Goal: Task Accomplishment & Management: Use online tool/utility

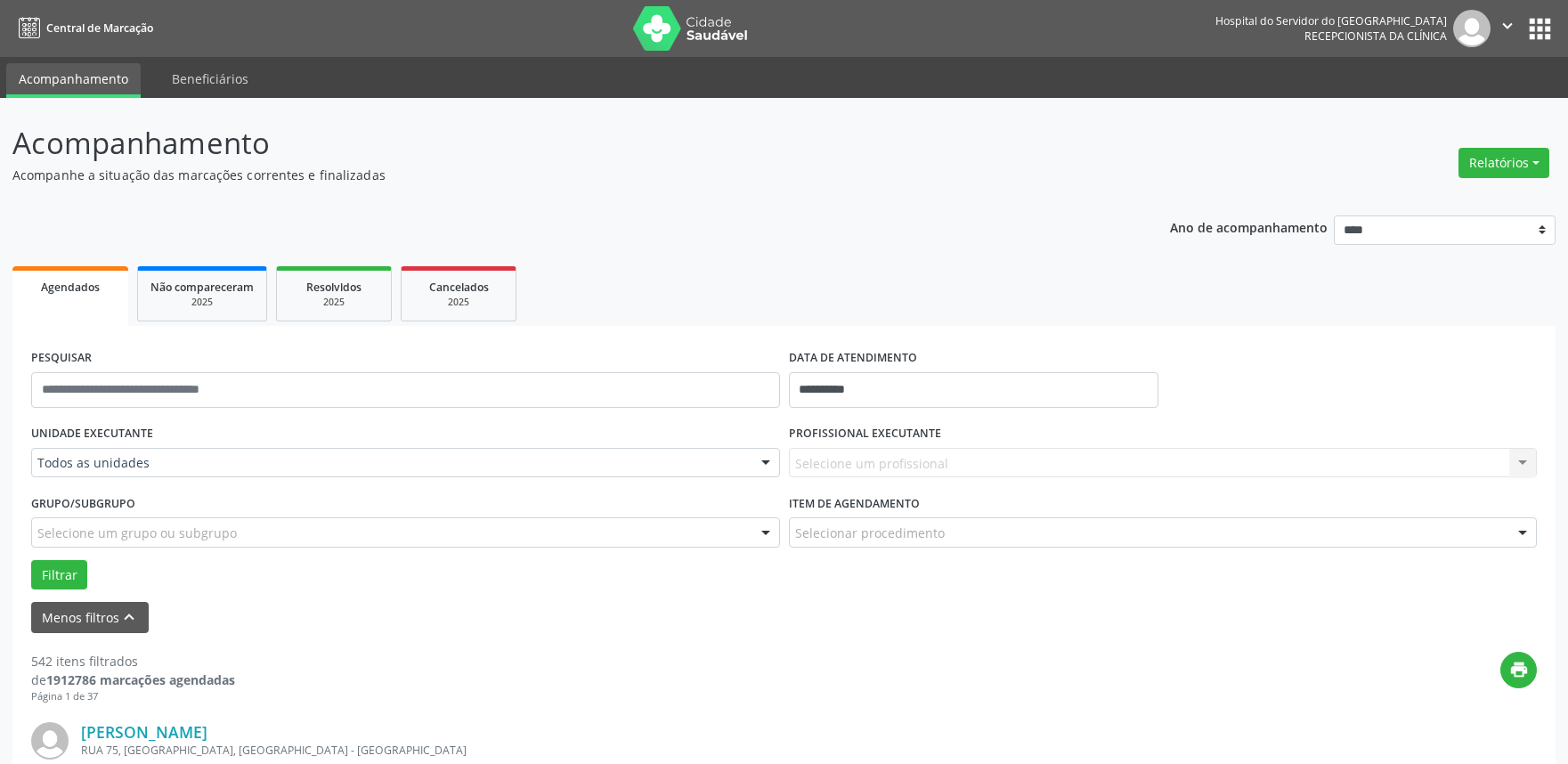
select select "*"
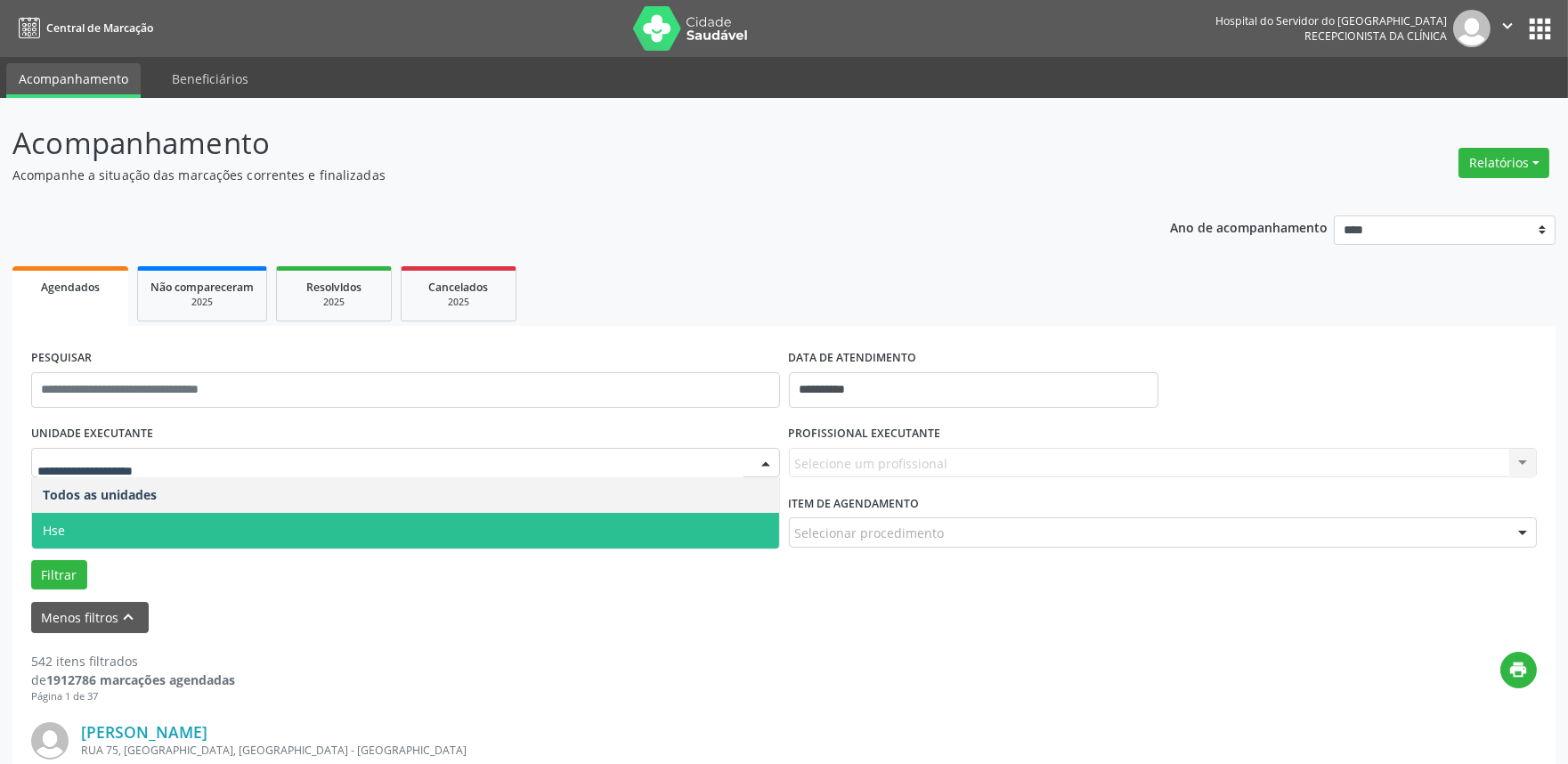
click at [130, 528] on span "Hse" at bounding box center [405, 530] width 747 height 36
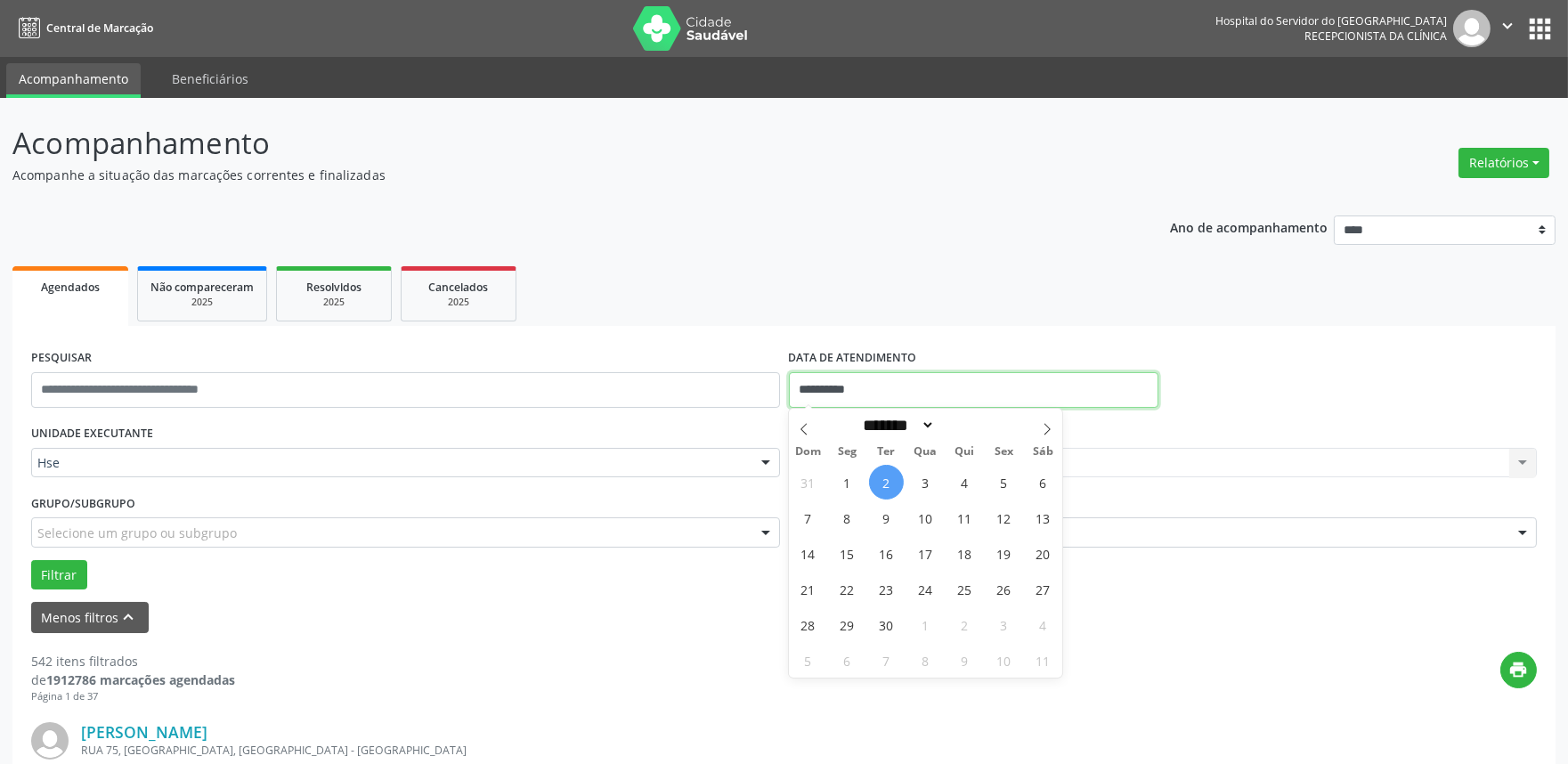
click at [958, 387] on input "**********" at bounding box center [974, 390] width 369 height 36
click at [878, 494] on span "2" at bounding box center [886, 482] width 35 height 35
type input "**********"
click at [878, 494] on span "2" at bounding box center [886, 482] width 35 height 35
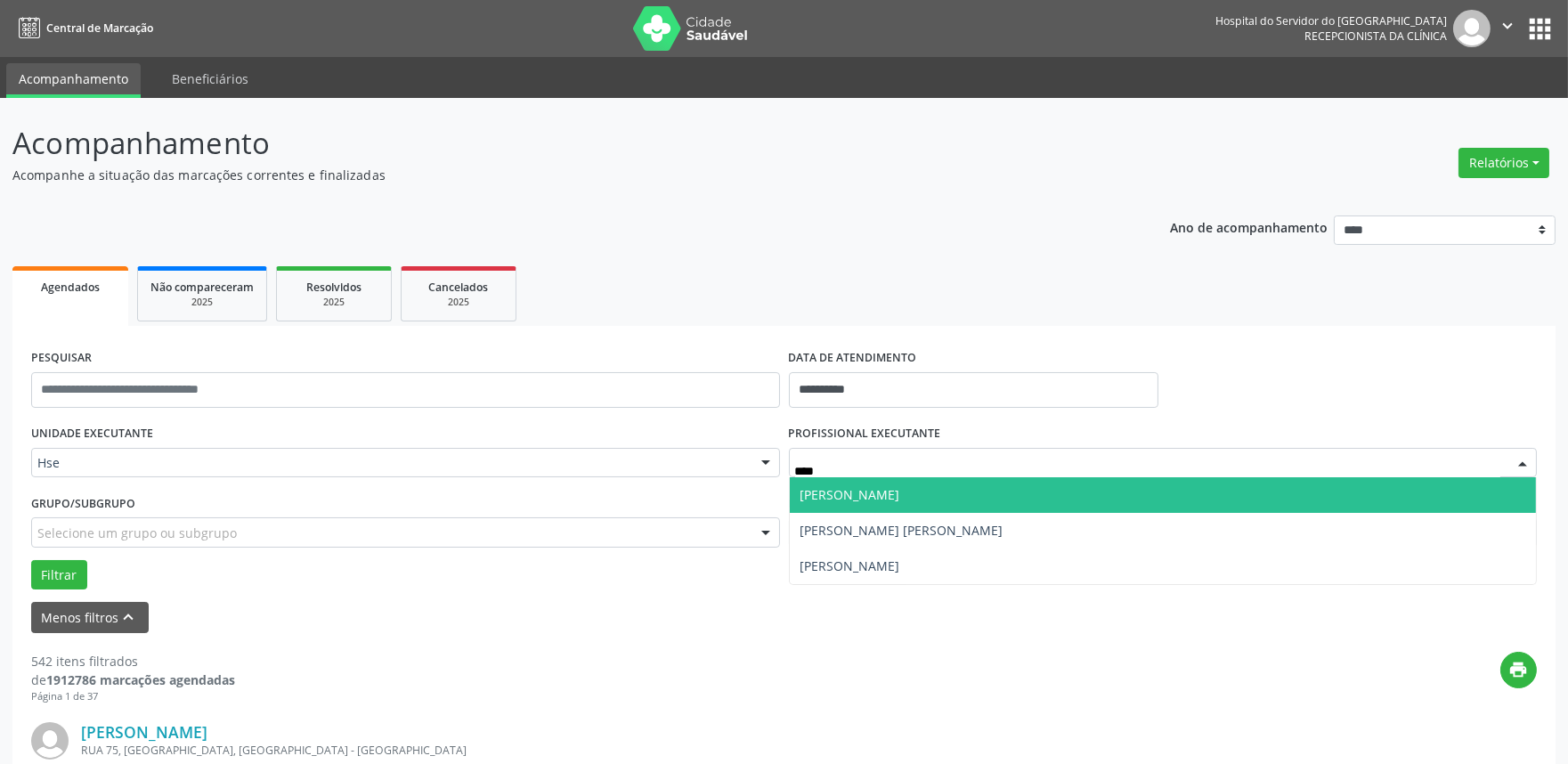
type input "*****"
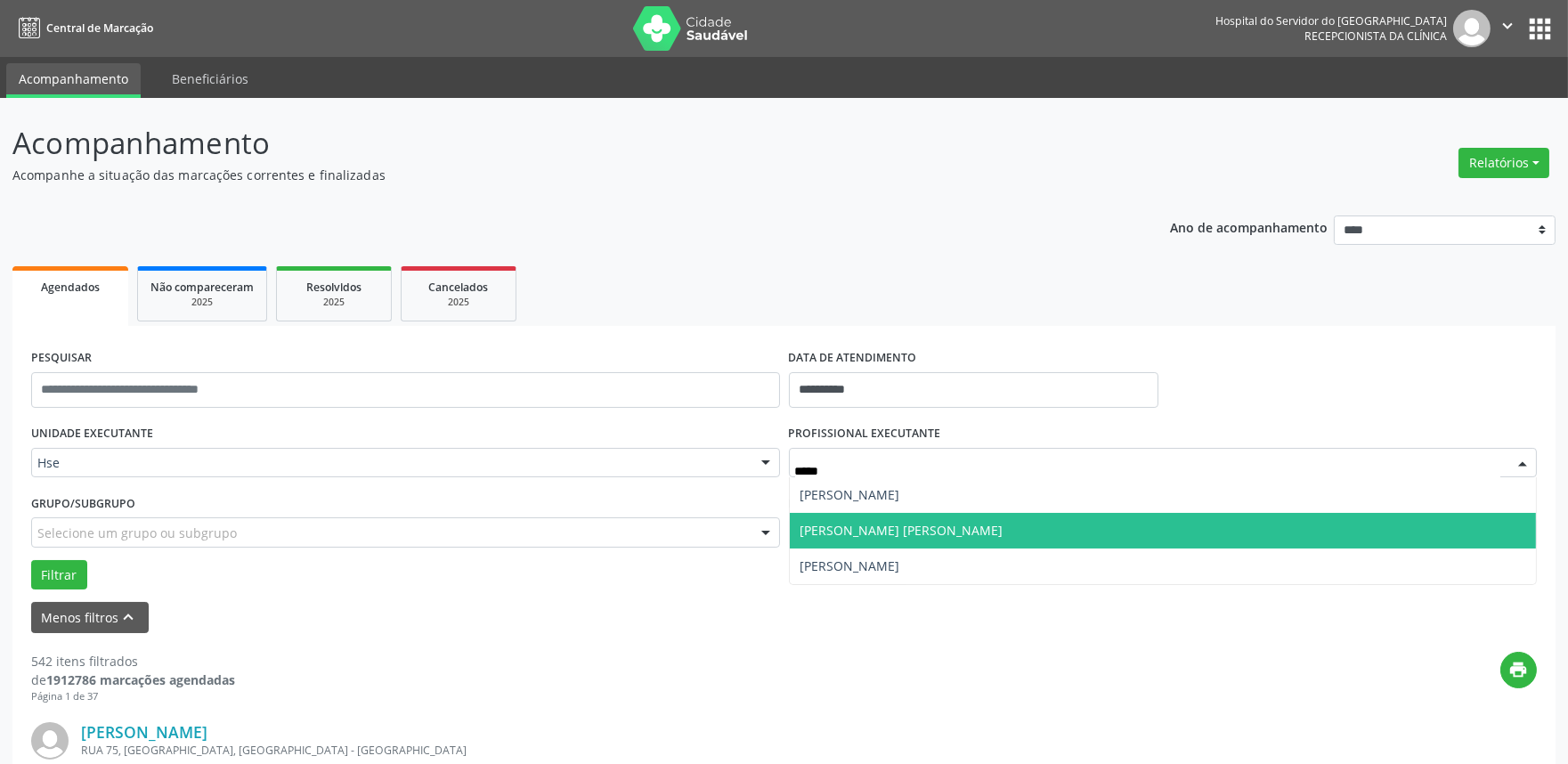
drag, startPoint x: 966, startPoint y: 521, endPoint x: 964, endPoint y: 532, distance: 11.2
click at [965, 521] on span "[PERSON_NAME] [PERSON_NAME]" at bounding box center [902, 529] width 203 height 17
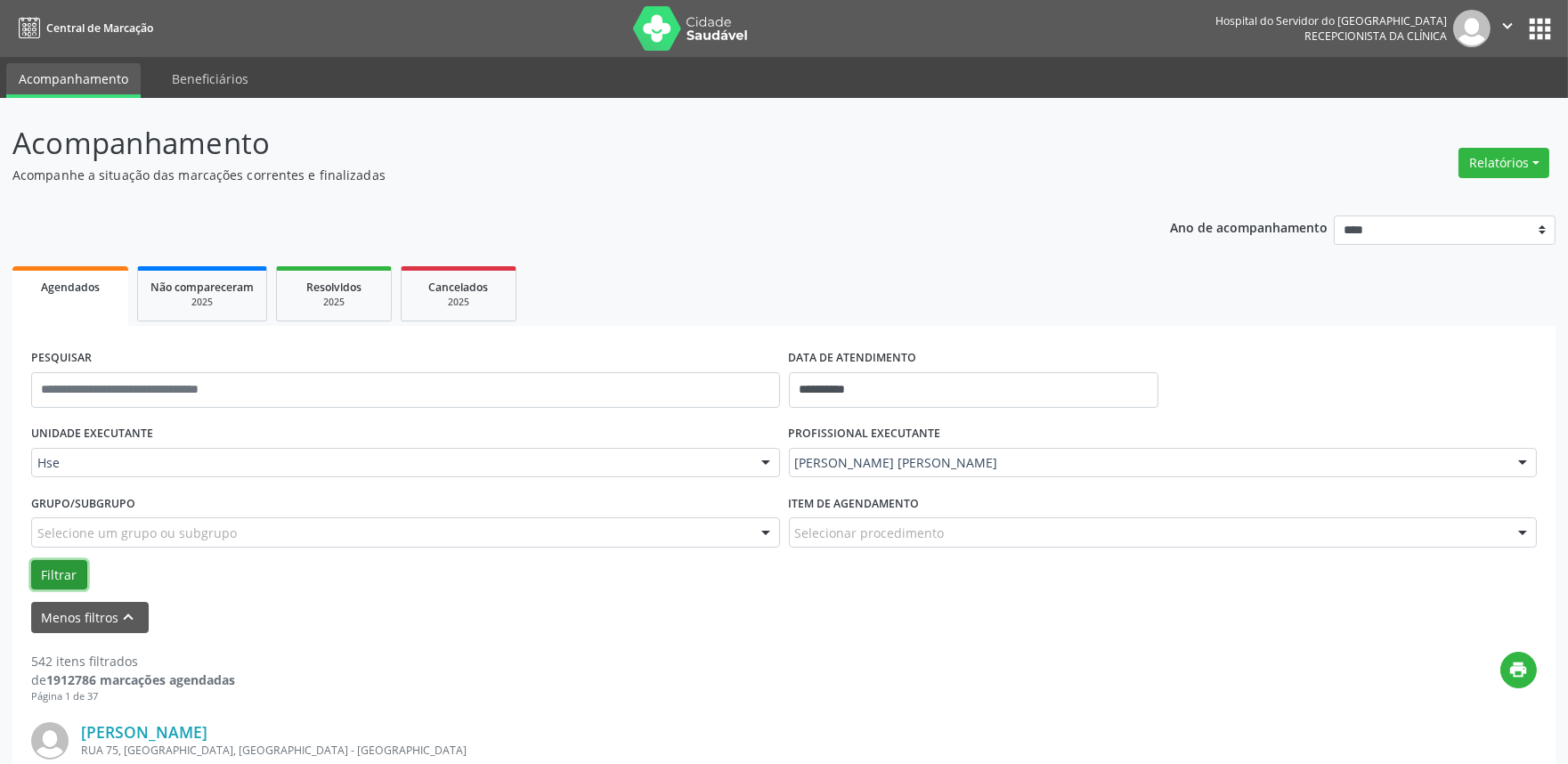
click at [45, 575] on button "Filtrar" at bounding box center [59, 574] width 56 height 31
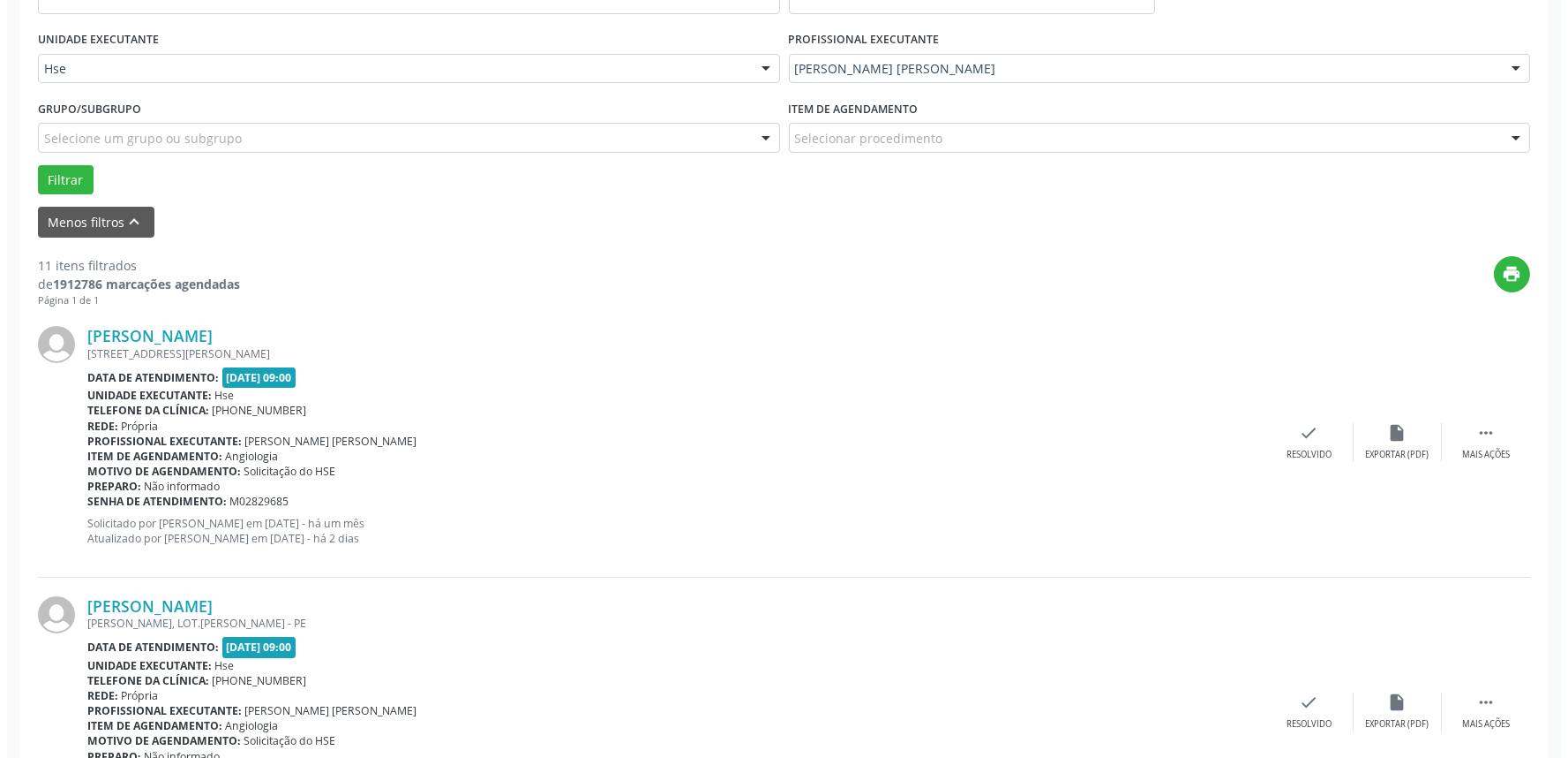
scroll to position [392, 0]
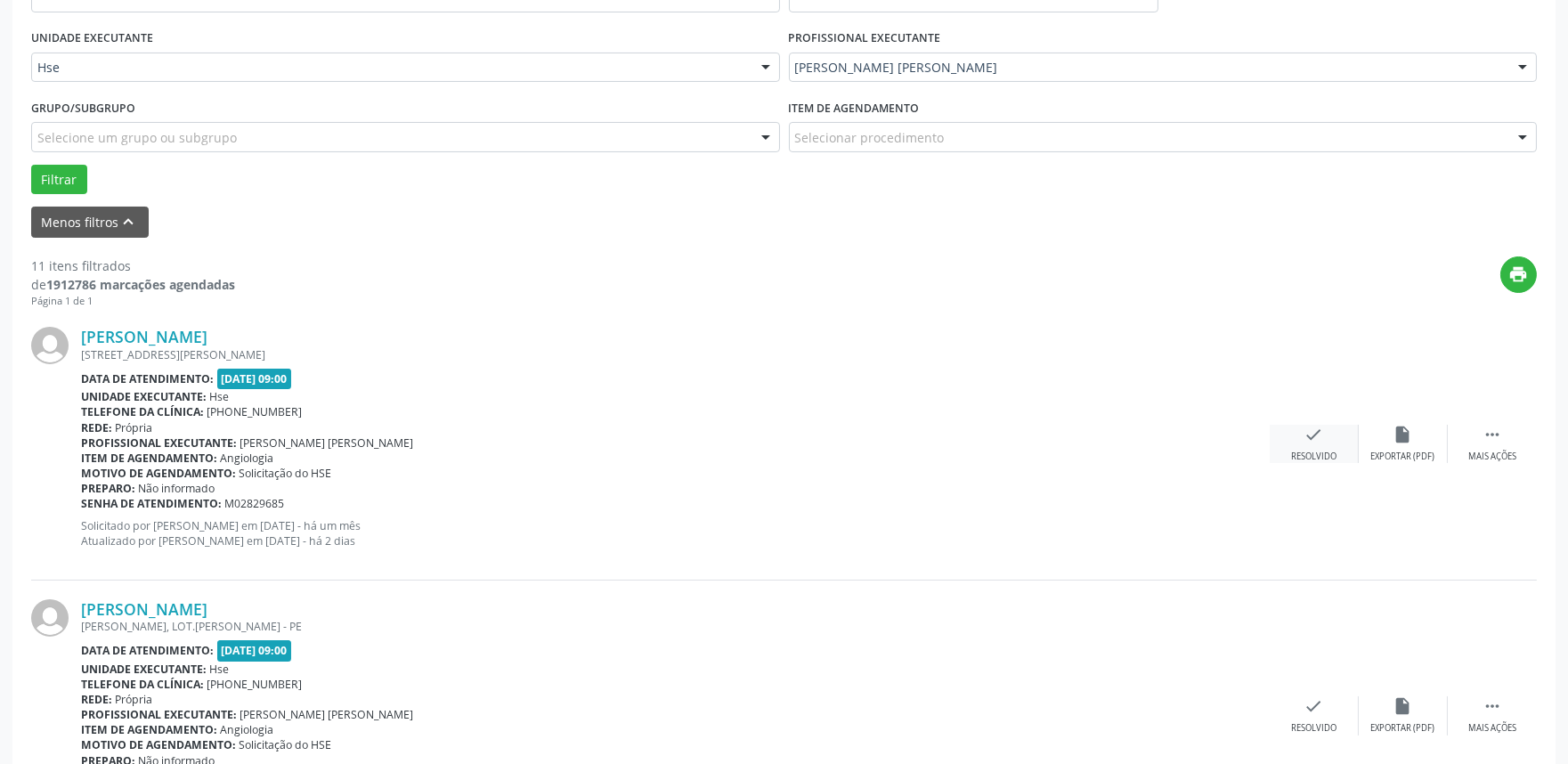
click at [1324, 442] on div "check Resolvido" at bounding box center [1314, 443] width 89 height 38
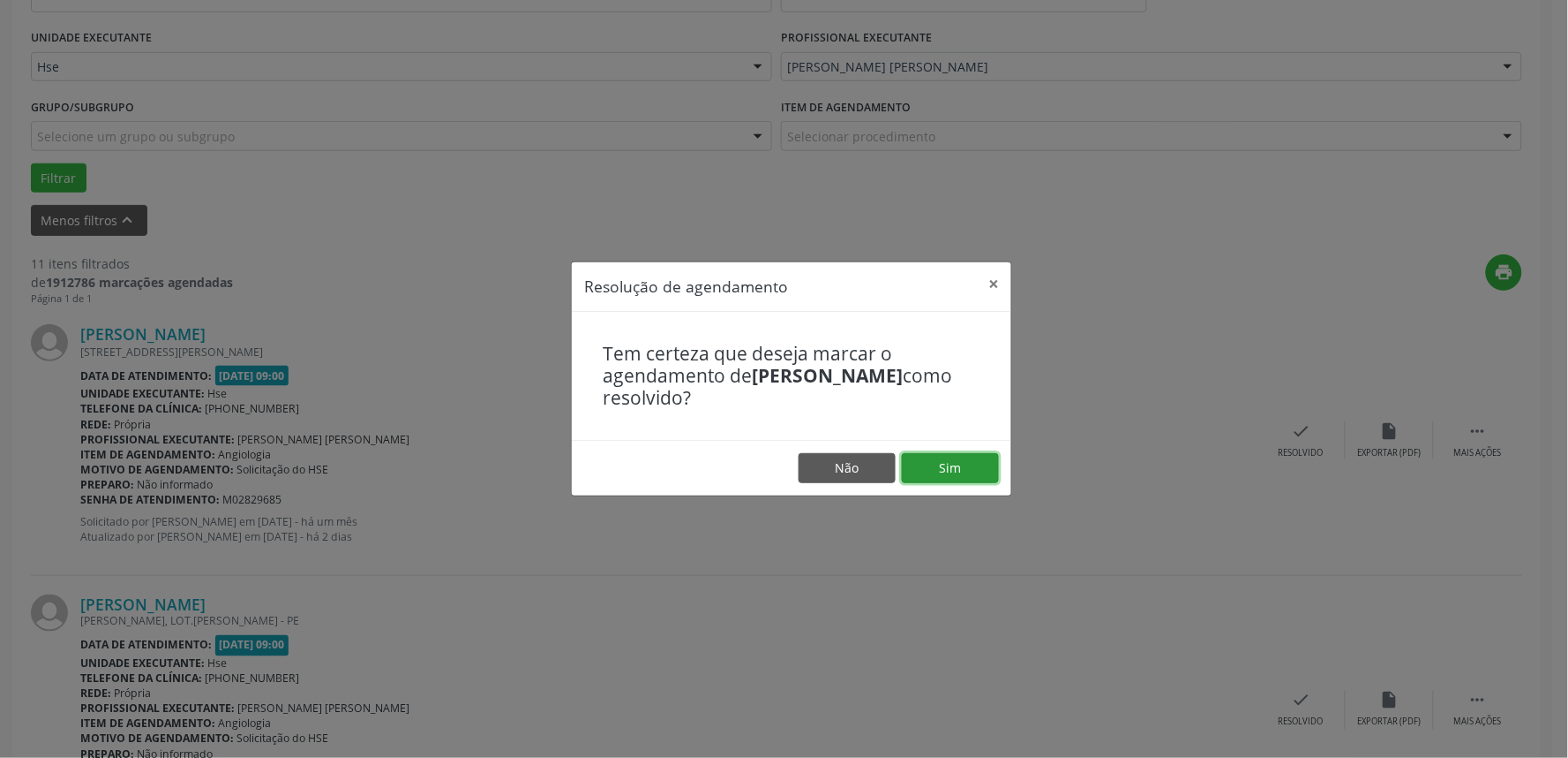
click at [948, 471] on button "Sim" at bounding box center [950, 468] width 97 height 30
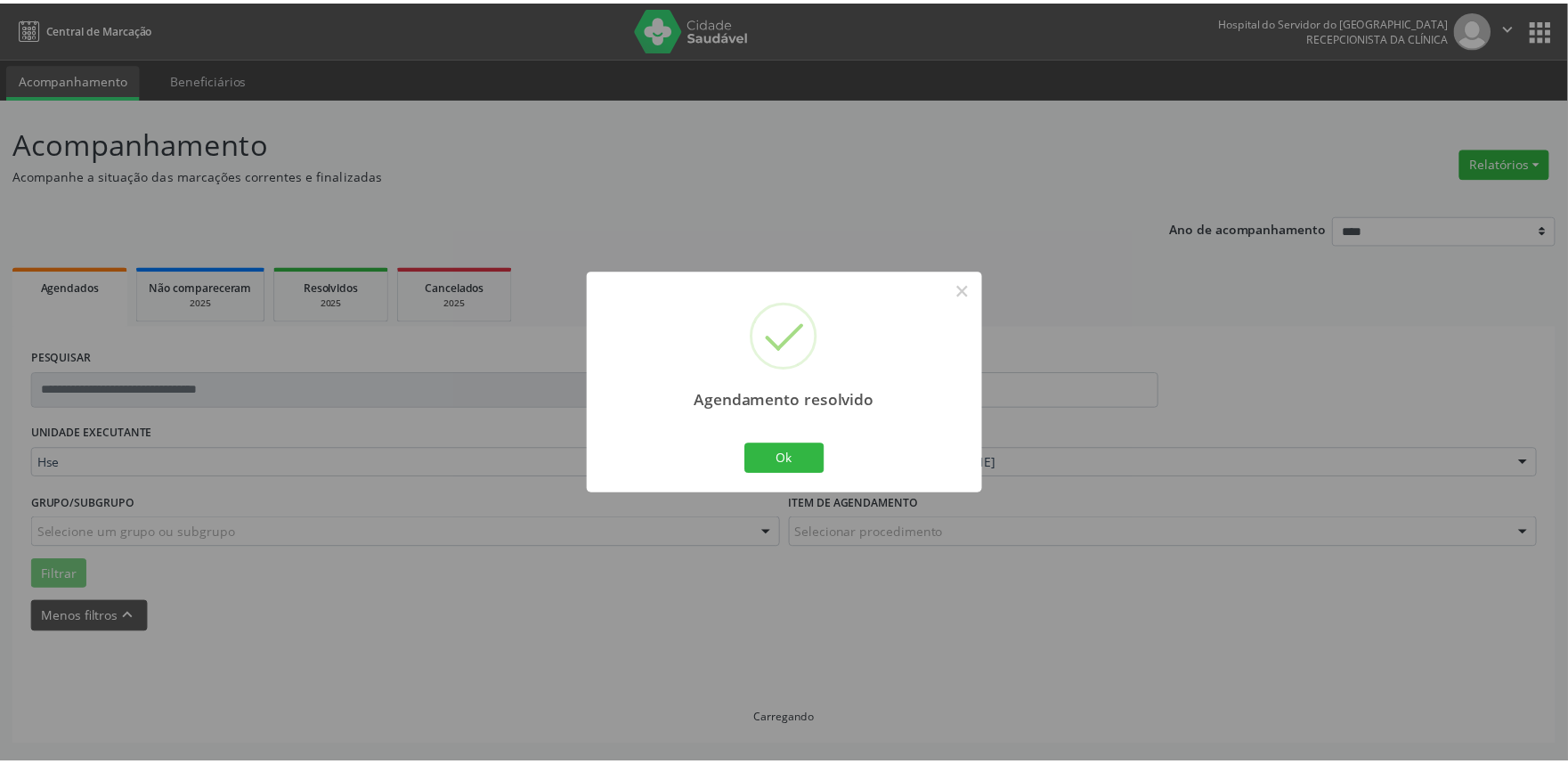
scroll to position [0, 0]
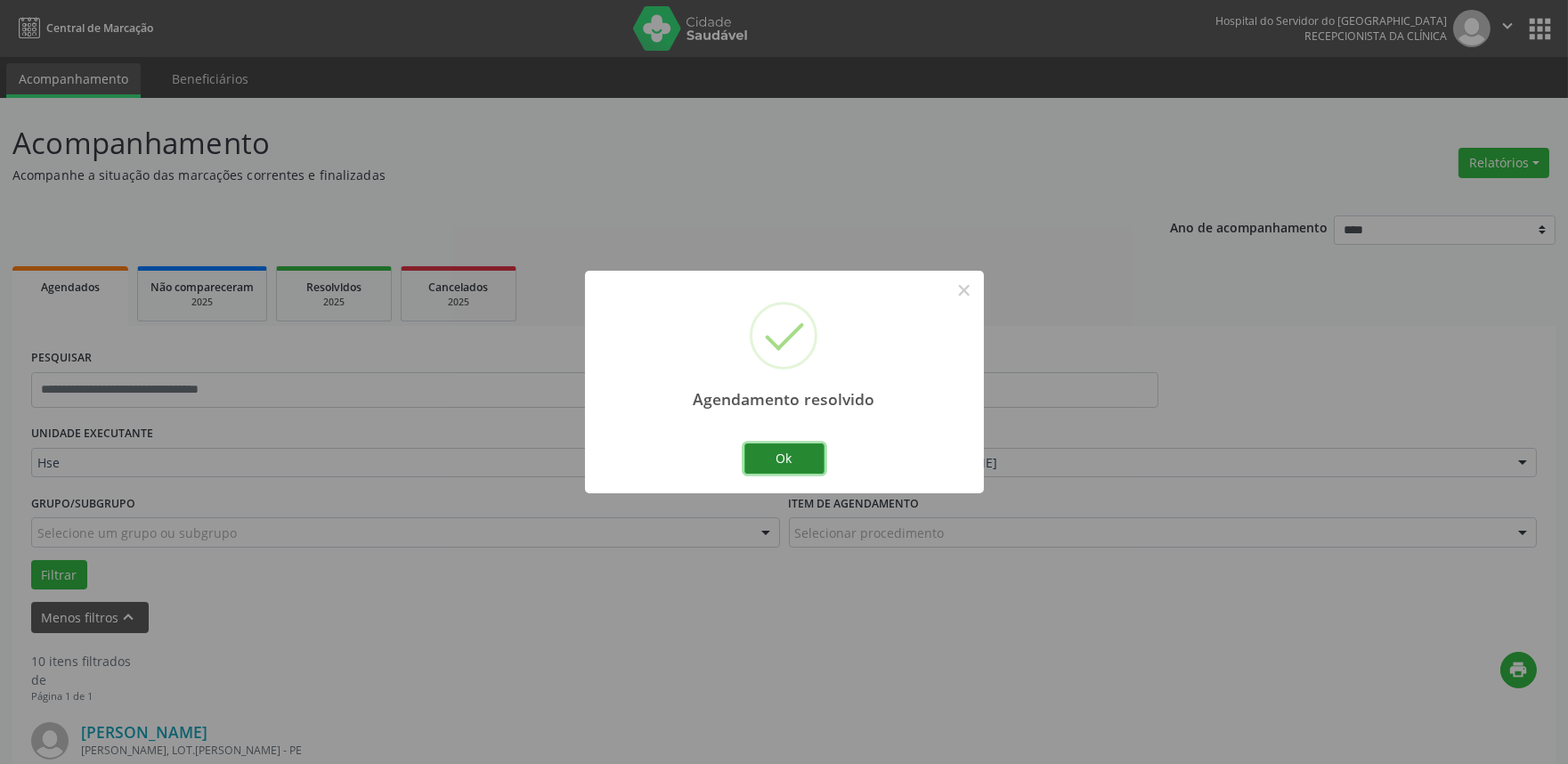
click at [799, 460] on button "Ok" at bounding box center [784, 458] width 80 height 31
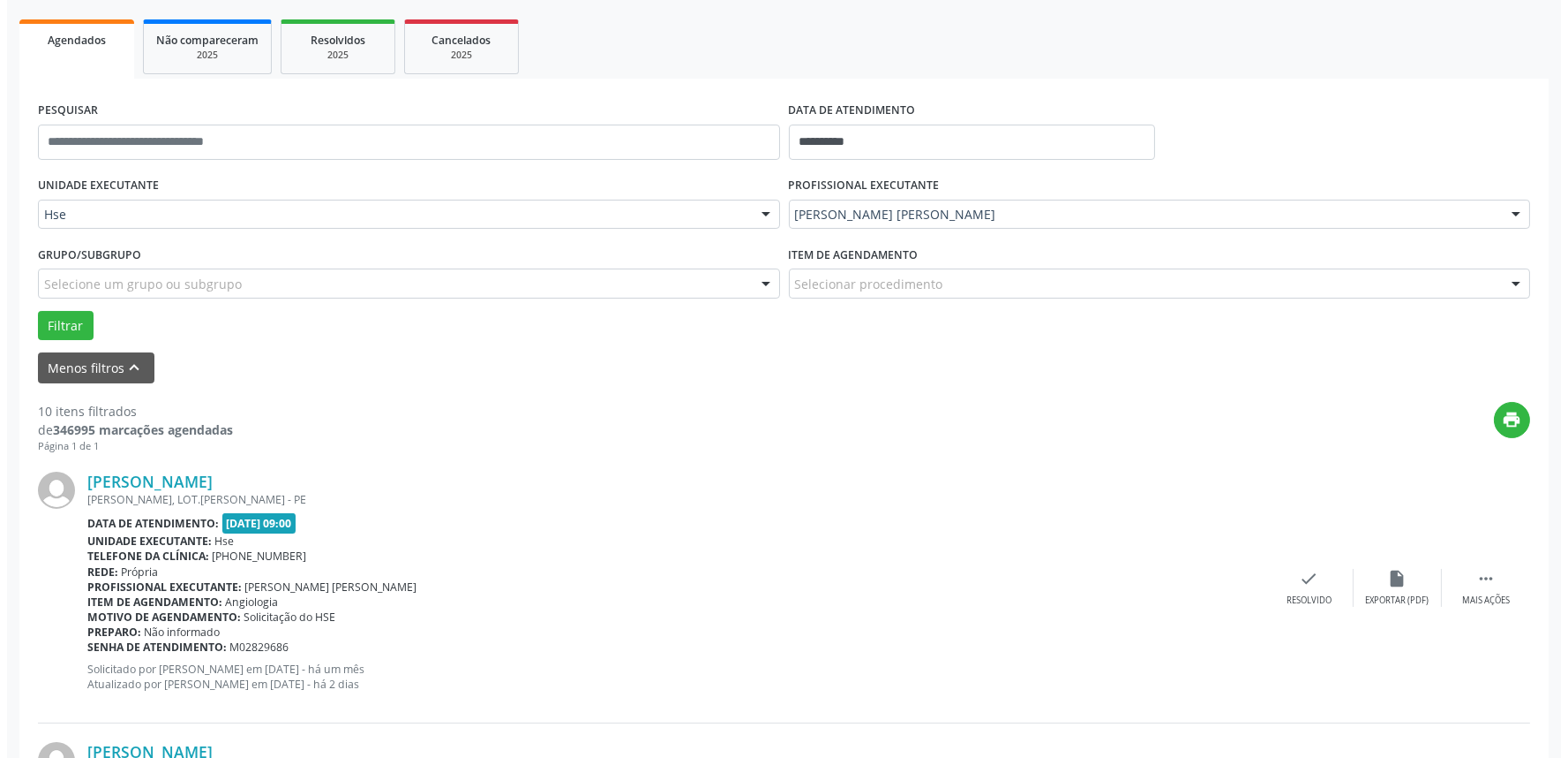
scroll to position [392, 0]
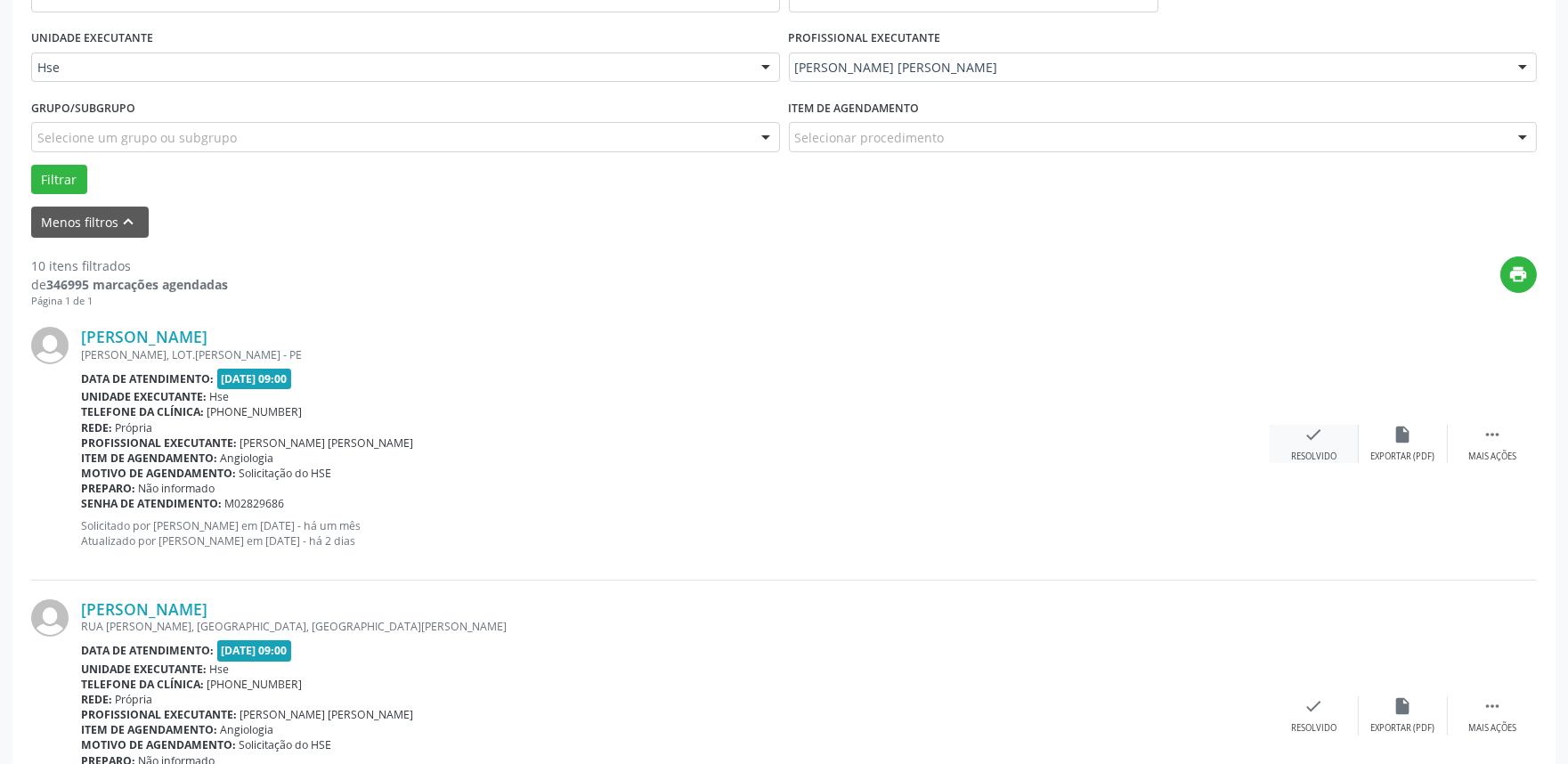
click at [1312, 440] on icon "check" at bounding box center [1314, 434] width 20 height 20
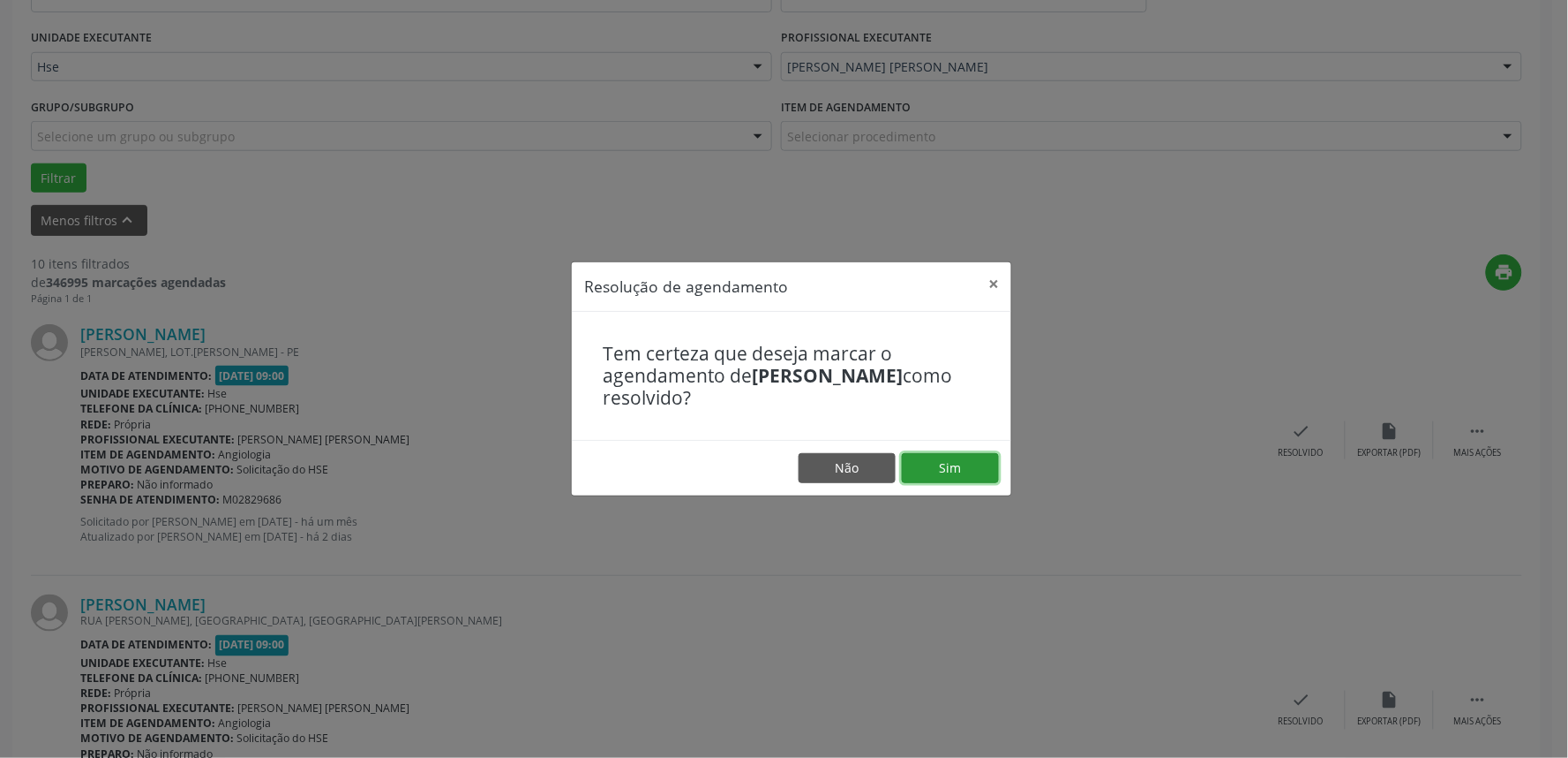
click at [964, 468] on button "Sim" at bounding box center [950, 468] width 97 height 30
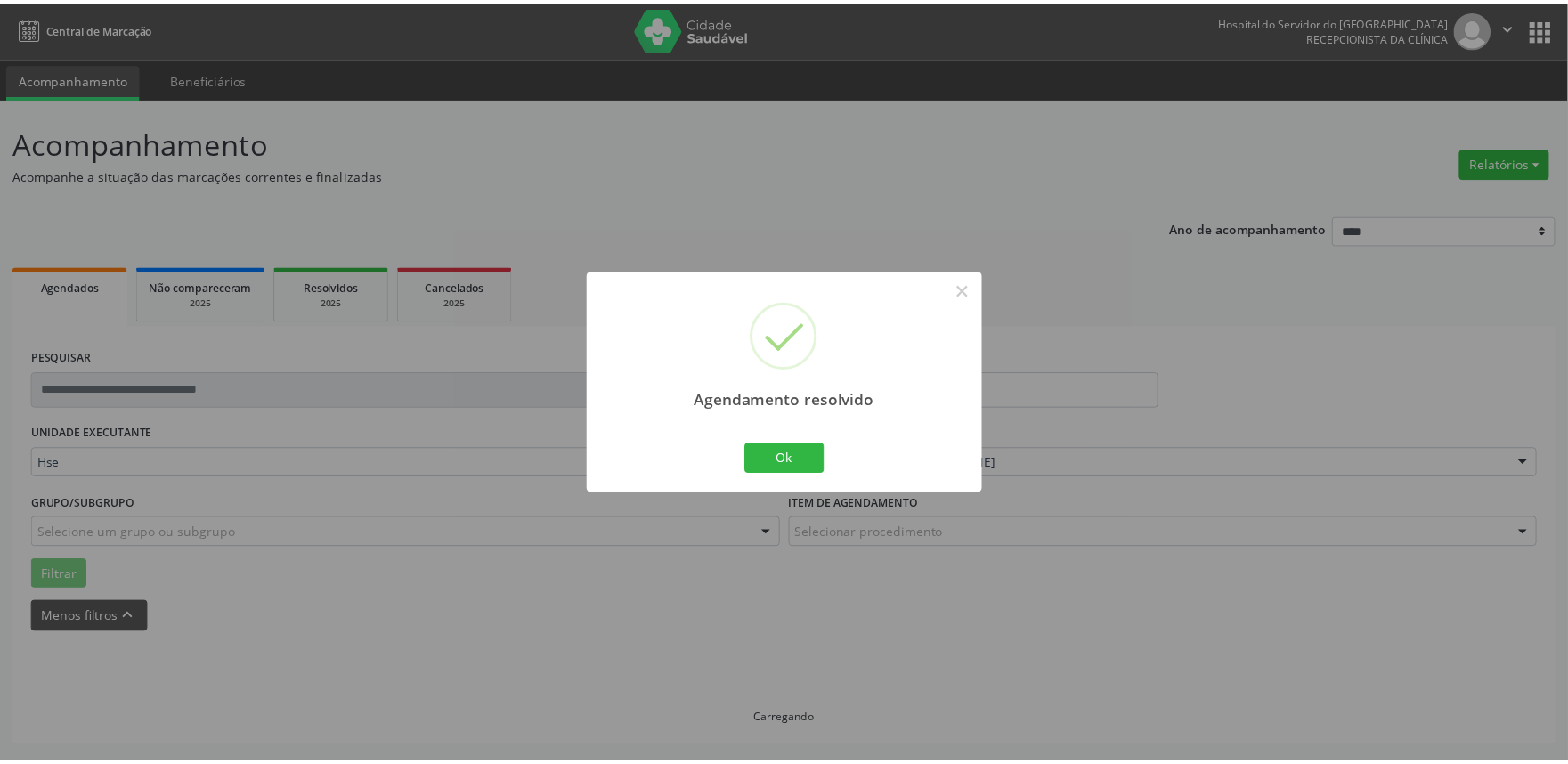
scroll to position [0, 0]
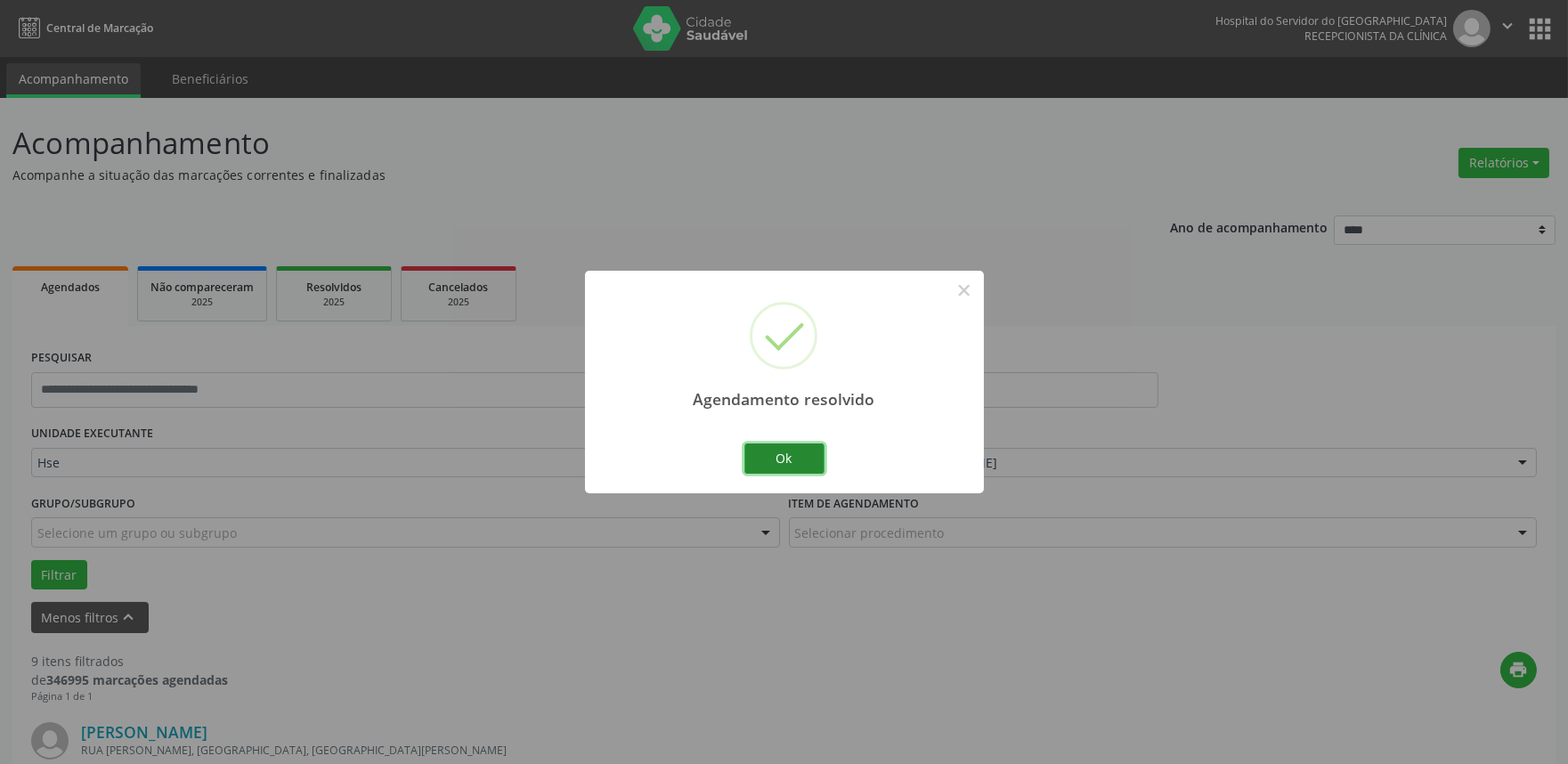
click at [791, 457] on button "Ok" at bounding box center [784, 458] width 80 height 31
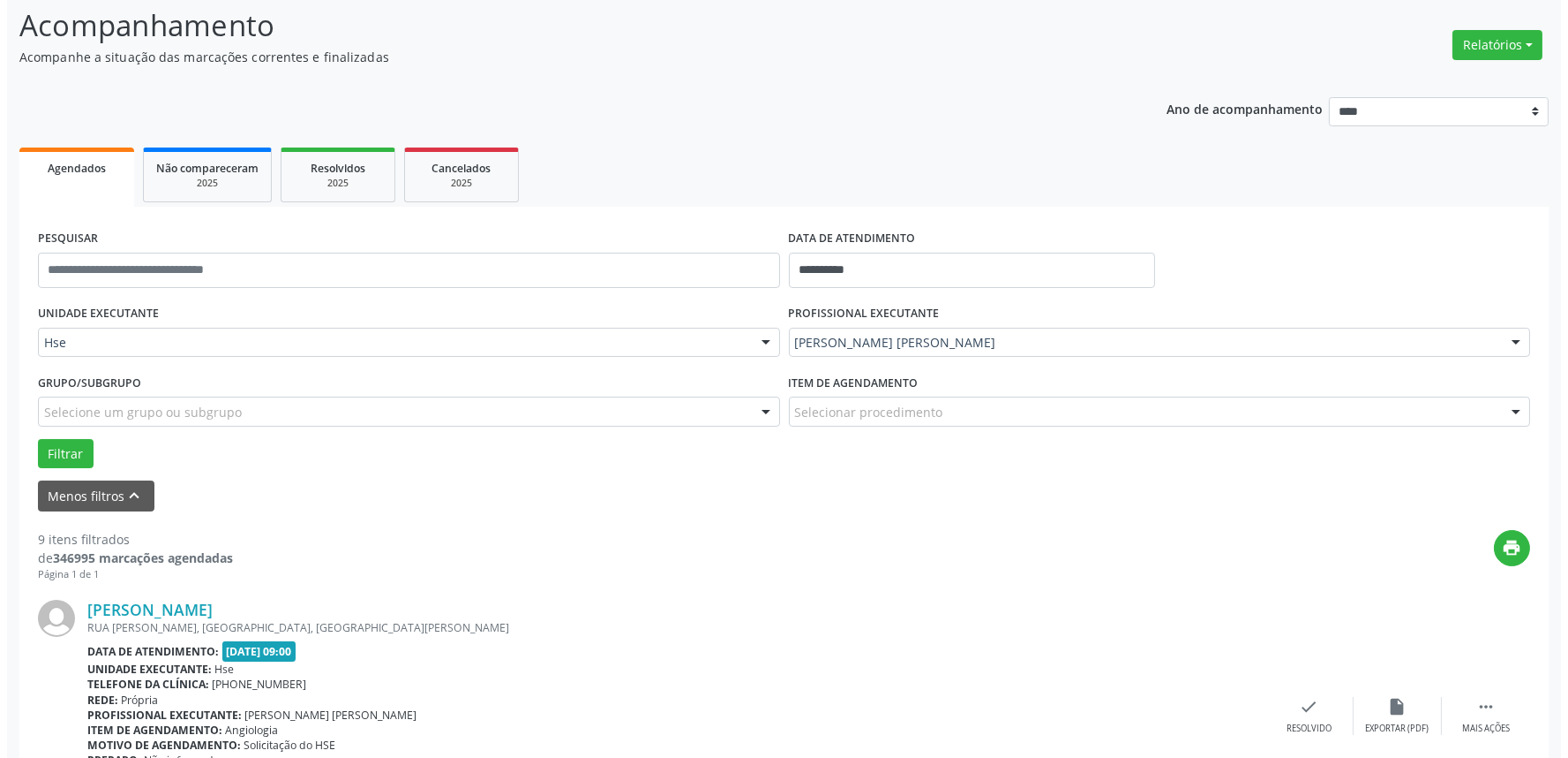
scroll to position [392, 0]
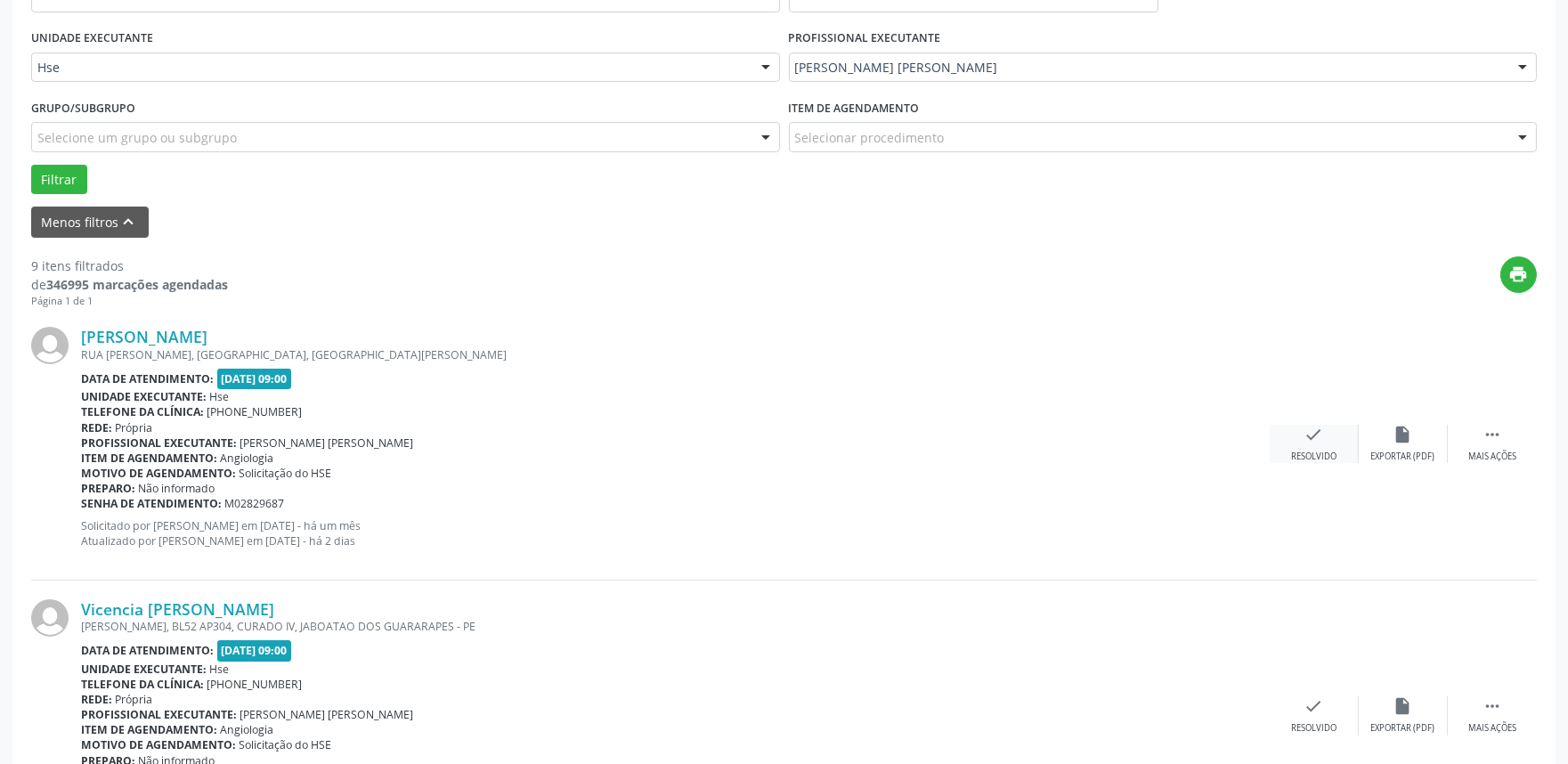
click at [1310, 450] on div "Resolvido" at bounding box center [1313, 456] width 45 height 13
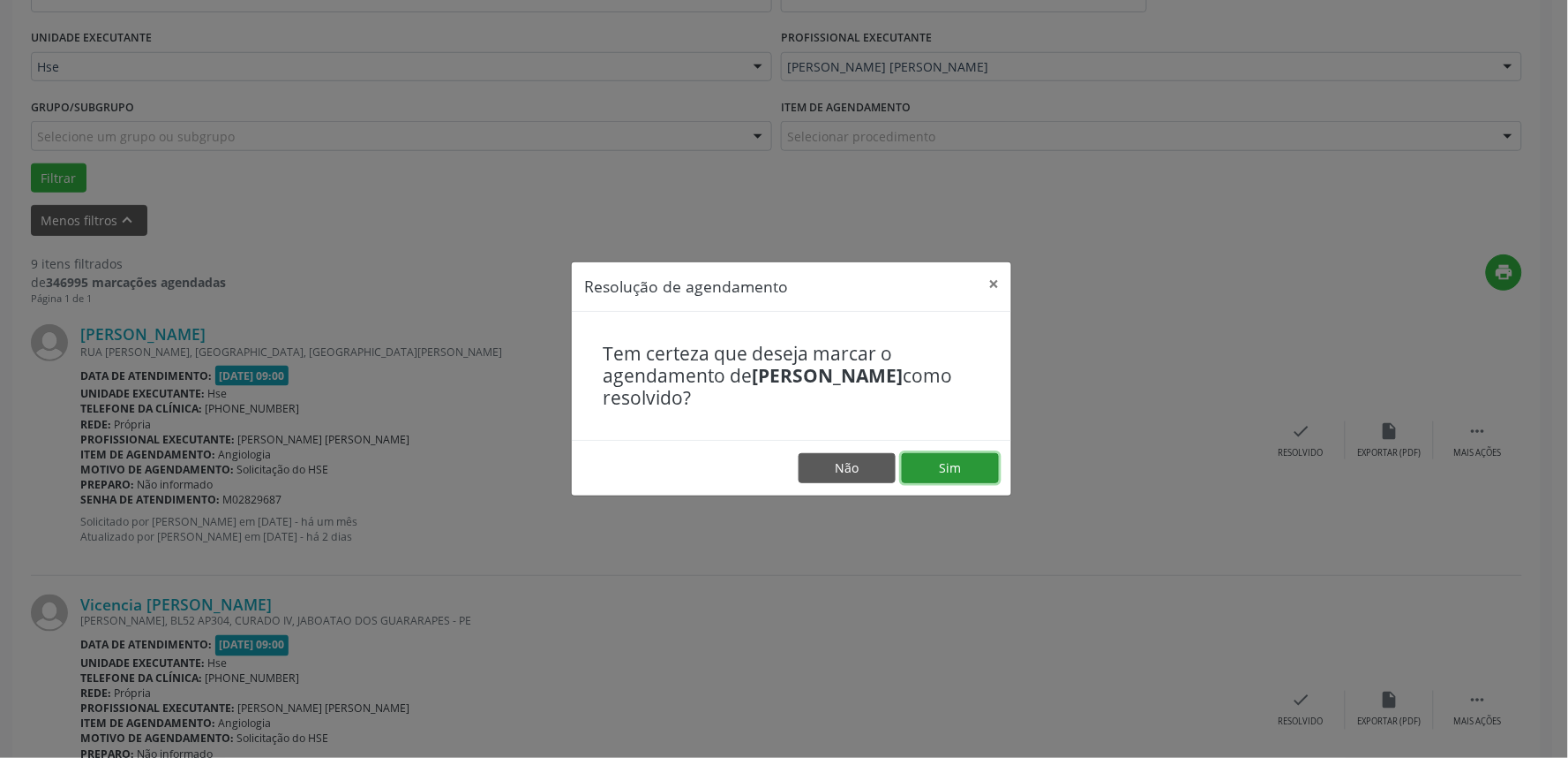
click at [951, 468] on button "Sim" at bounding box center [950, 468] width 97 height 30
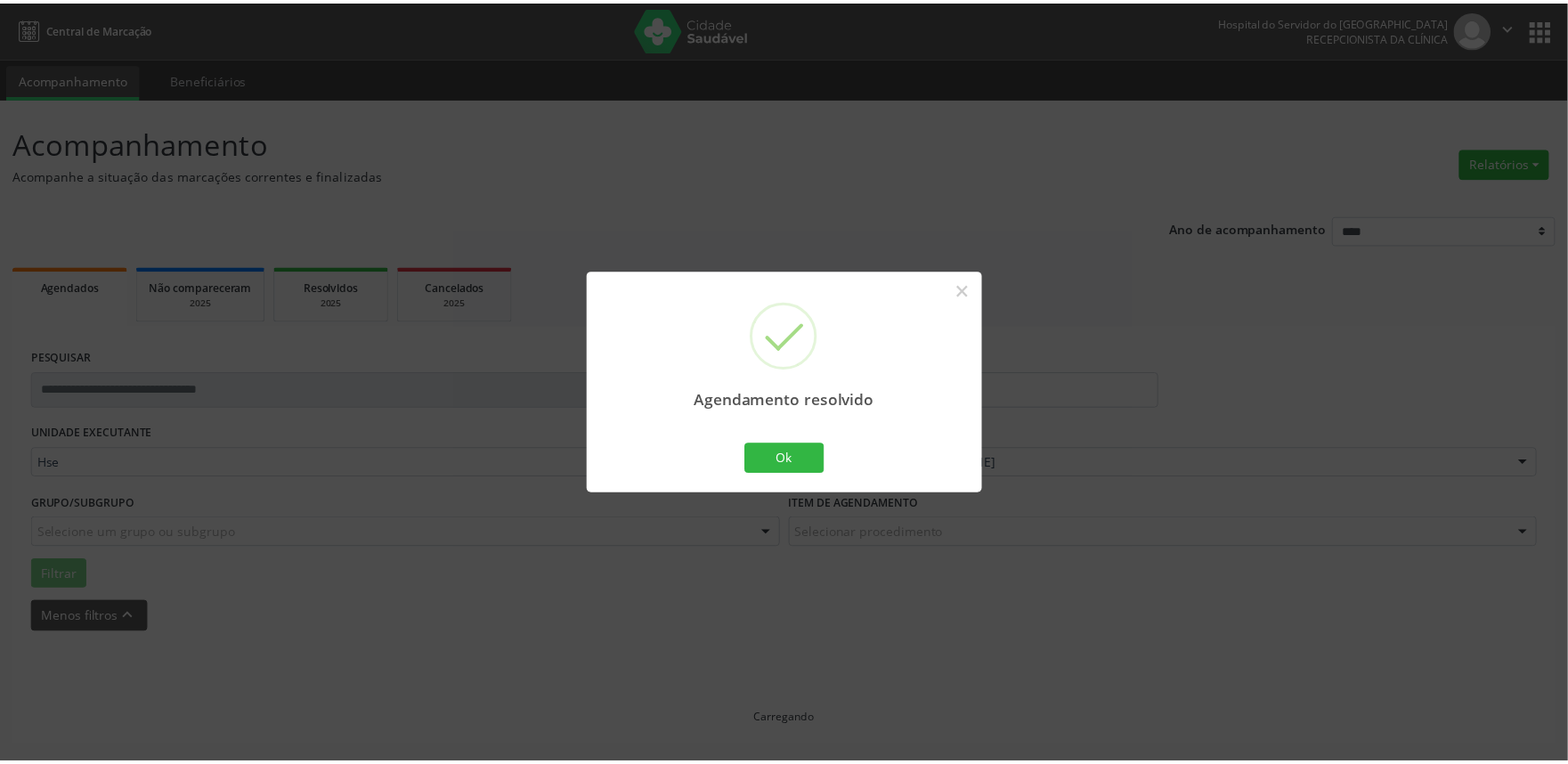
scroll to position [0, 0]
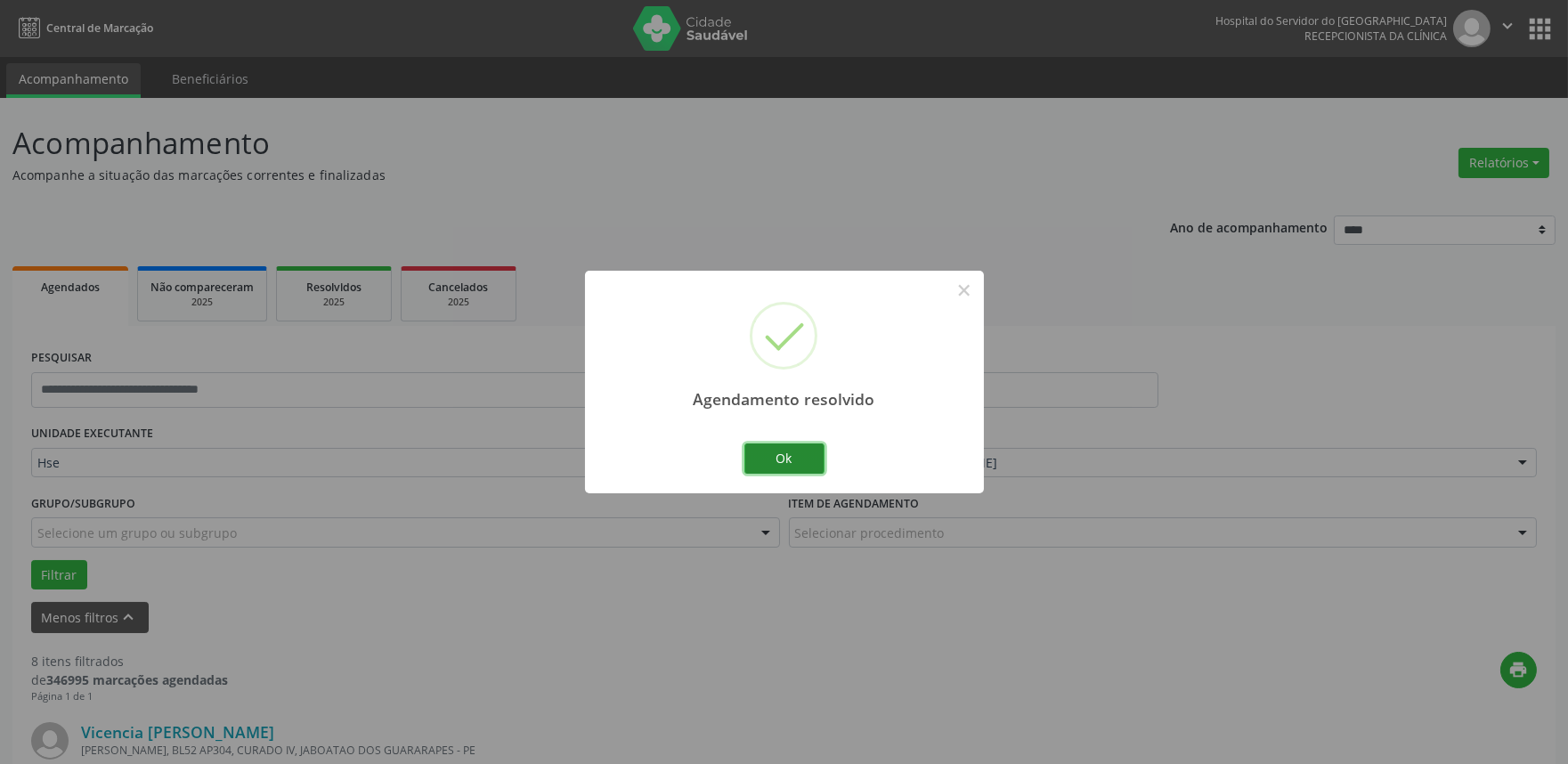
click at [781, 457] on button "Ok" at bounding box center [784, 458] width 80 height 31
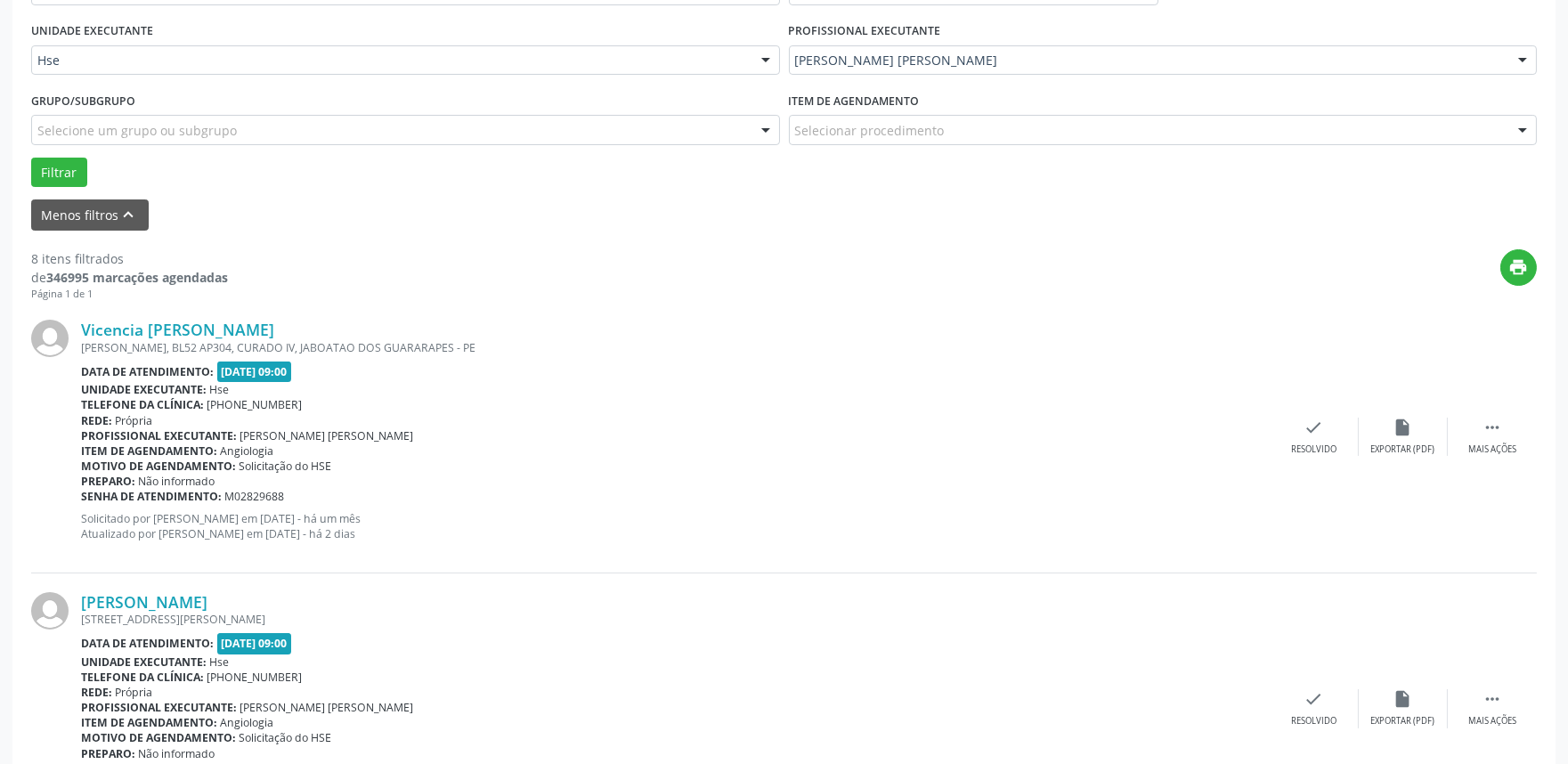
scroll to position [494, 0]
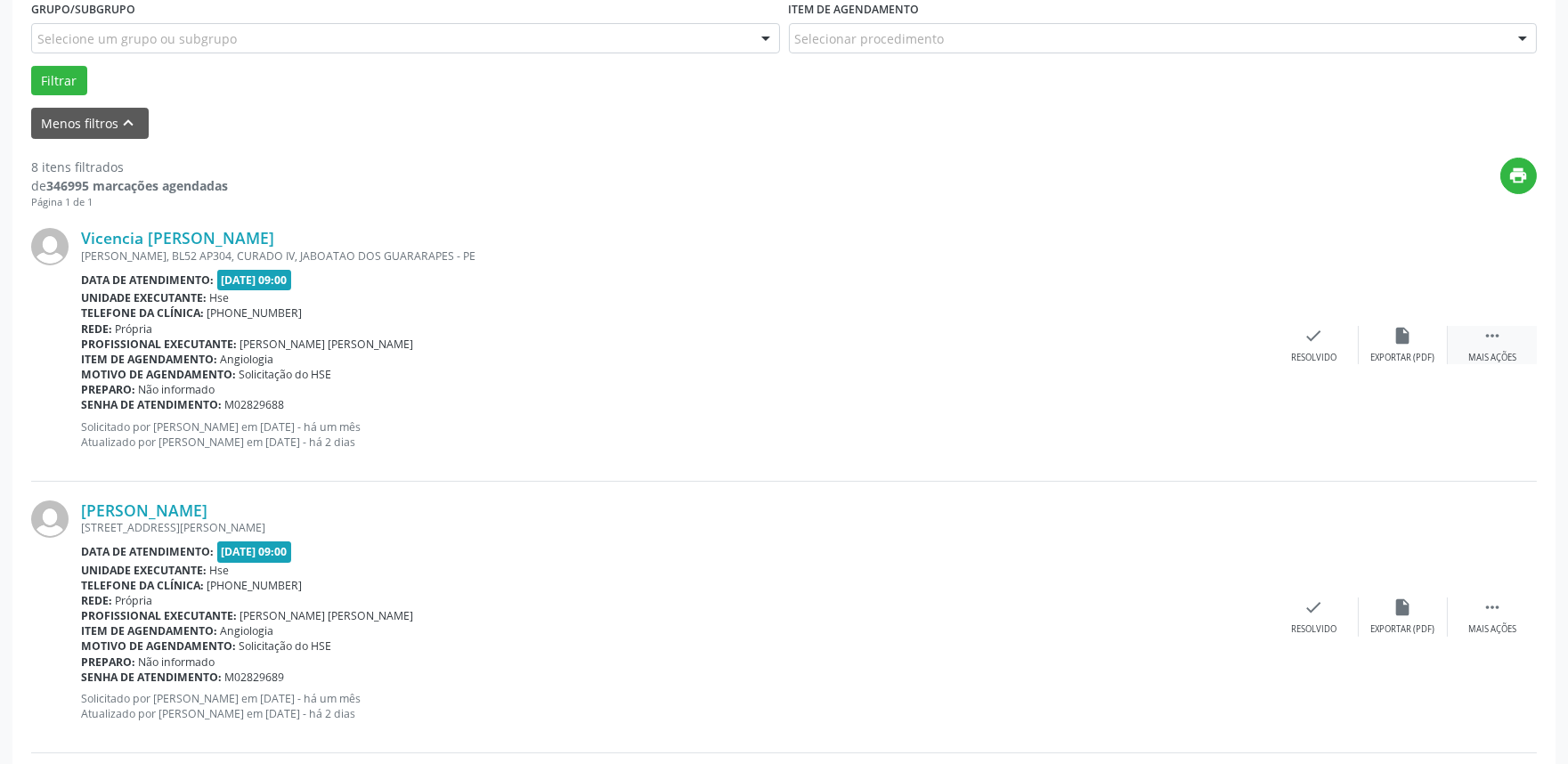
click at [1508, 336] on div " Mais ações" at bounding box center [1492, 344] width 89 height 38
click at [1403, 348] on div "alarm_off Não compareceu" at bounding box center [1403, 344] width 89 height 38
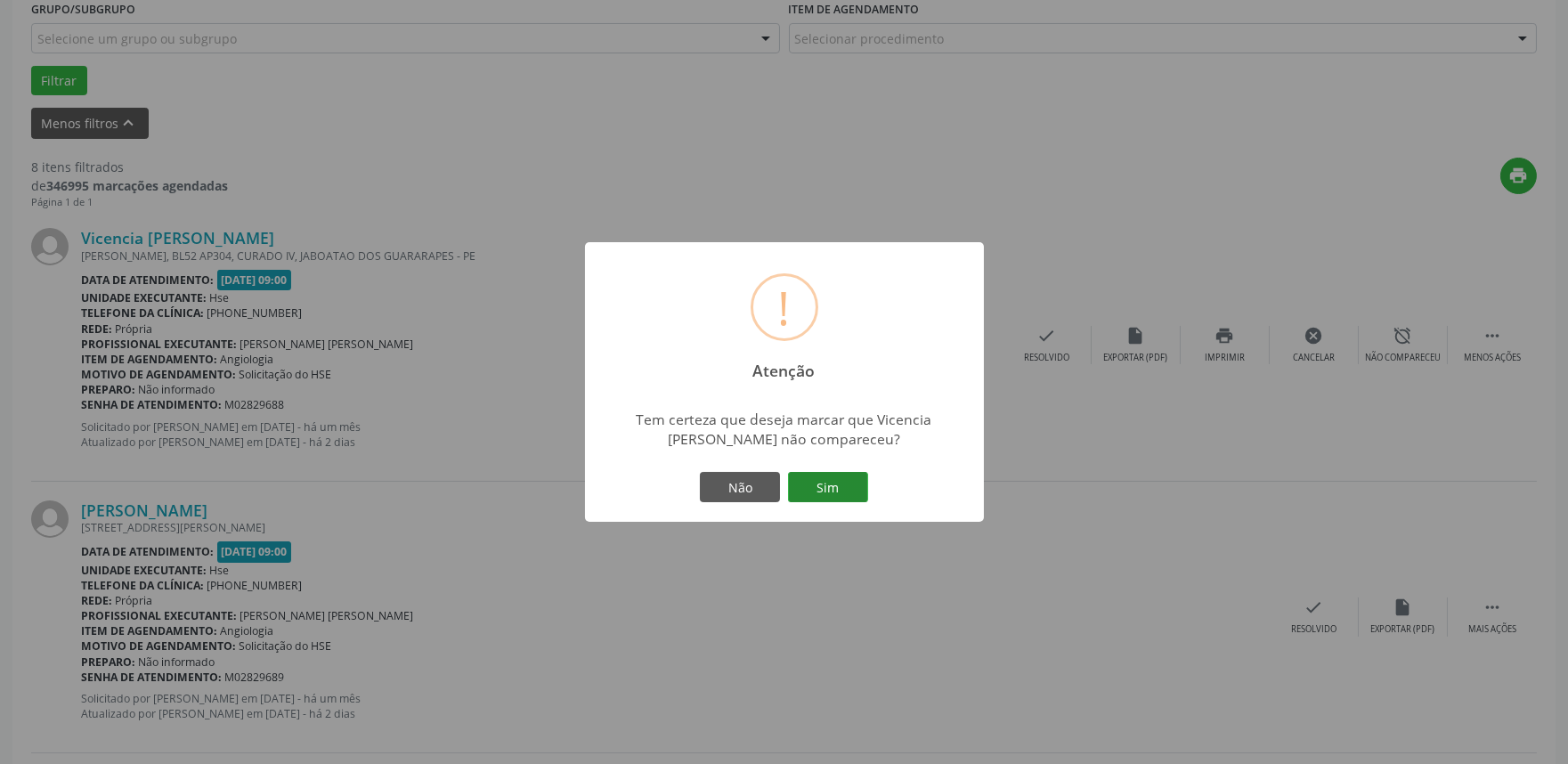
click at [850, 490] on button "Sim" at bounding box center [827, 487] width 80 height 31
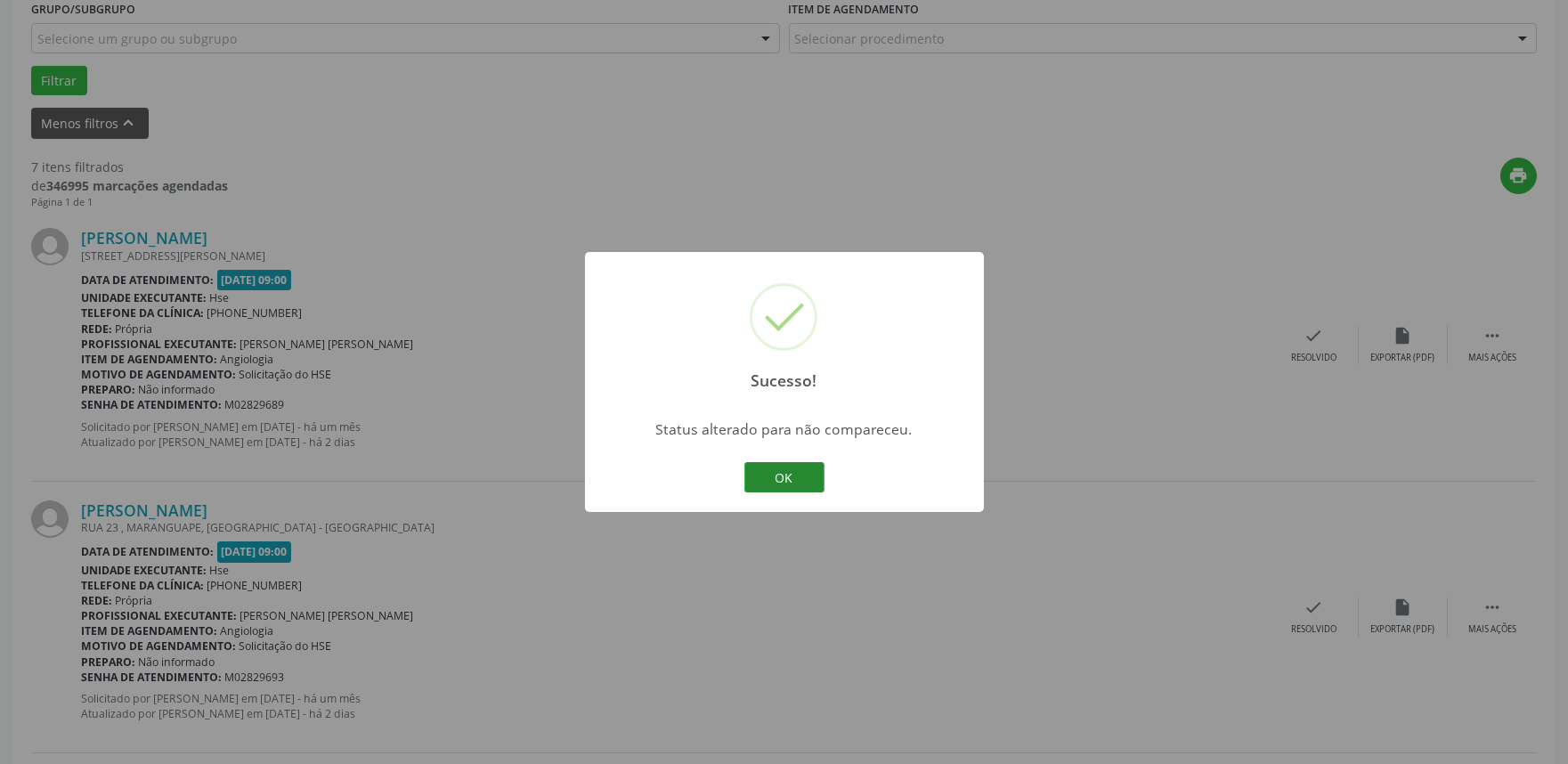
click at [769, 470] on button "OK" at bounding box center [784, 477] width 80 height 31
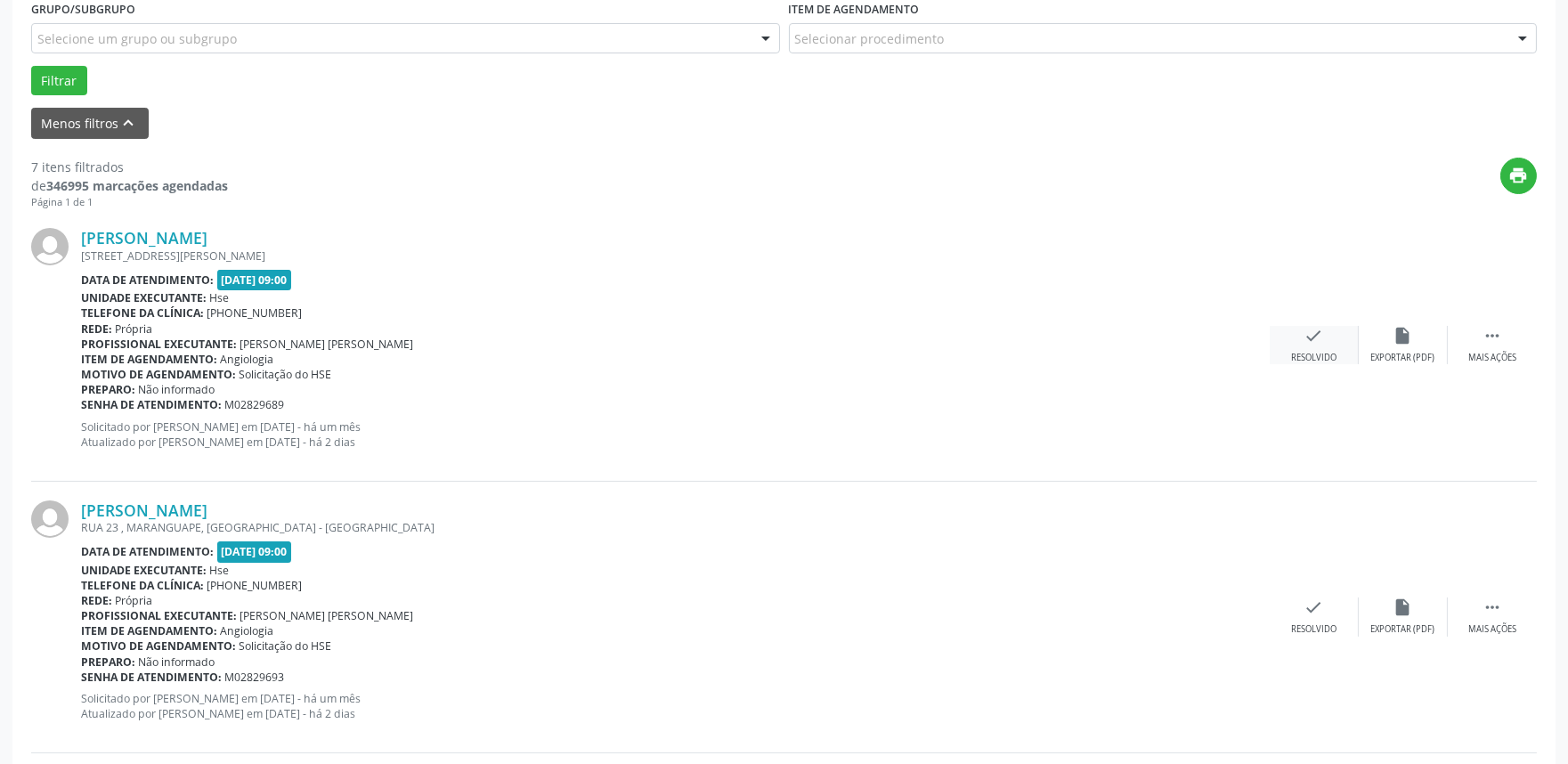
click at [1318, 342] on icon "check" at bounding box center [1314, 336] width 20 height 20
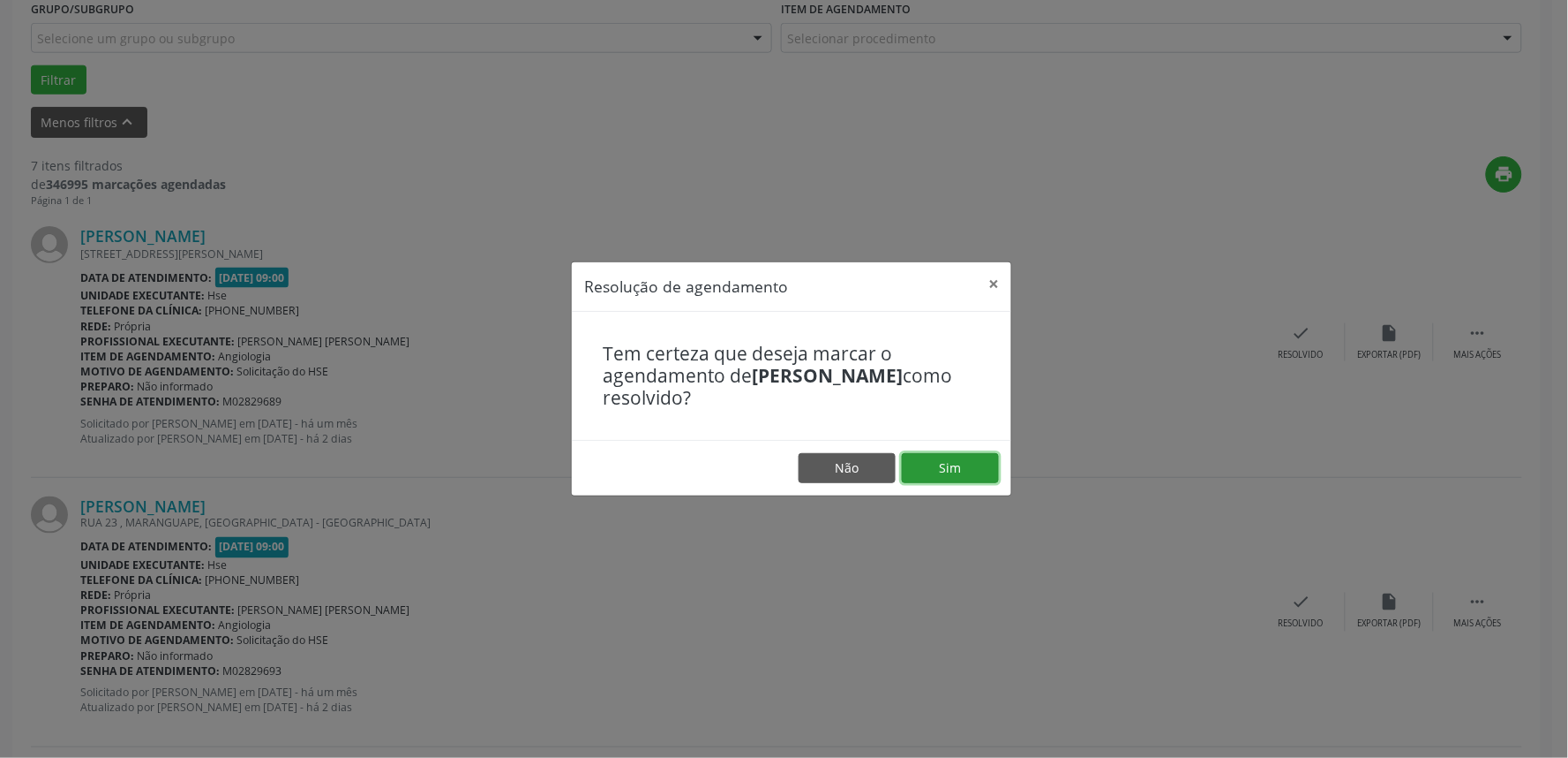
click at [966, 469] on button "Sim" at bounding box center [950, 468] width 97 height 30
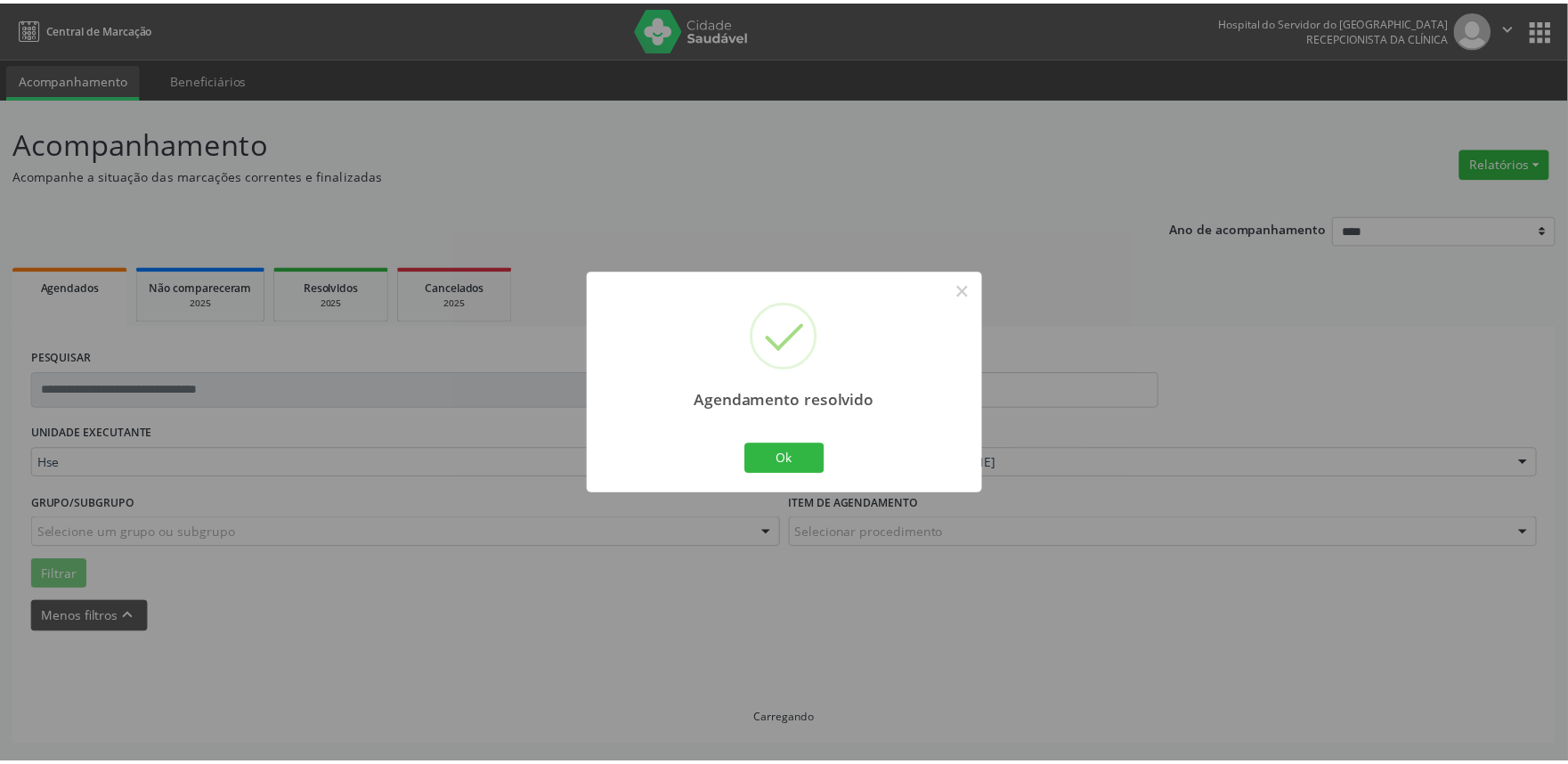
scroll to position [0, 0]
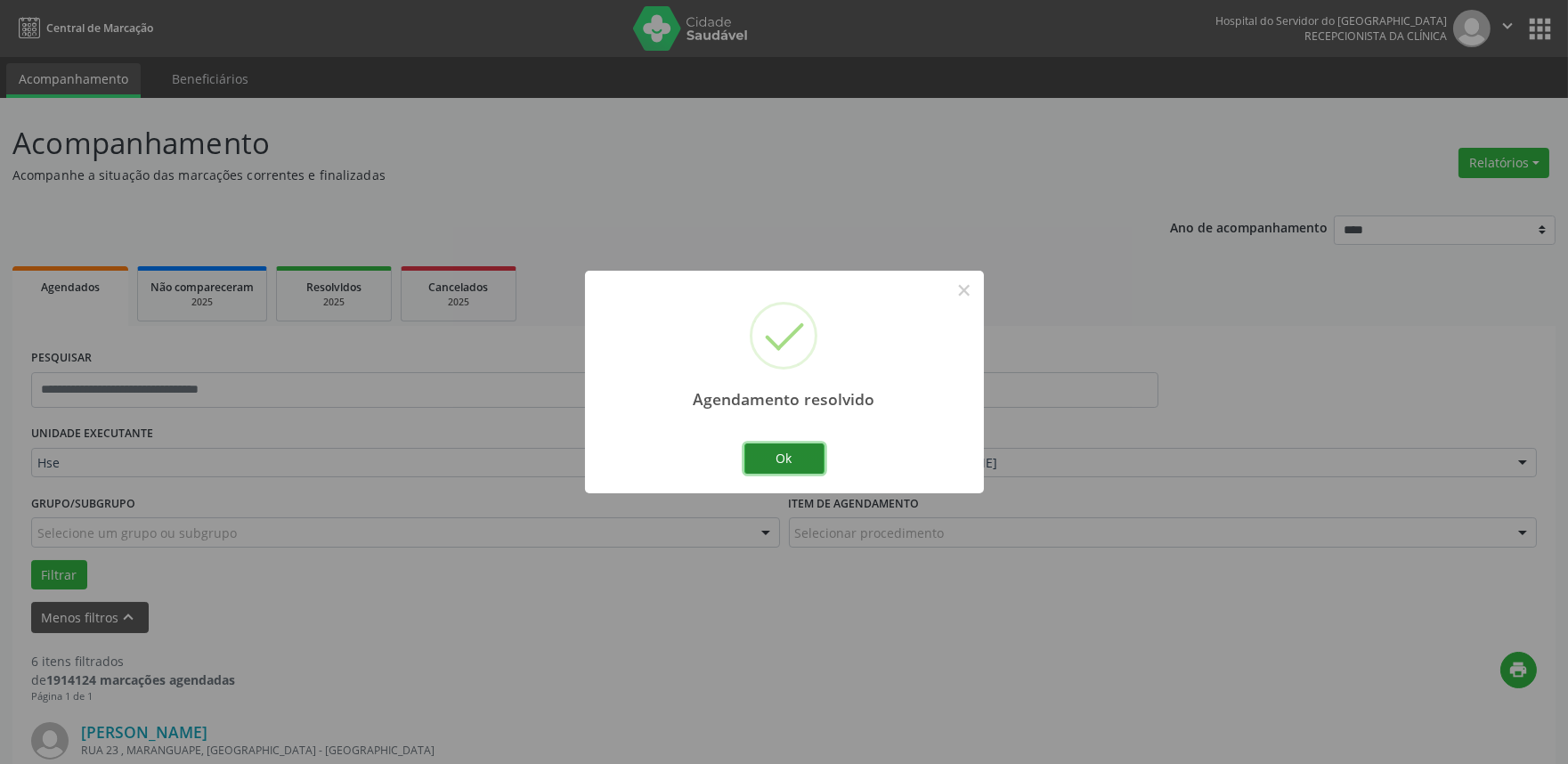
click at [782, 451] on button "Ok" at bounding box center [784, 458] width 80 height 31
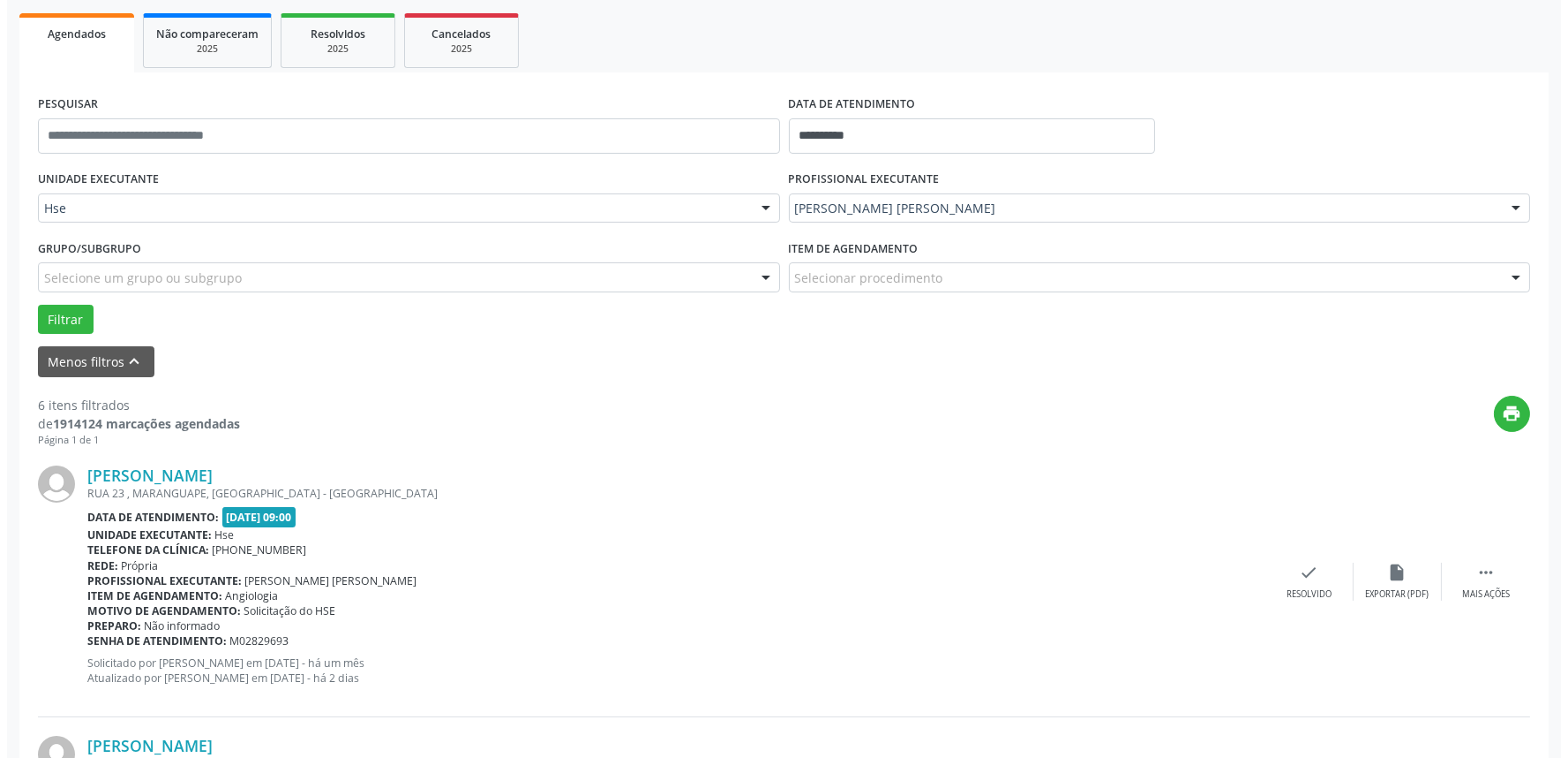
scroll to position [294, 0]
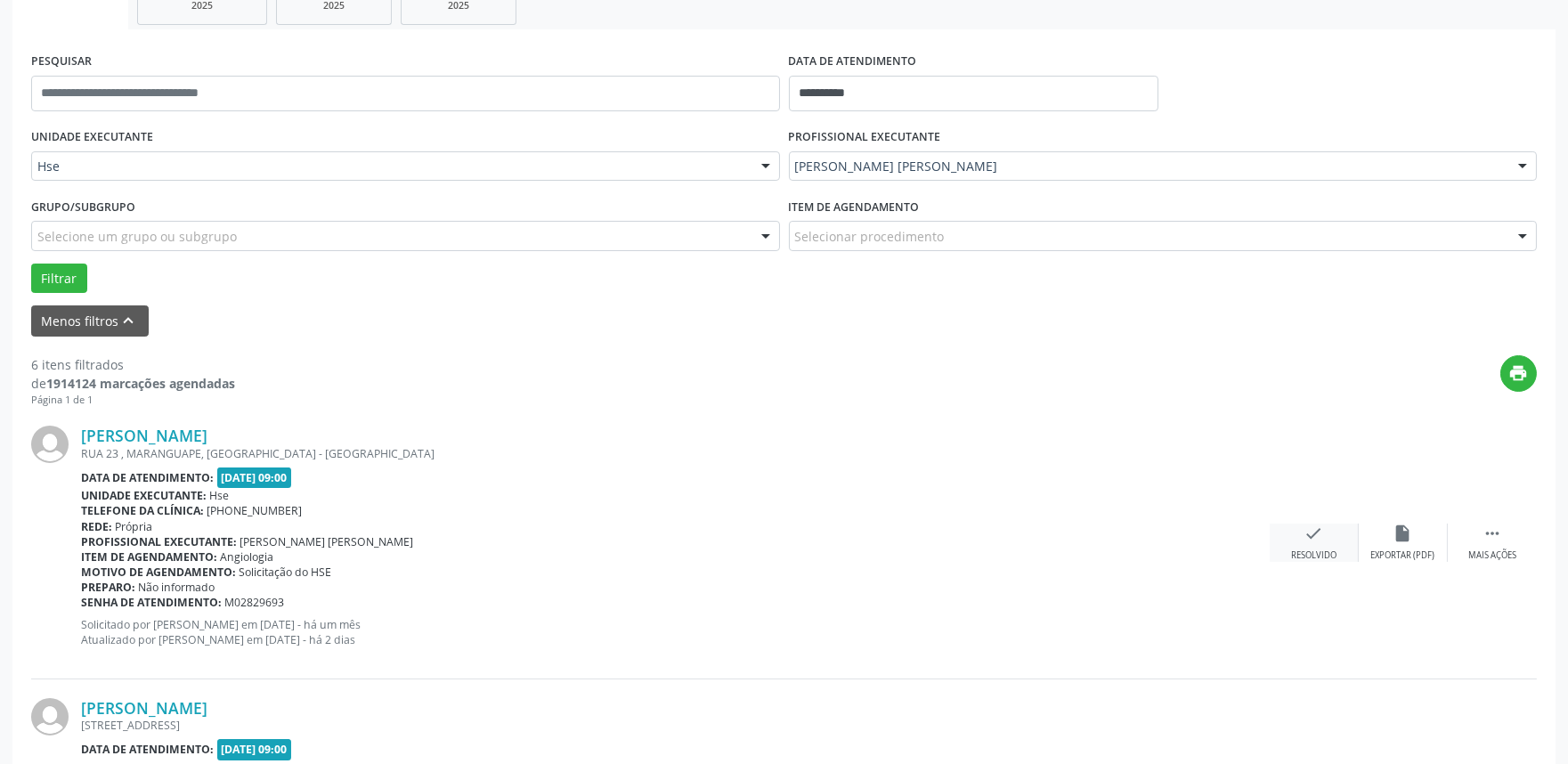
click at [1319, 541] on div "check Resolvido" at bounding box center [1314, 542] width 89 height 38
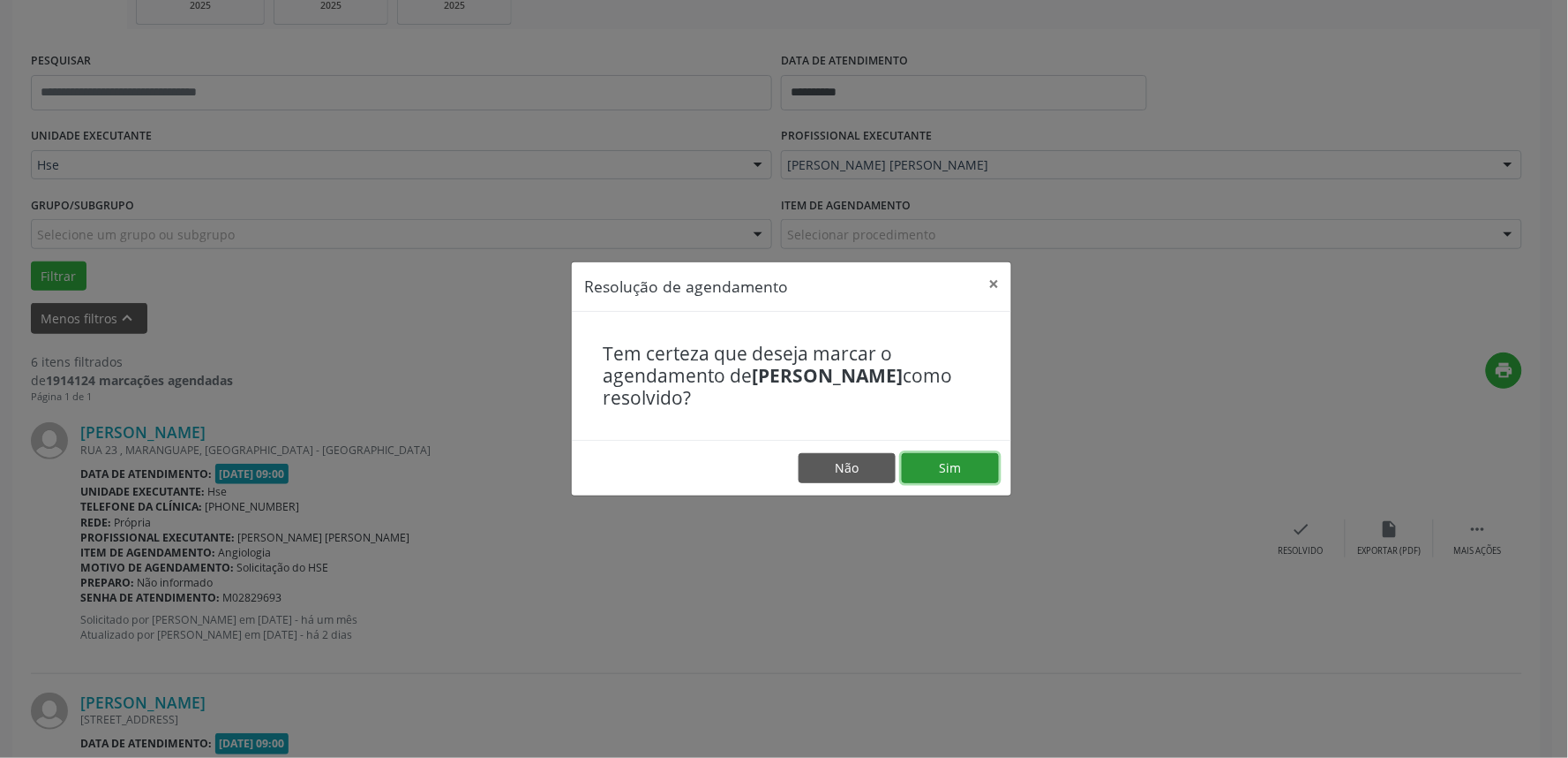
click at [963, 474] on button "Sim" at bounding box center [950, 468] width 97 height 30
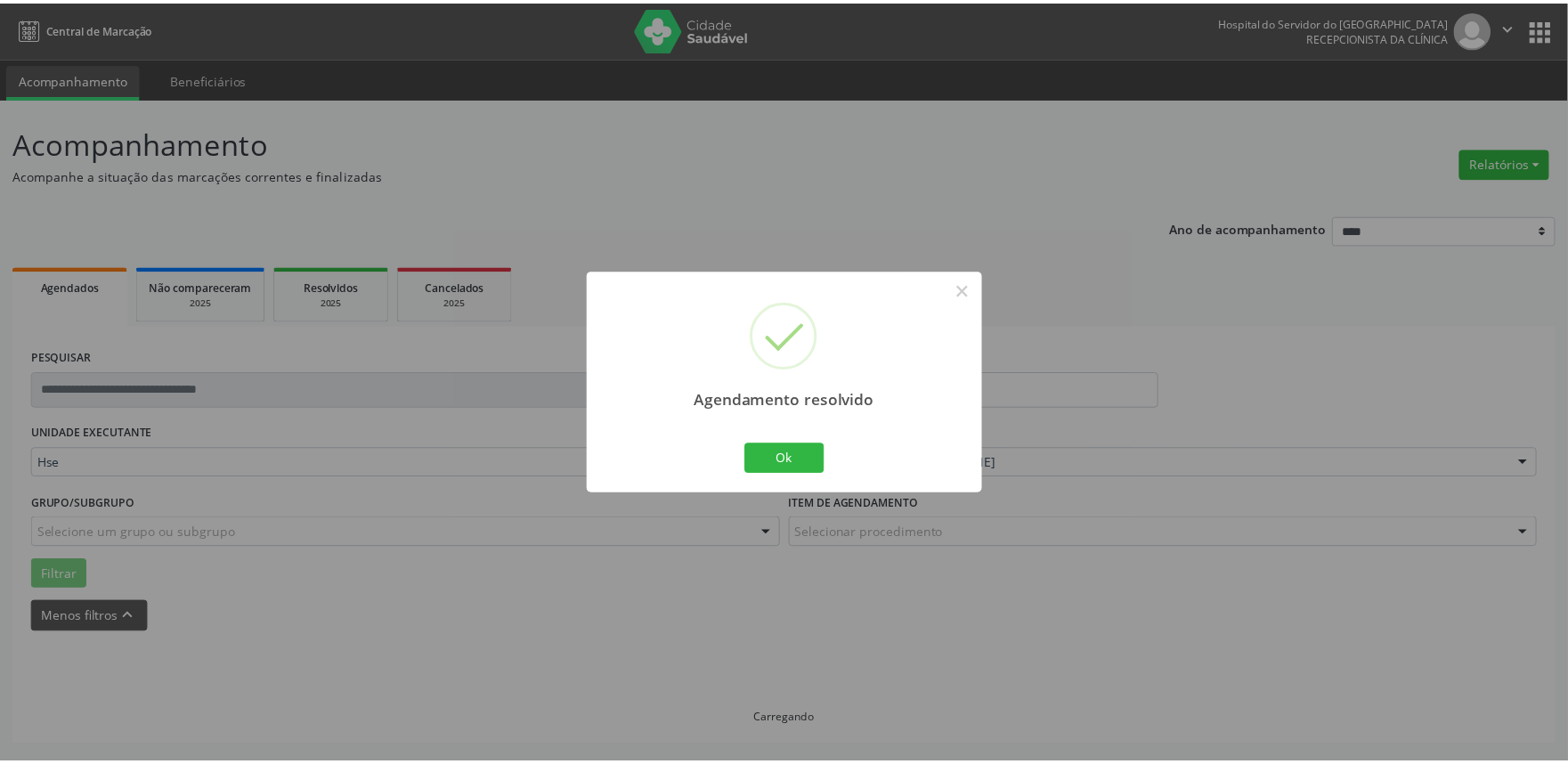
scroll to position [0, 0]
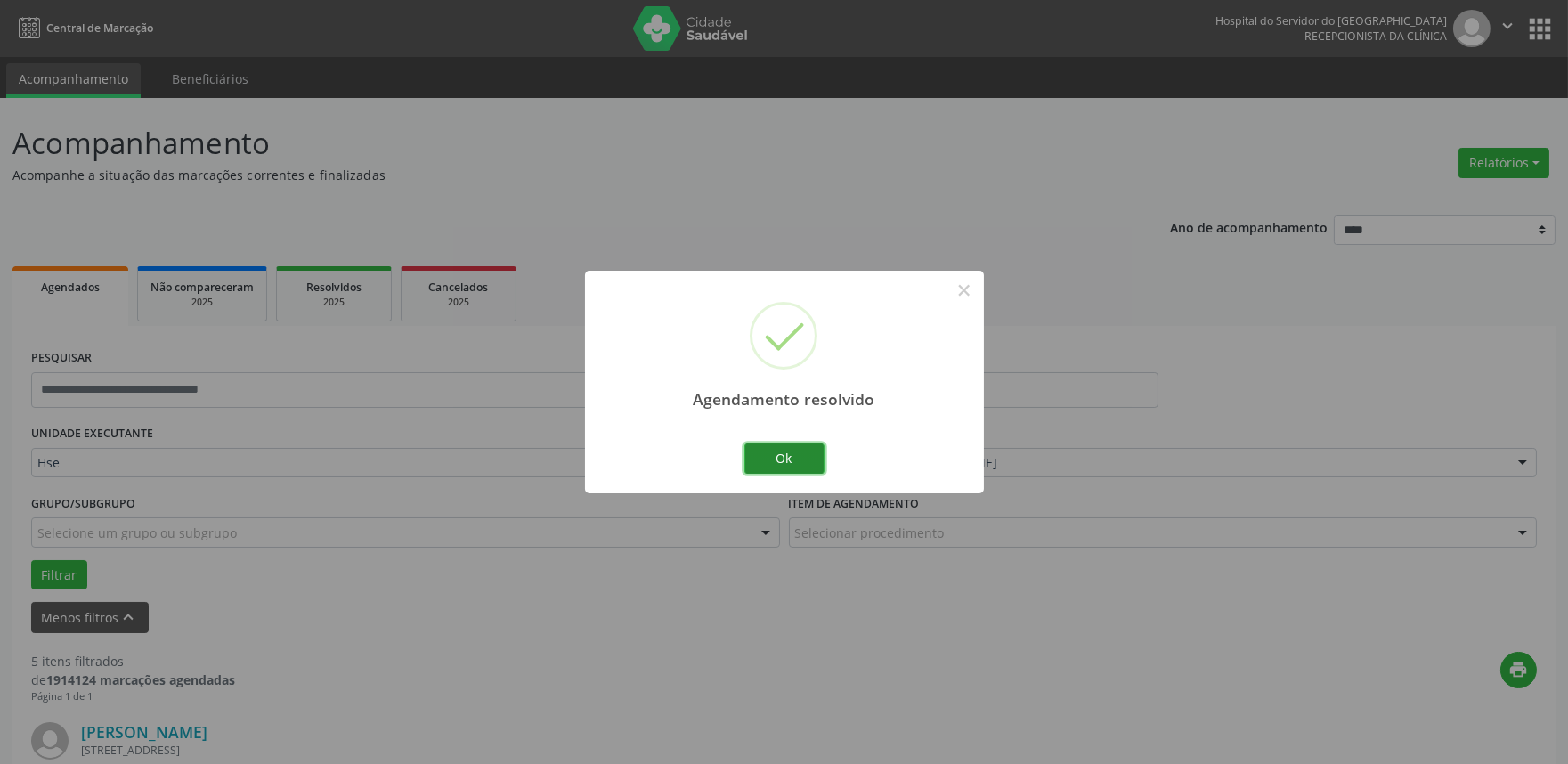
click at [765, 455] on button "Ok" at bounding box center [784, 458] width 80 height 31
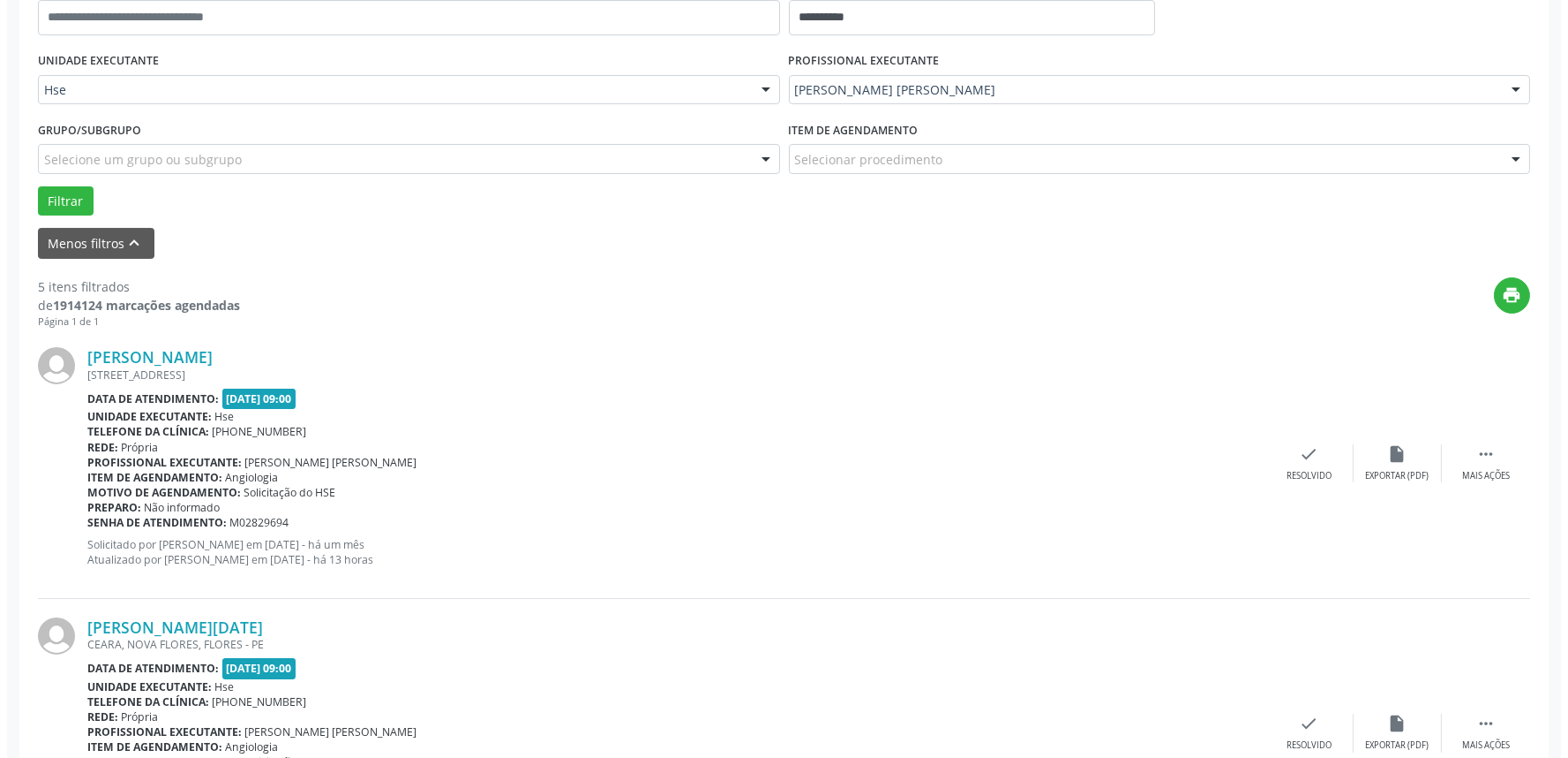
scroll to position [490, 0]
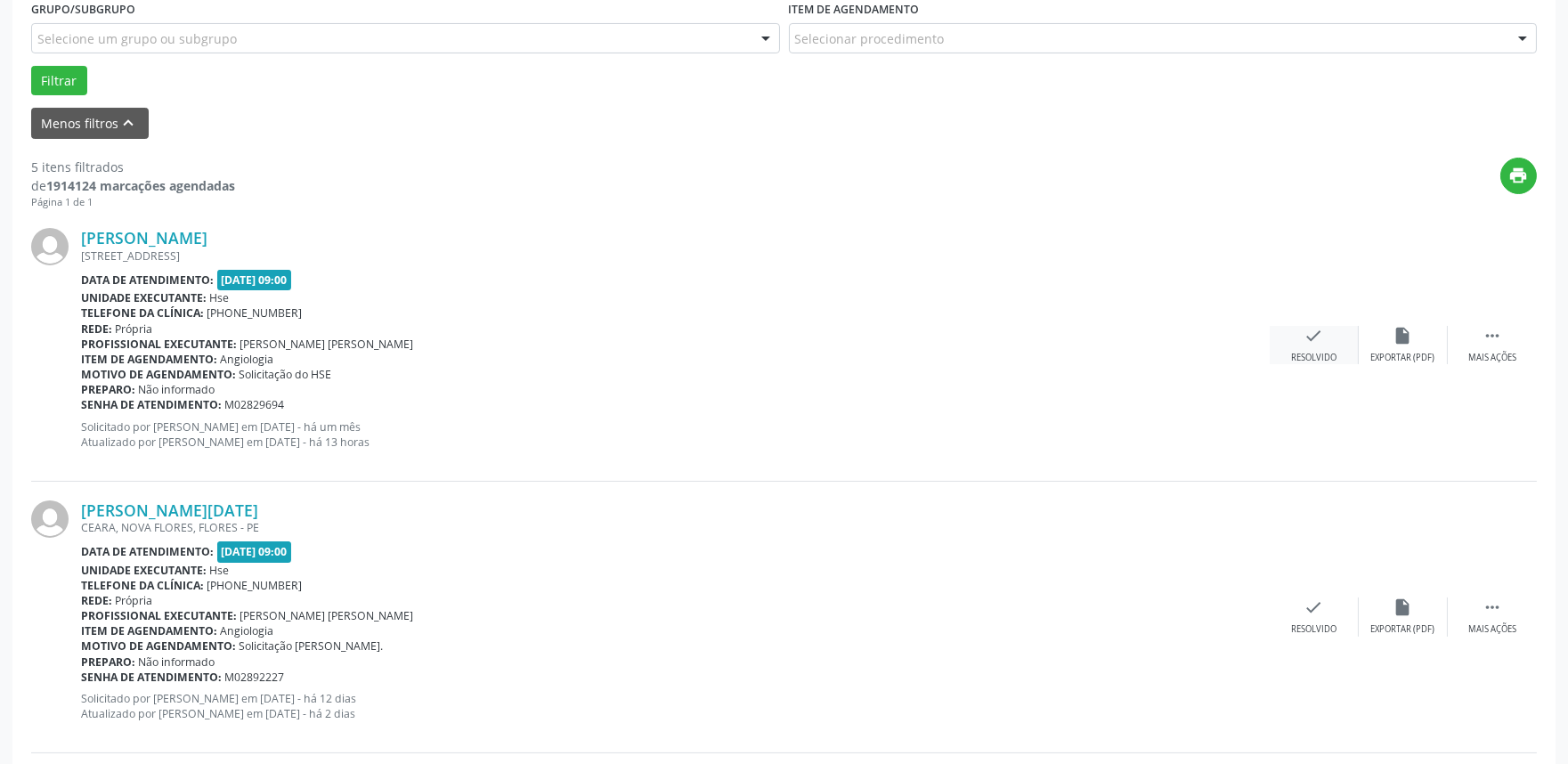
click at [1296, 351] on div "Resolvido" at bounding box center [1313, 357] width 45 height 13
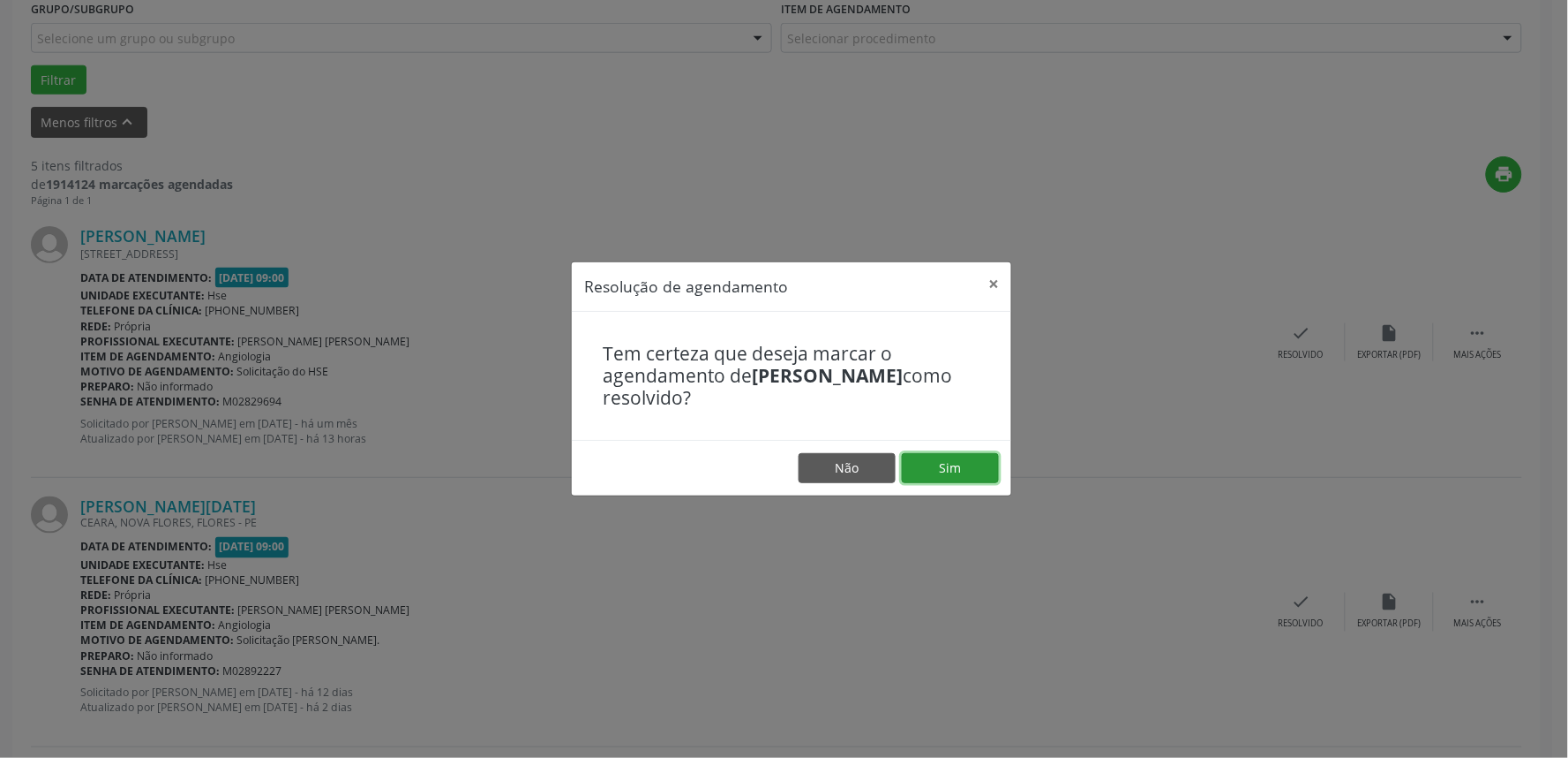
click at [943, 457] on button "Sim" at bounding box center [950, 468] width 97 height 30
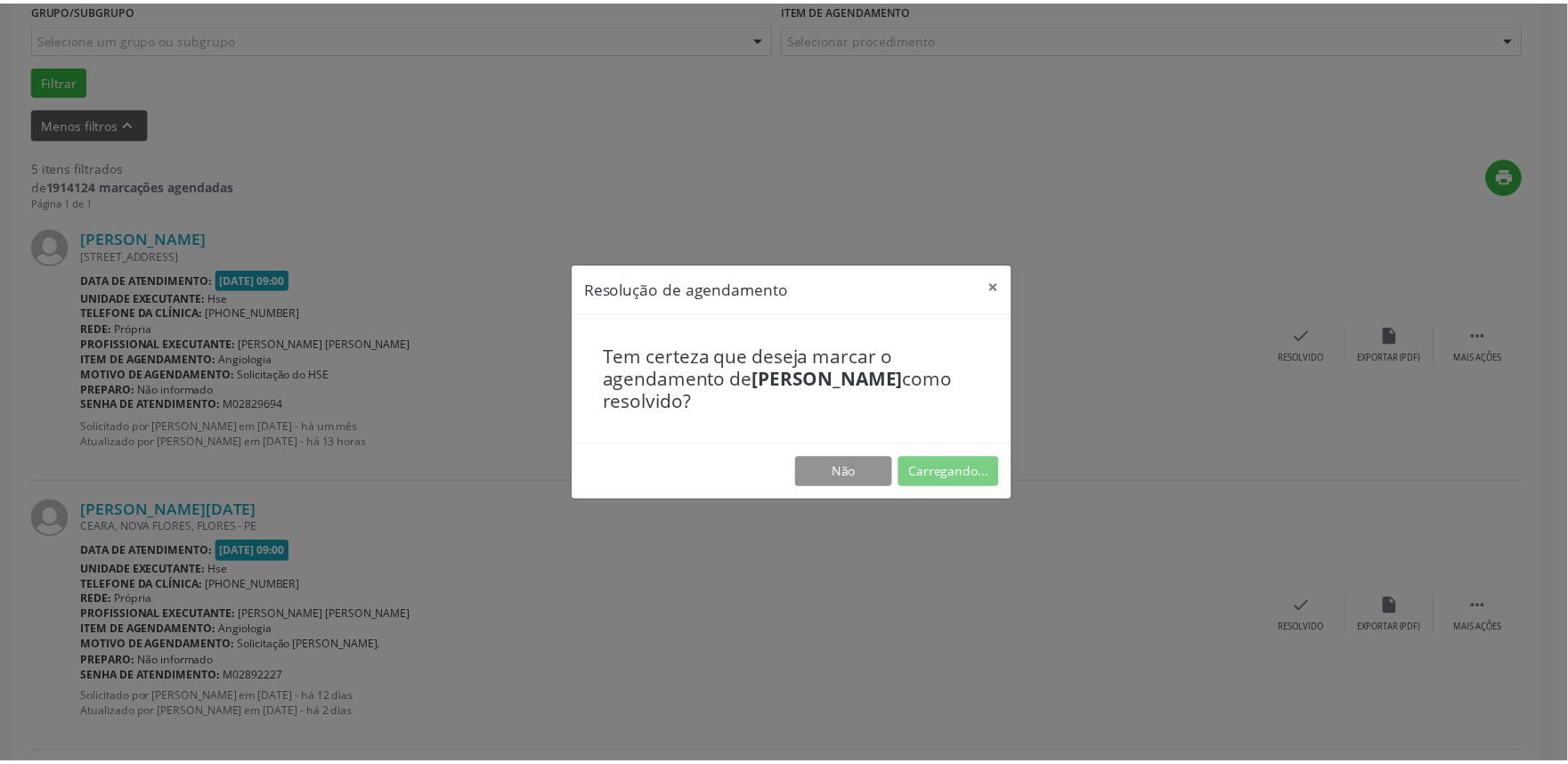
scroll to position [0, 0]
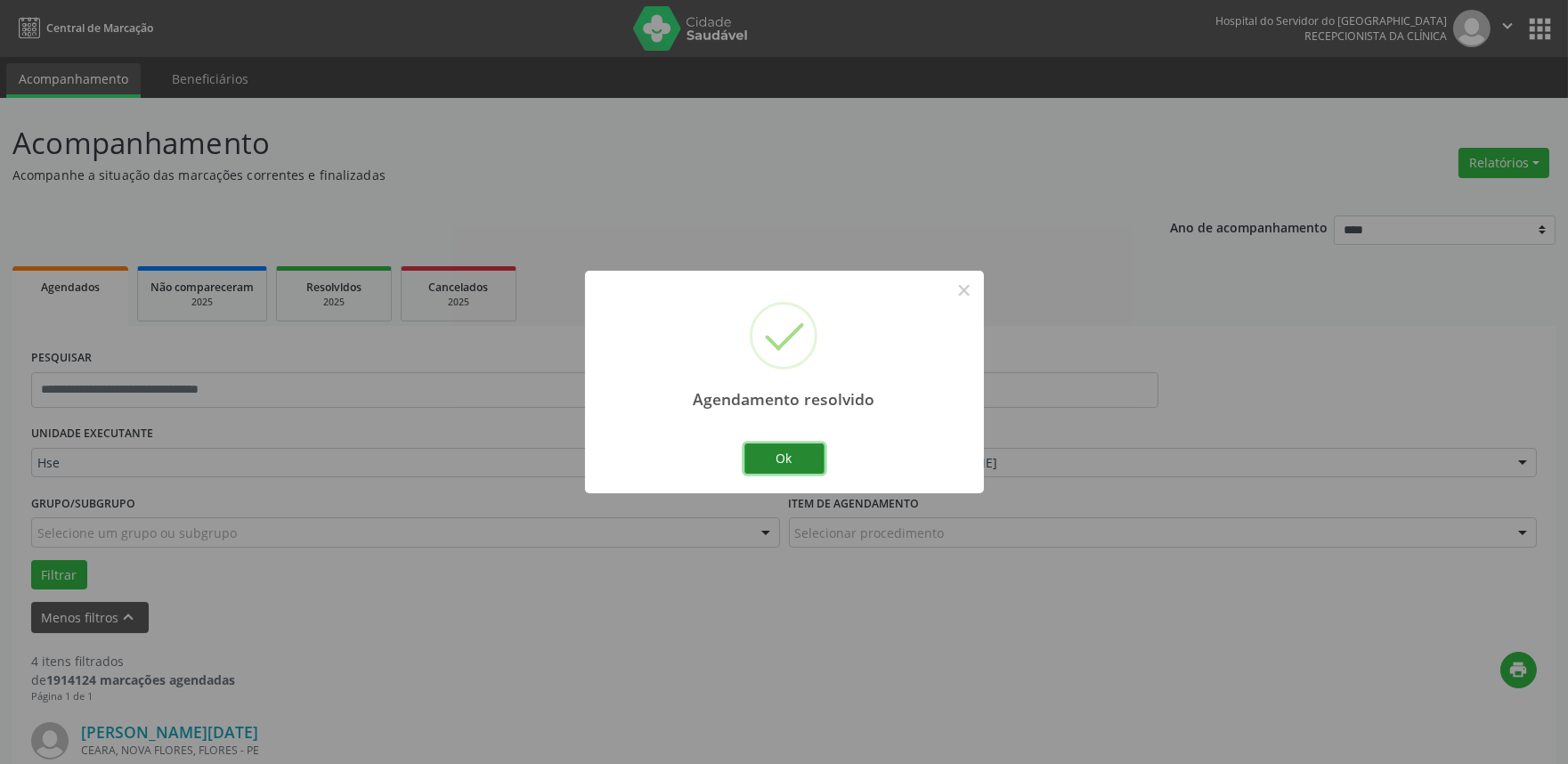
click at [794, 450] on button "Ok" at bounding box center [784, 458] width 80 height 31
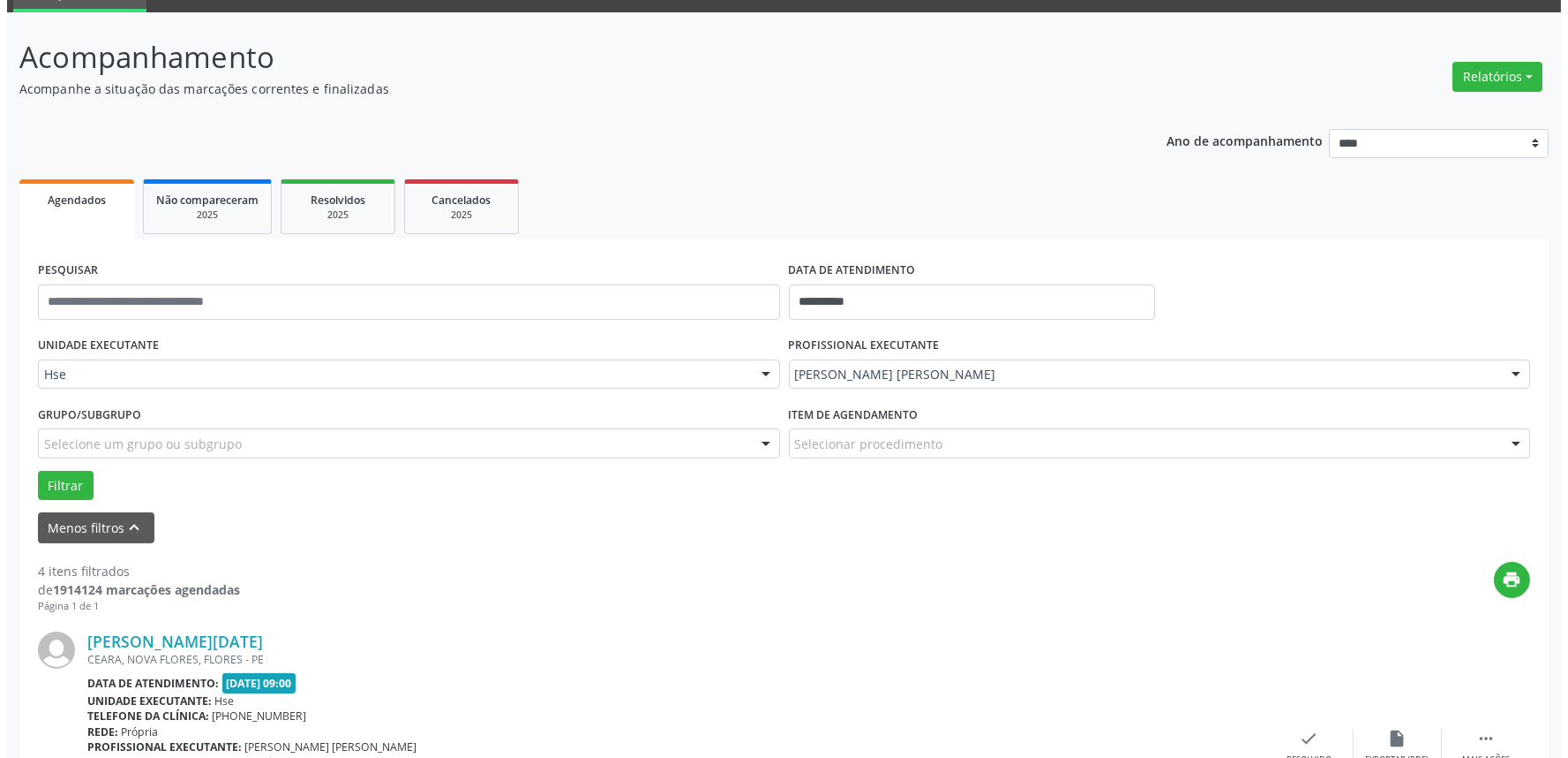
scroll to position [196, 0]
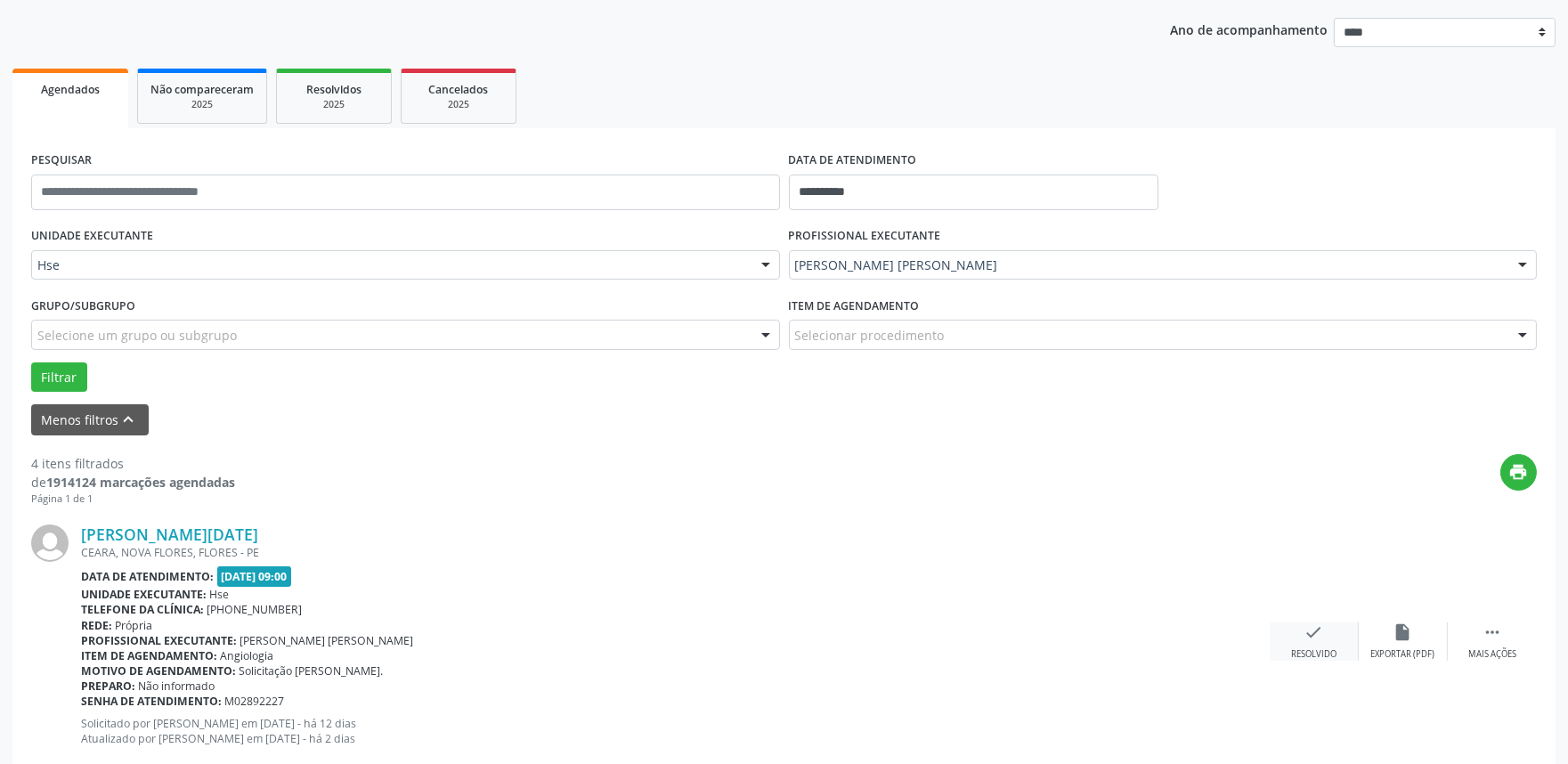
click at [1310, 635] on icon "check" at bounding box center [1314, 632] width 20 height 20
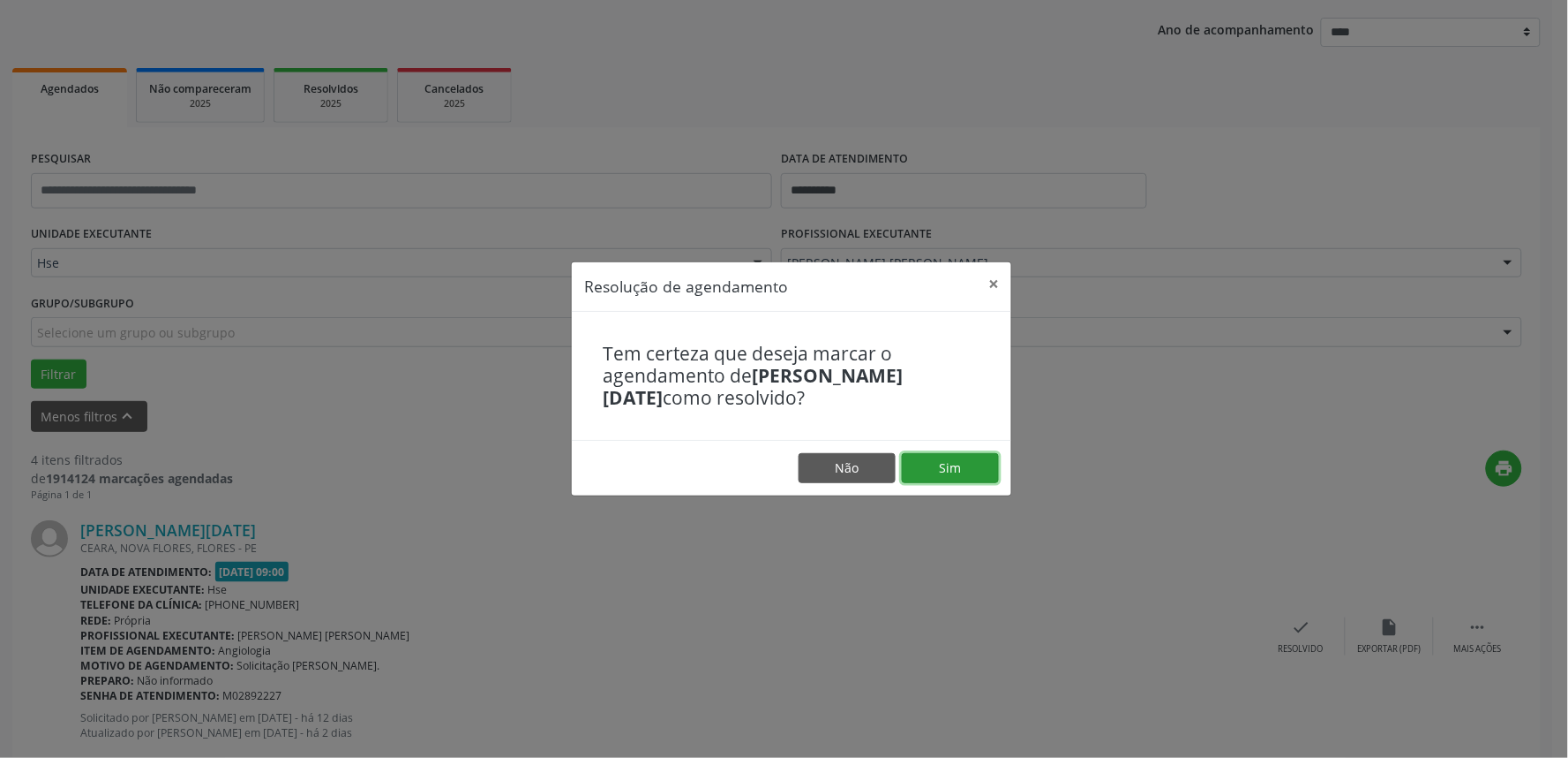
click at [956, 470] on button "Sim" at bounding box center [950, 468] width 97 height 30
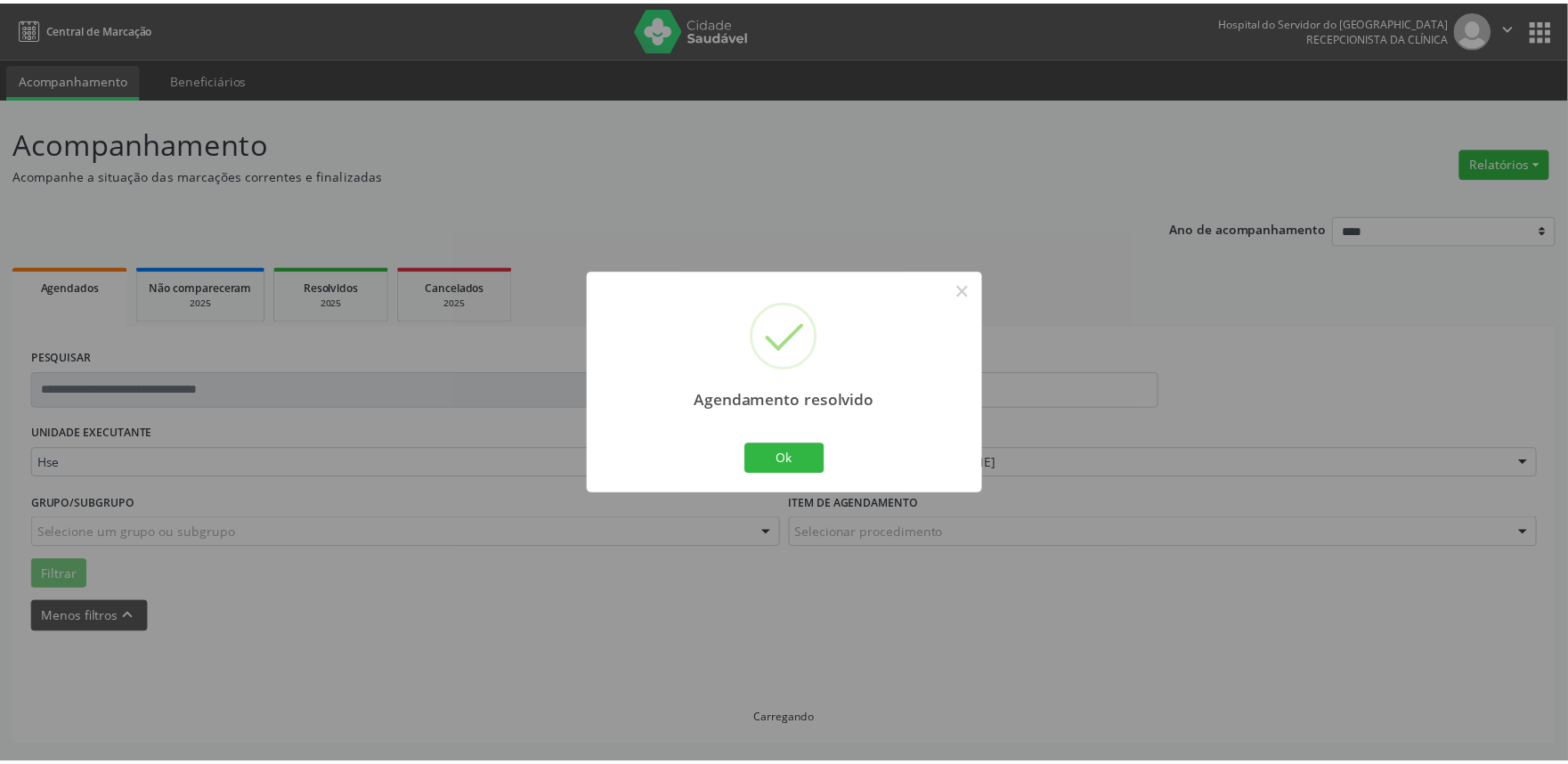
scroll to position [0, 0]
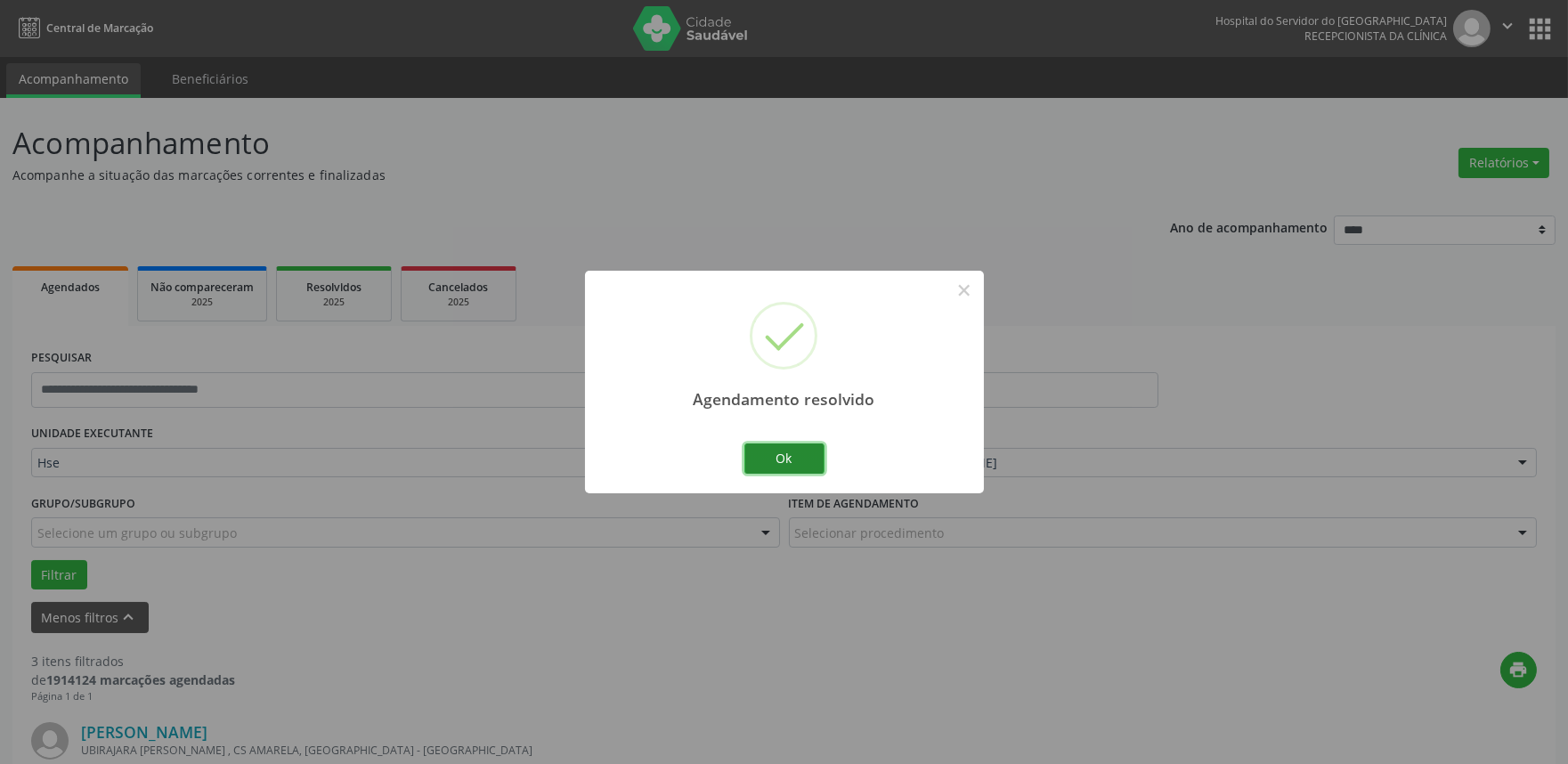
click at [782, 464] on button "Ok" at bounding box center [784, 458] width 80 height 31
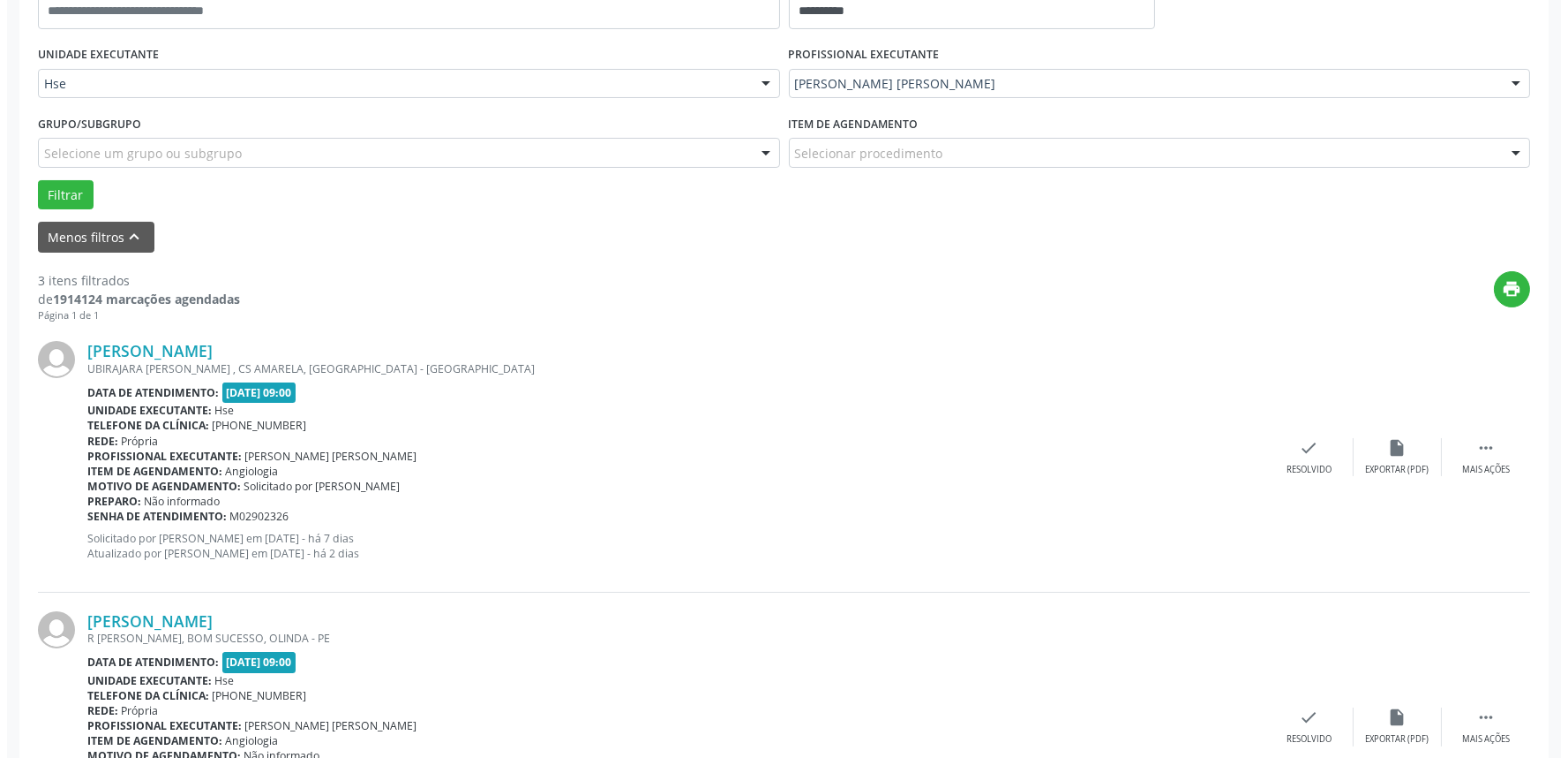
scroll to position [392, 0]
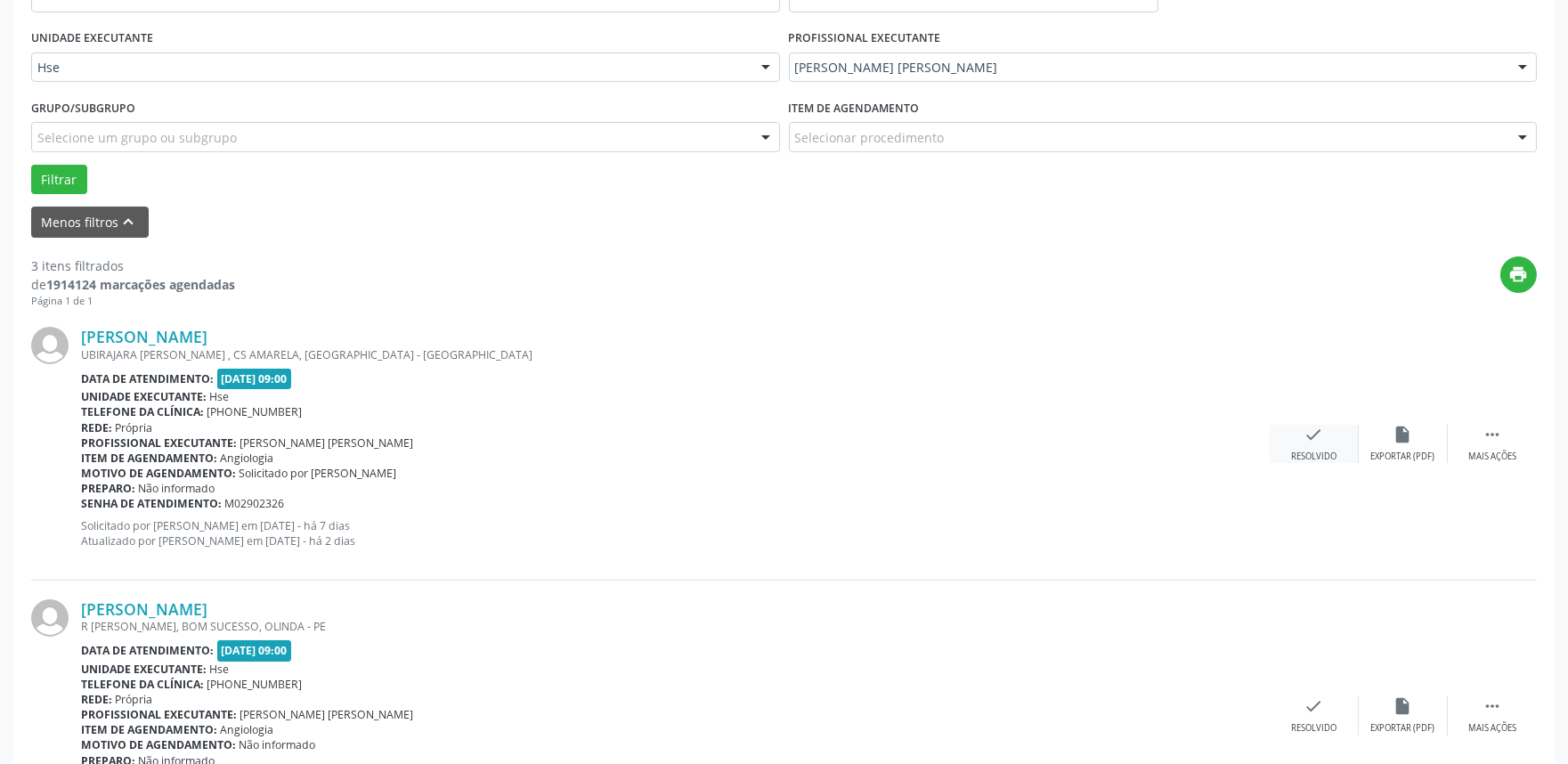
click at [1303, 446] on div "check Resolvido" at bounding box center [1314, 443] width 89 height 38
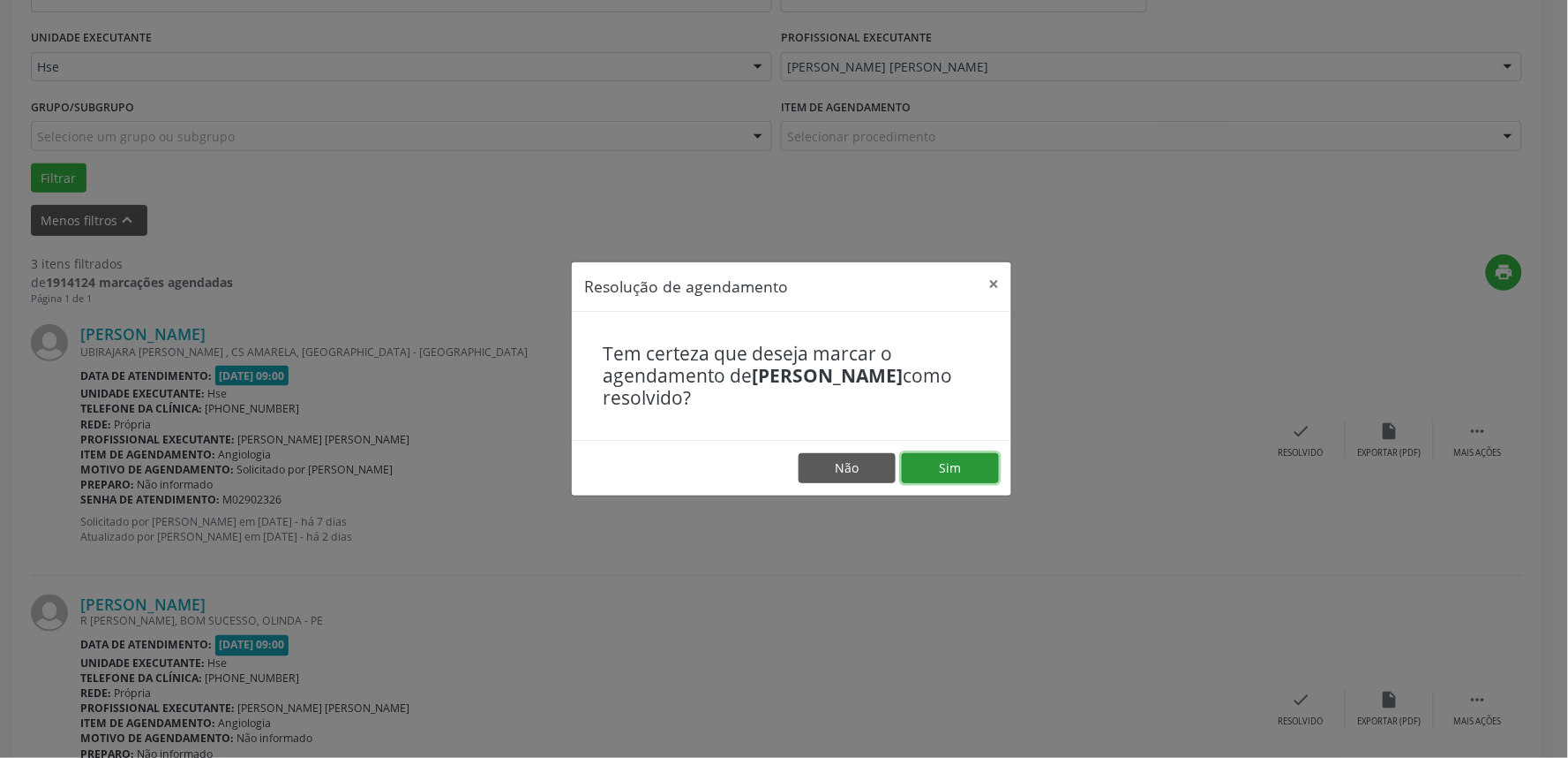
click at [923, 461] on button "Sim" at bounding box center [950, 468] width 97 height 30
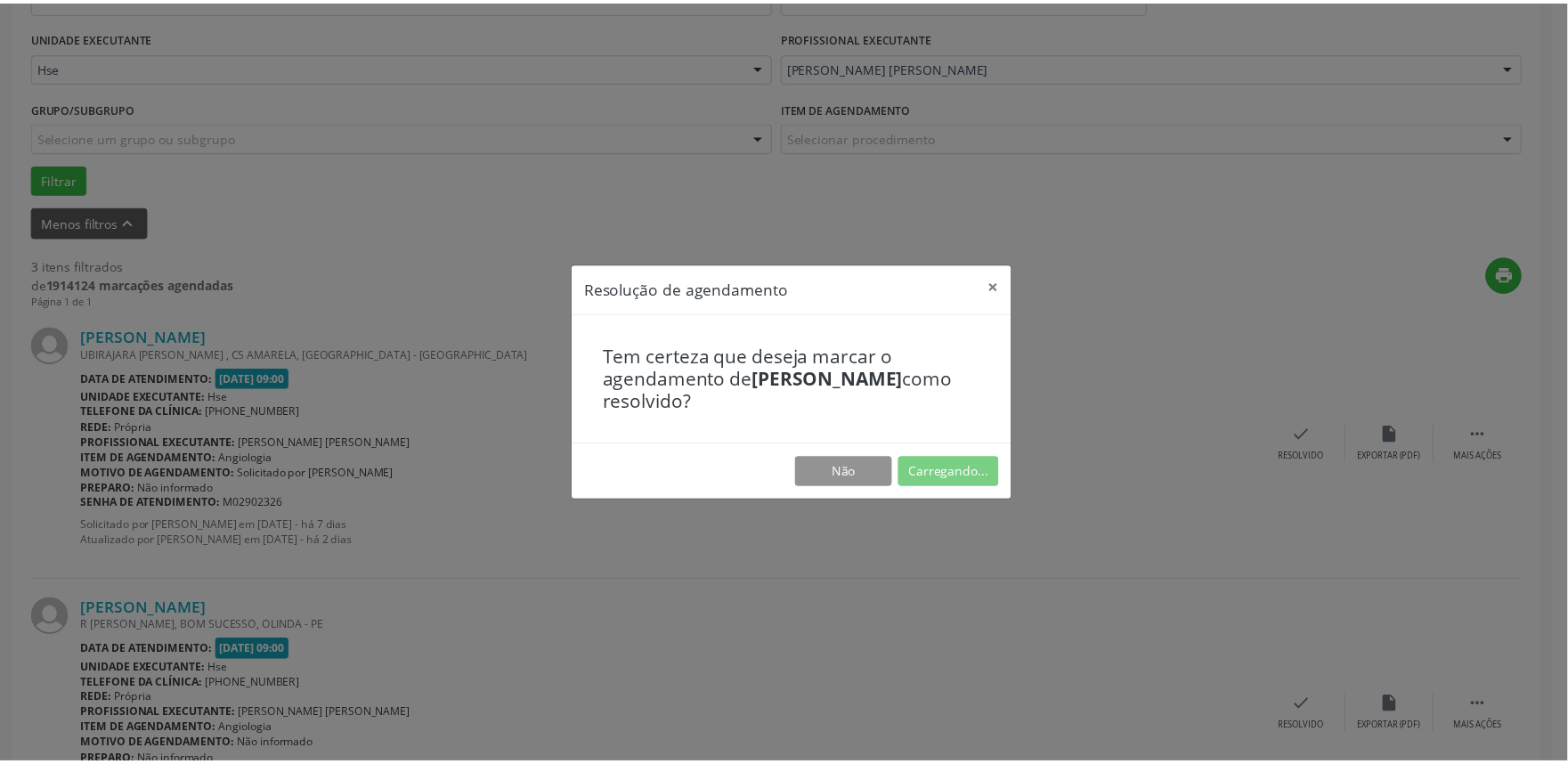
scroll to position [0, 0]
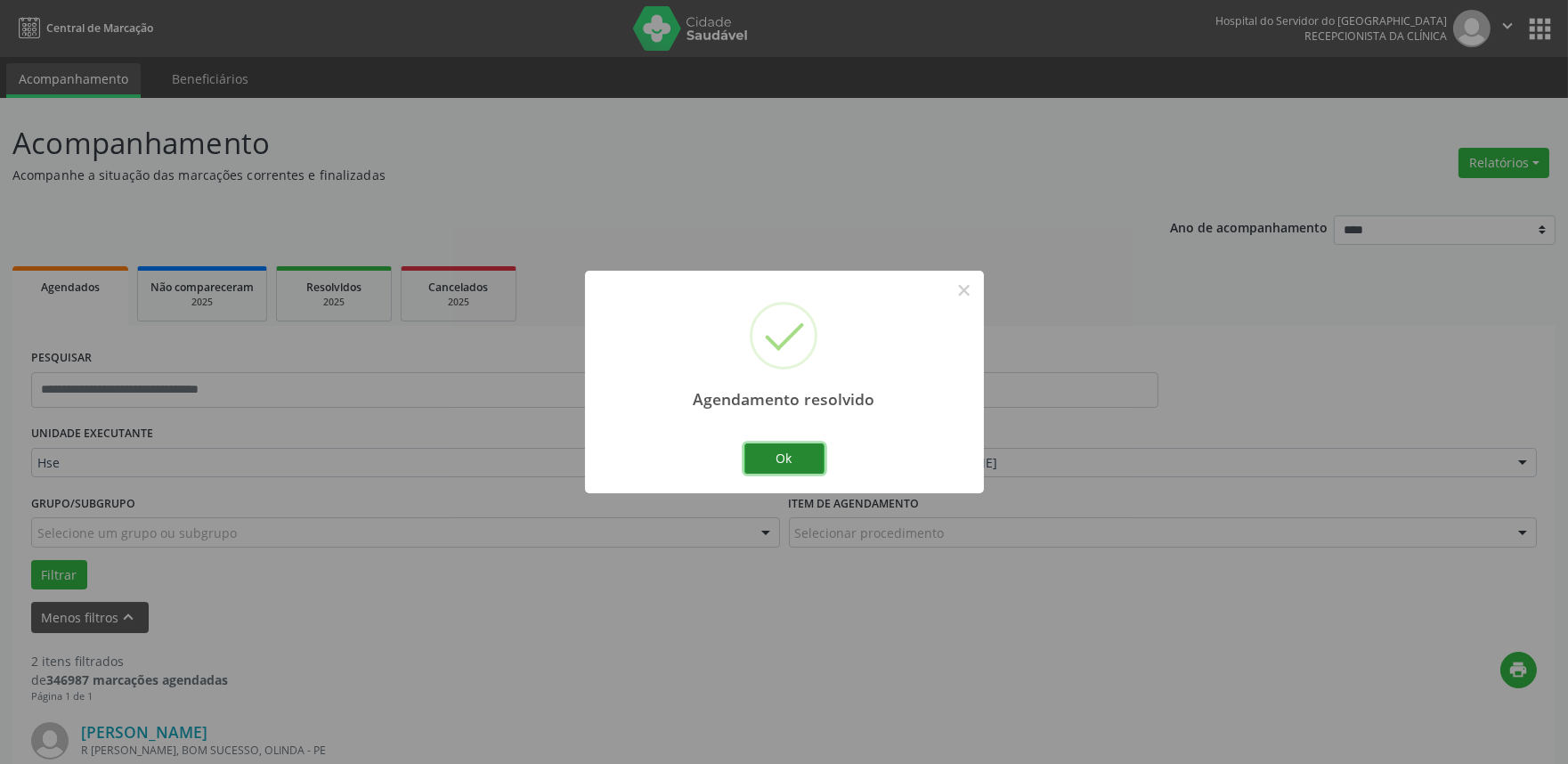
click at [775, 457] on button "Ok" at bounding box center [784, 458] width 80 height 31
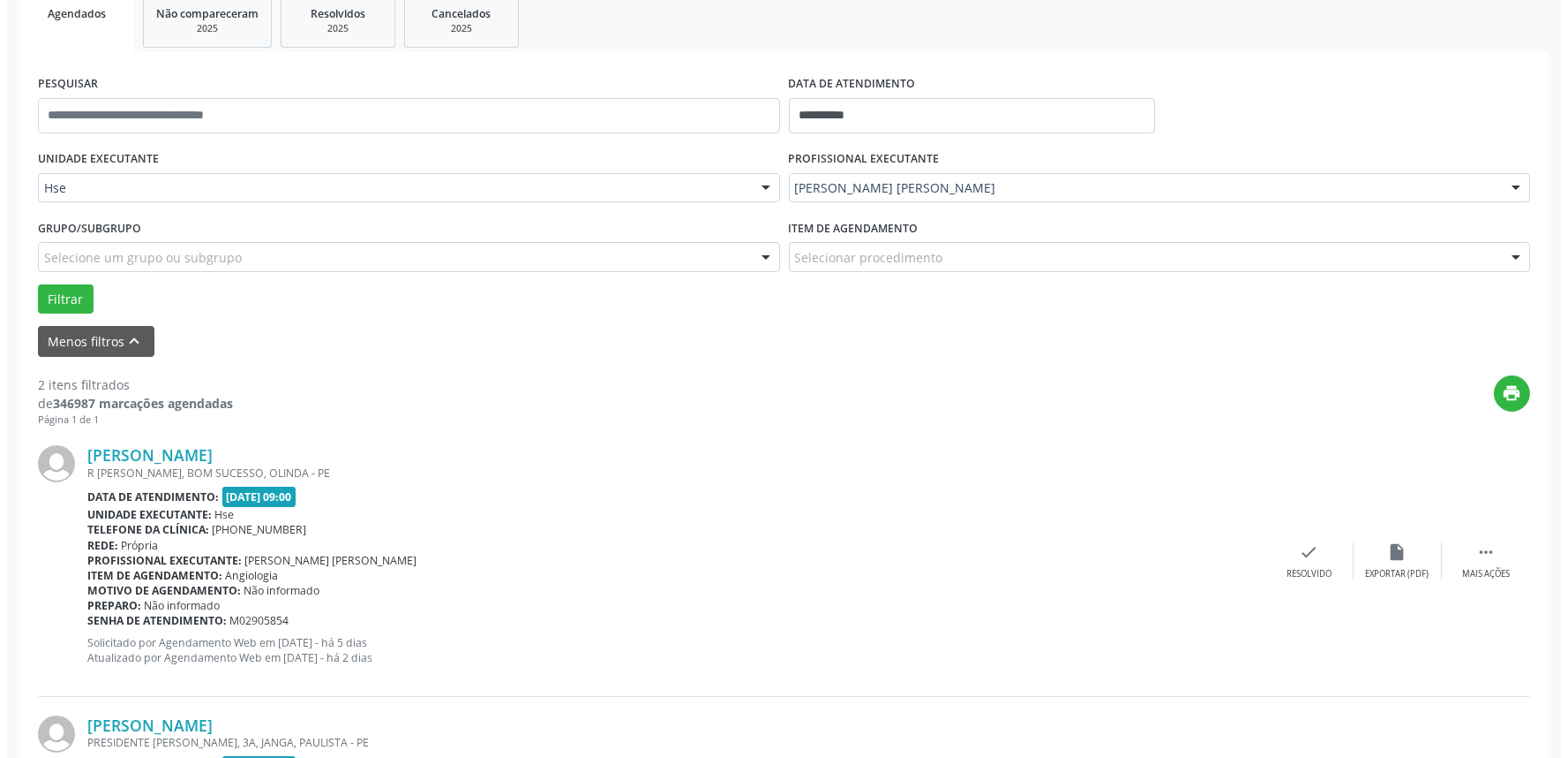
scroll to position [294, 0]
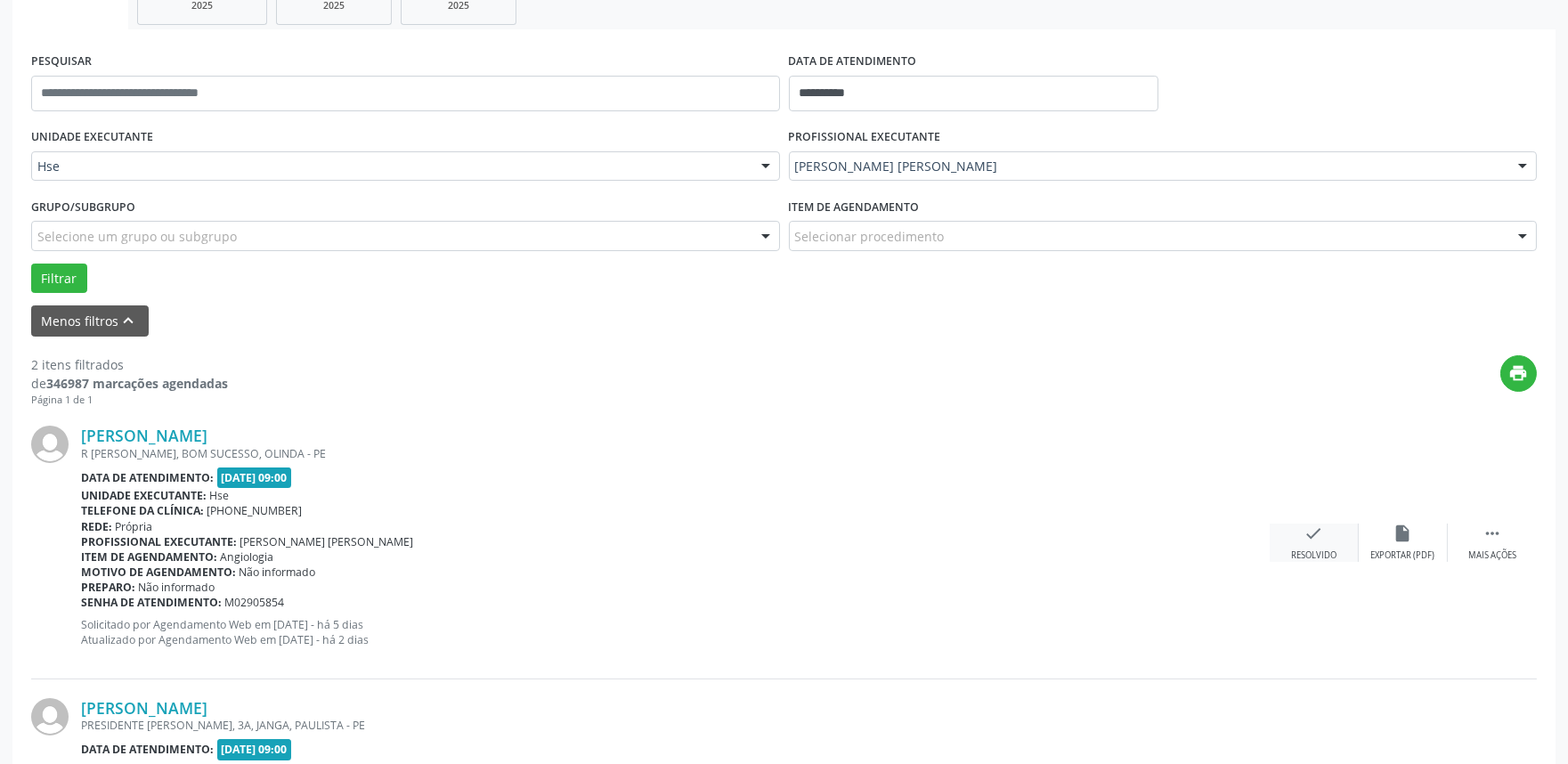
click at [1300, 547] on div "check Resolvido" at bounding box center [1314, 542] width 89 height 38
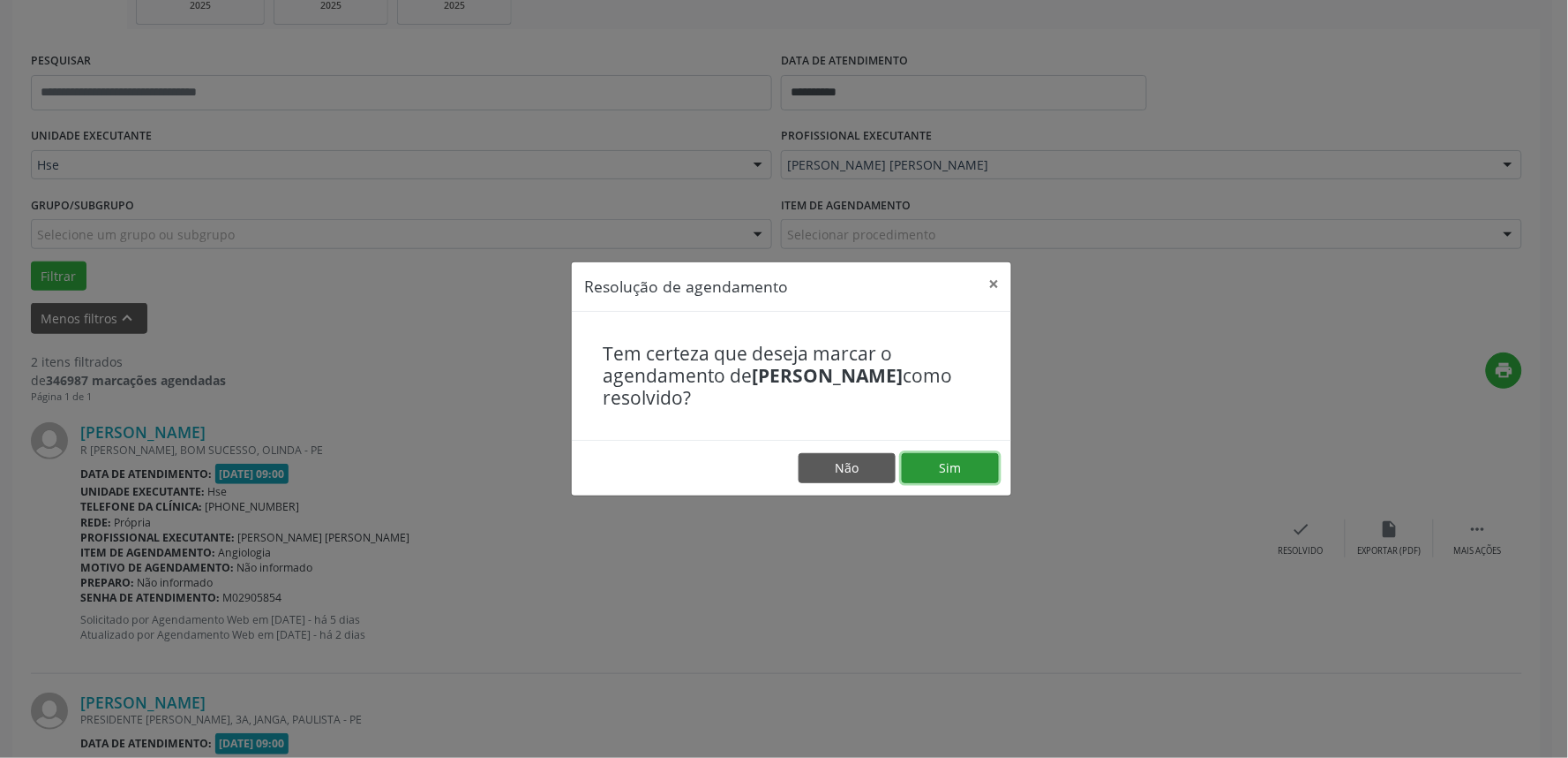
click at [936, 454] on button "Sim" at bounding box center [950, 468] width 97 height 30
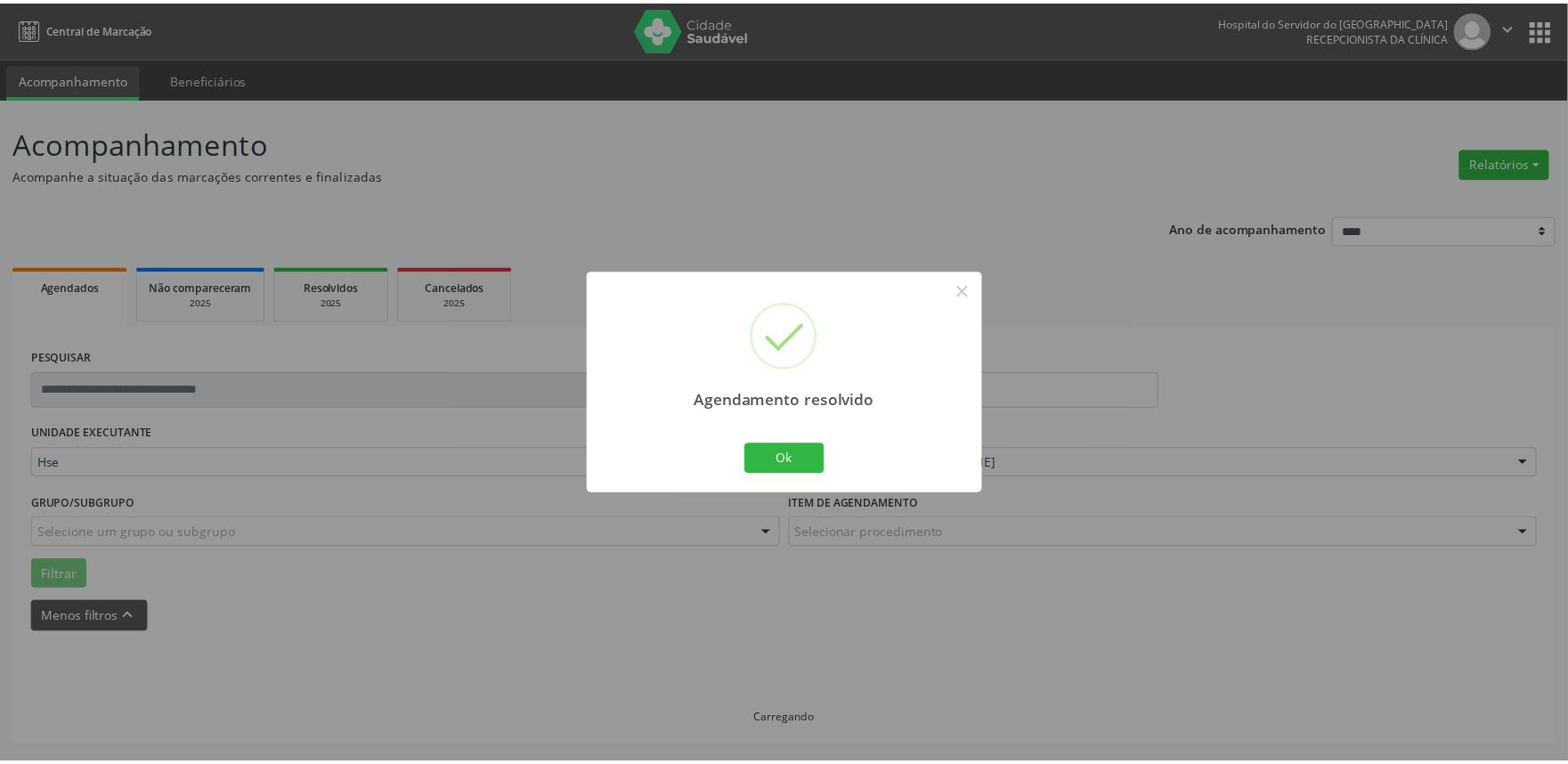
scroll to position [0, 0]
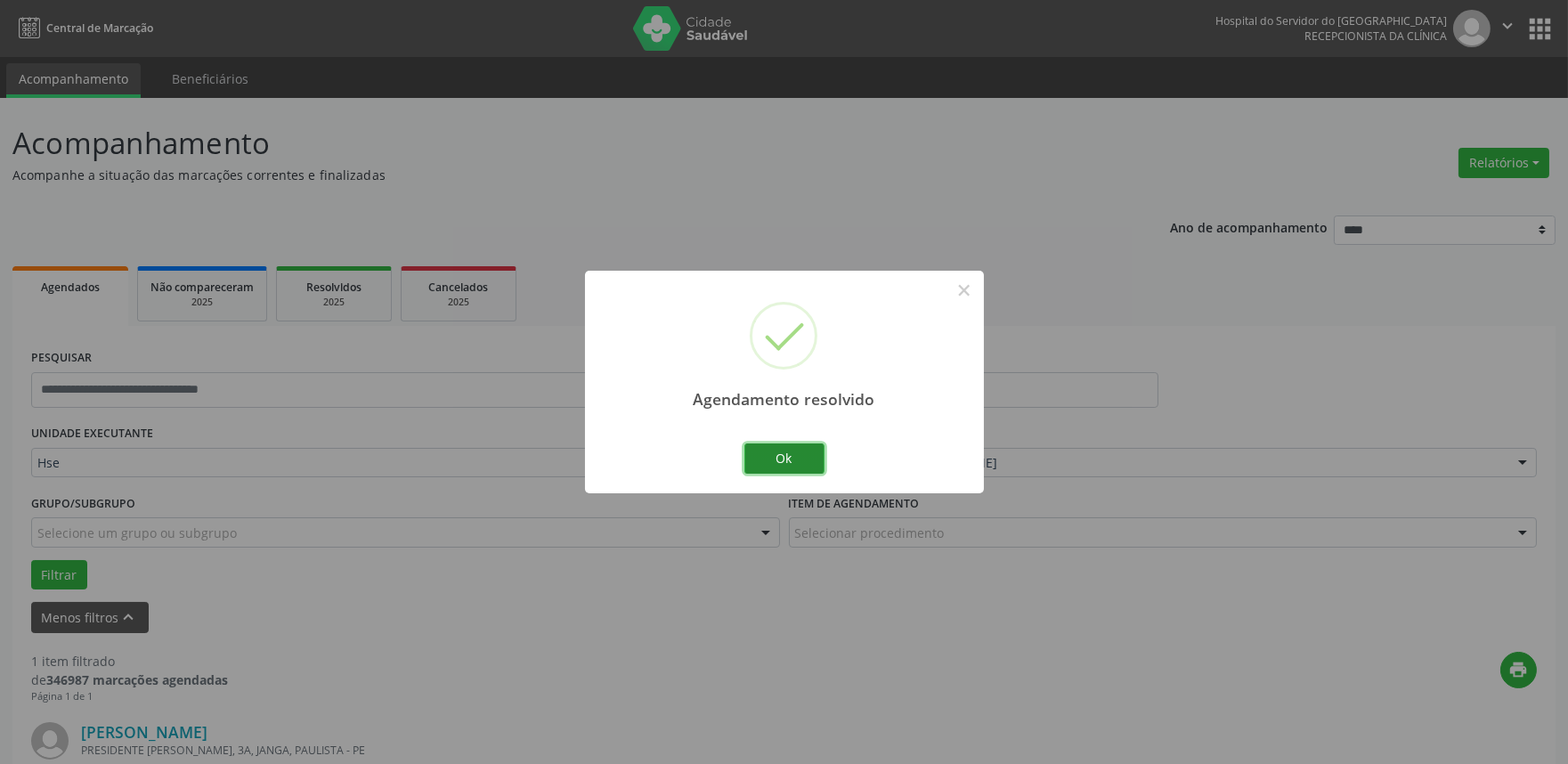
click at [771, 458] on button "Ok" at bounding box center [784, 458] width 80 height 31
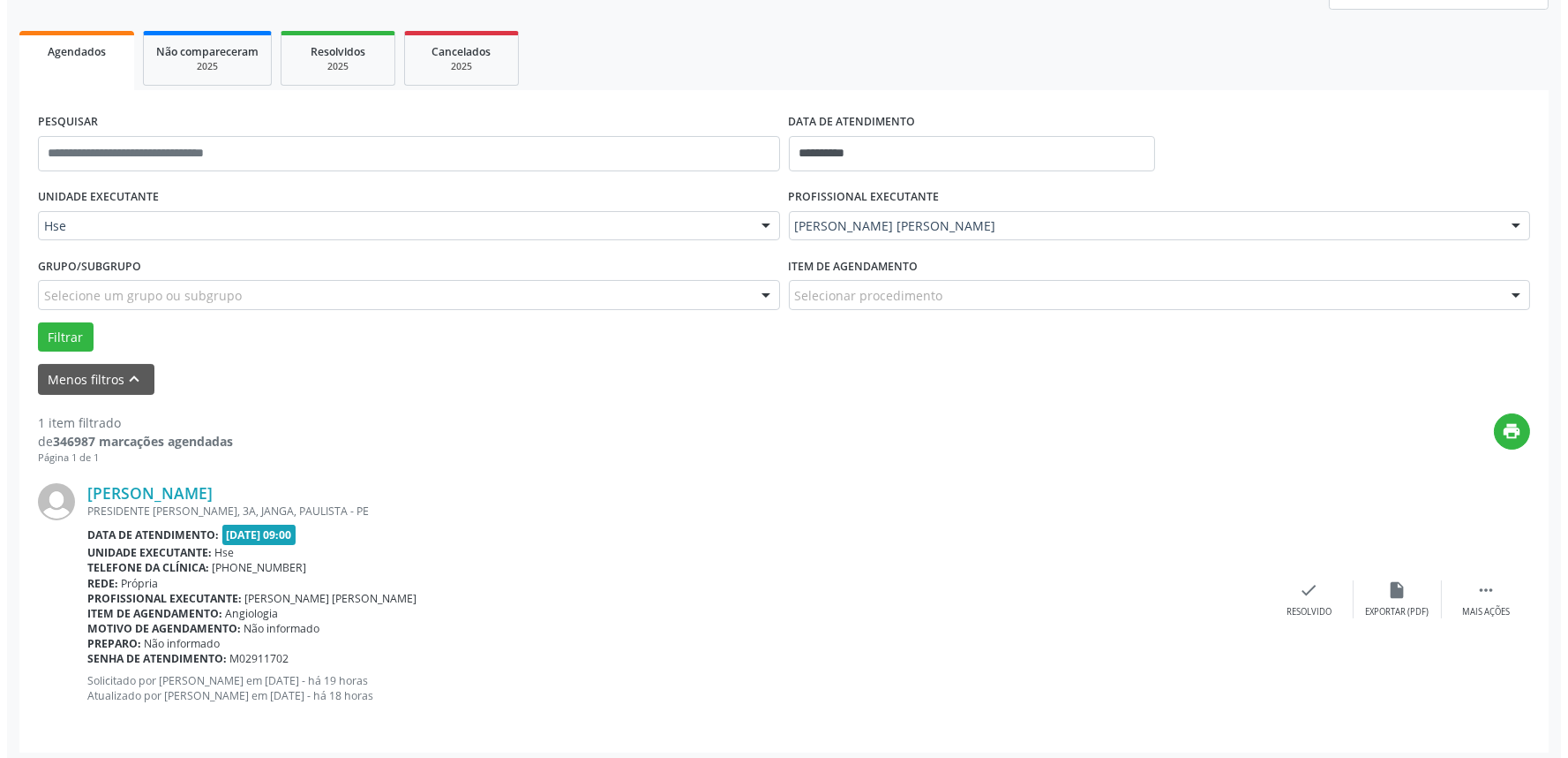
scroll to position [238, 0]
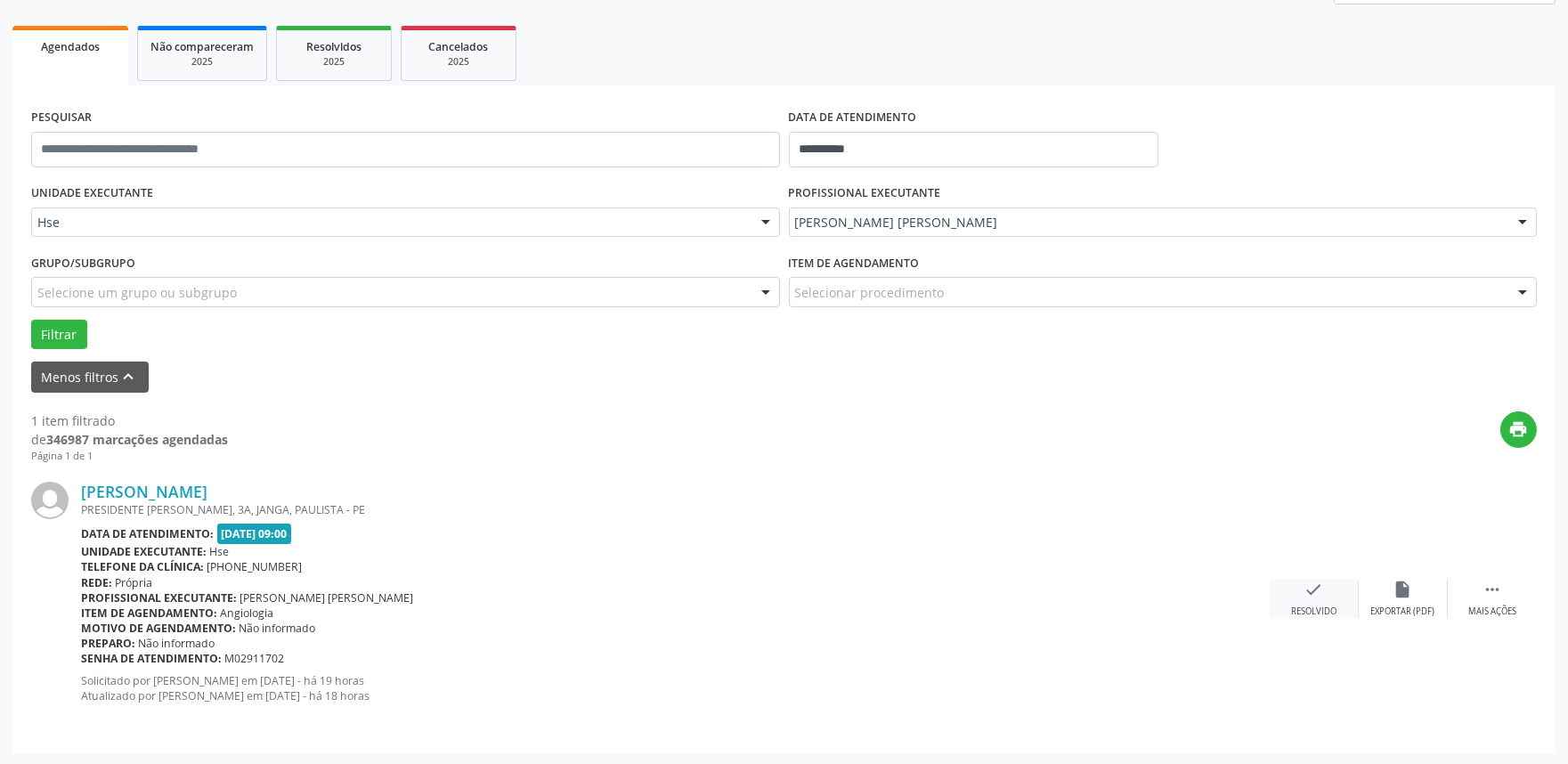
click at [1327, 598] on div "check Resolvido" at bounding box center [1314, 598] width 89 height 38
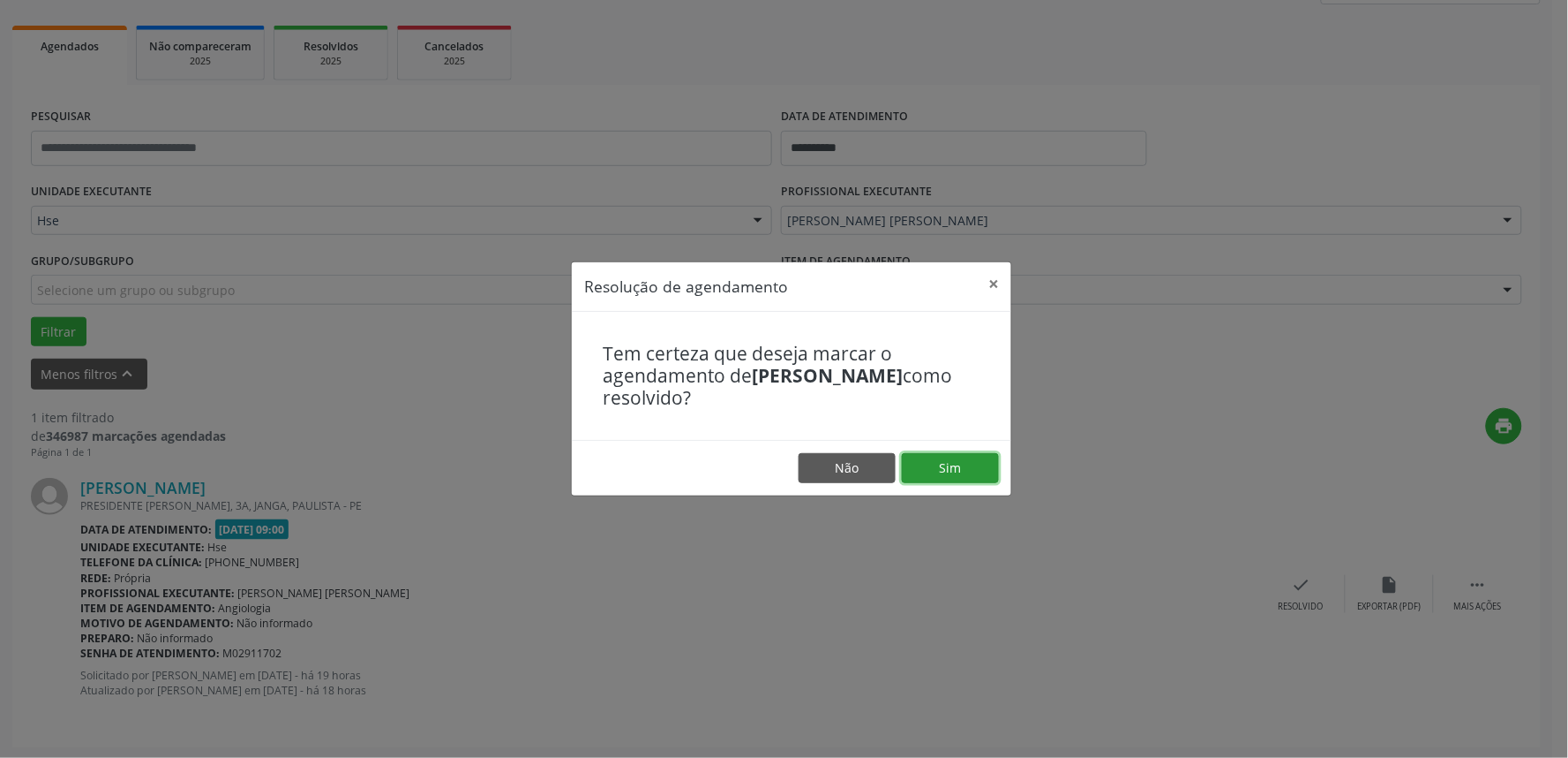
click at [948, 460] on button "Sim" at bounding box center [950, 468] width 97 height 30
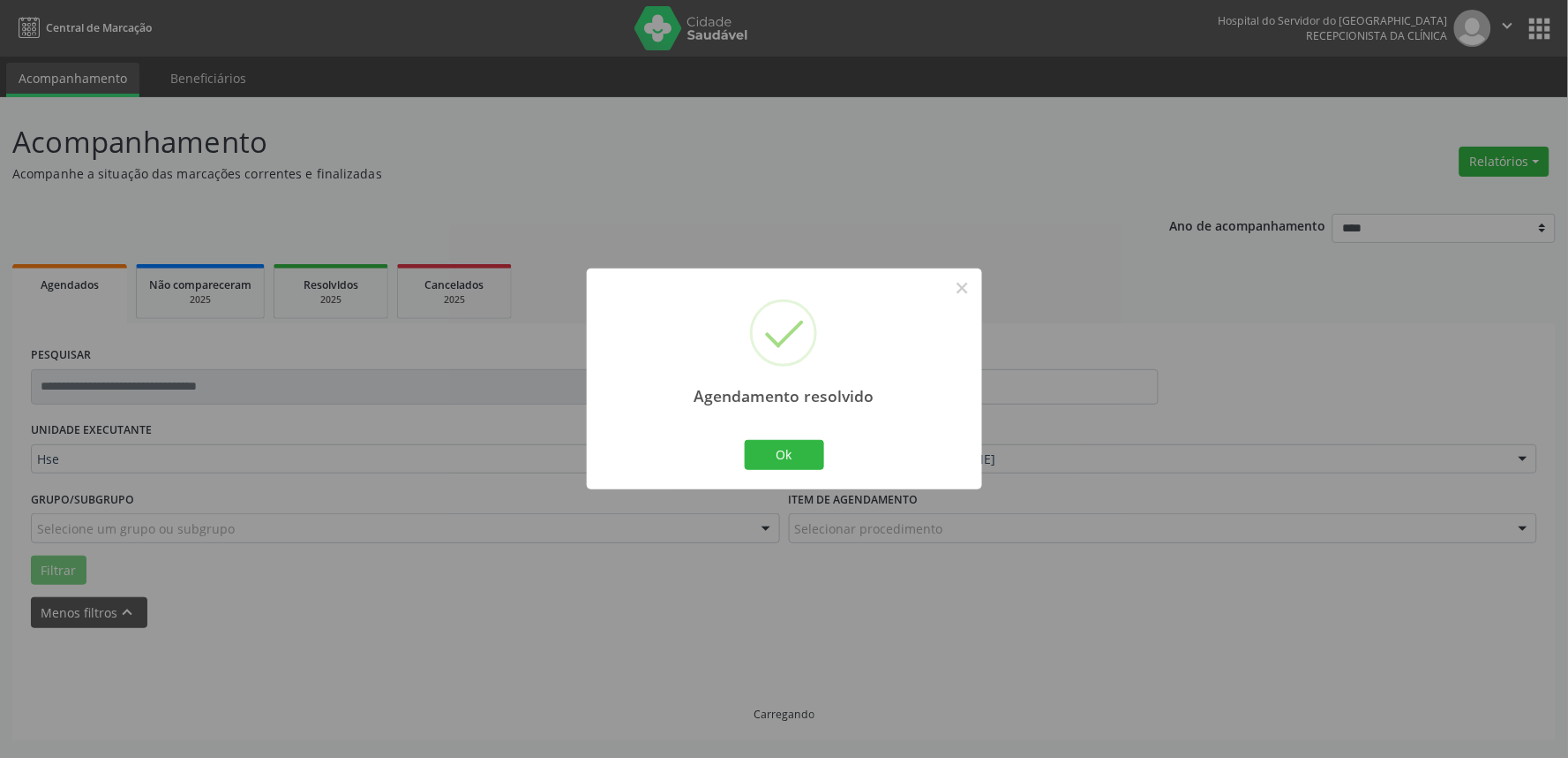
scroll to position [0, 0]
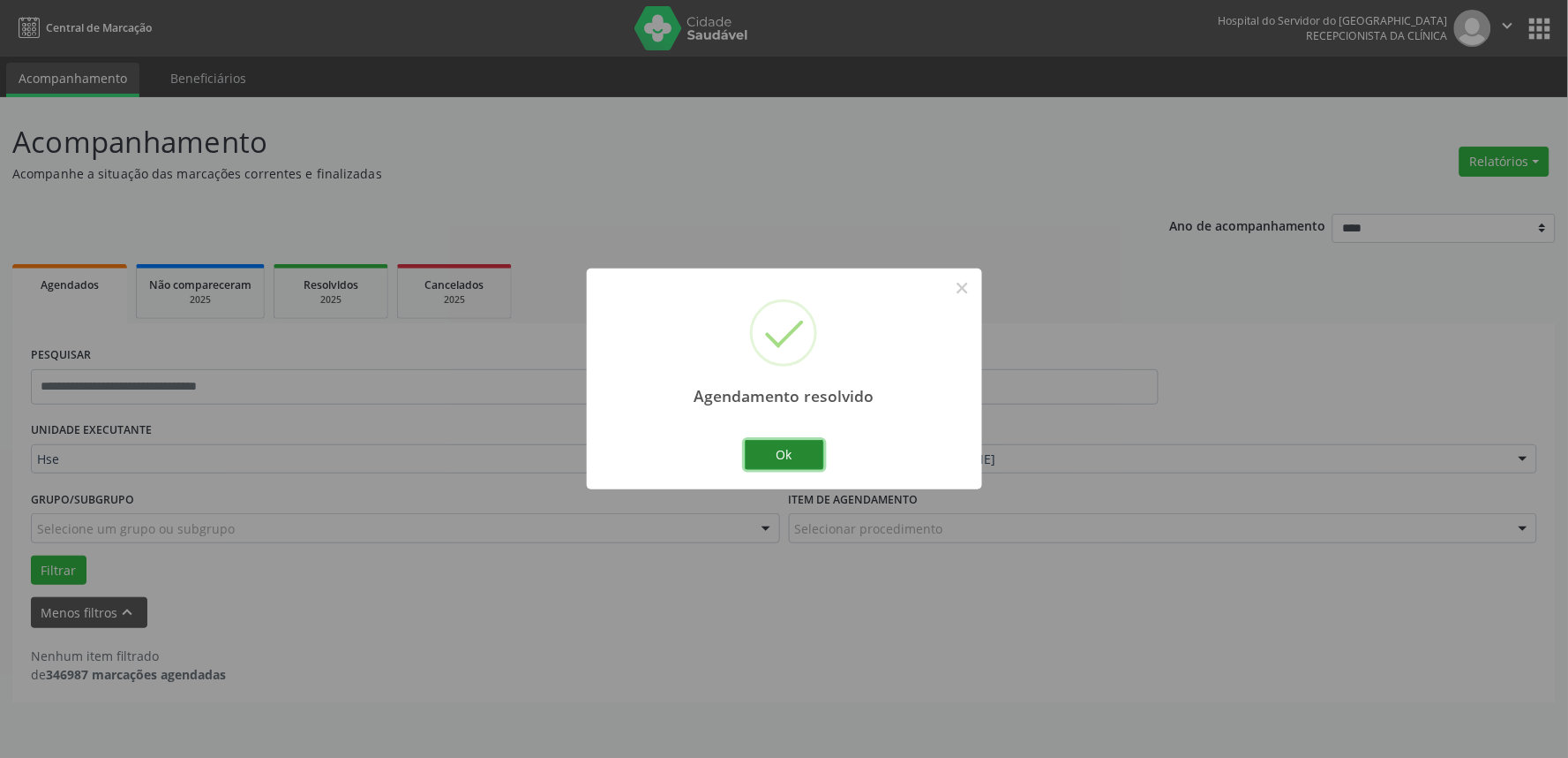
click at [760, 455] on button "Ok" at bounding box center [784, 454] width 79 height 30
